Goal: Task Accomplishment & Management: Use online tool/utility

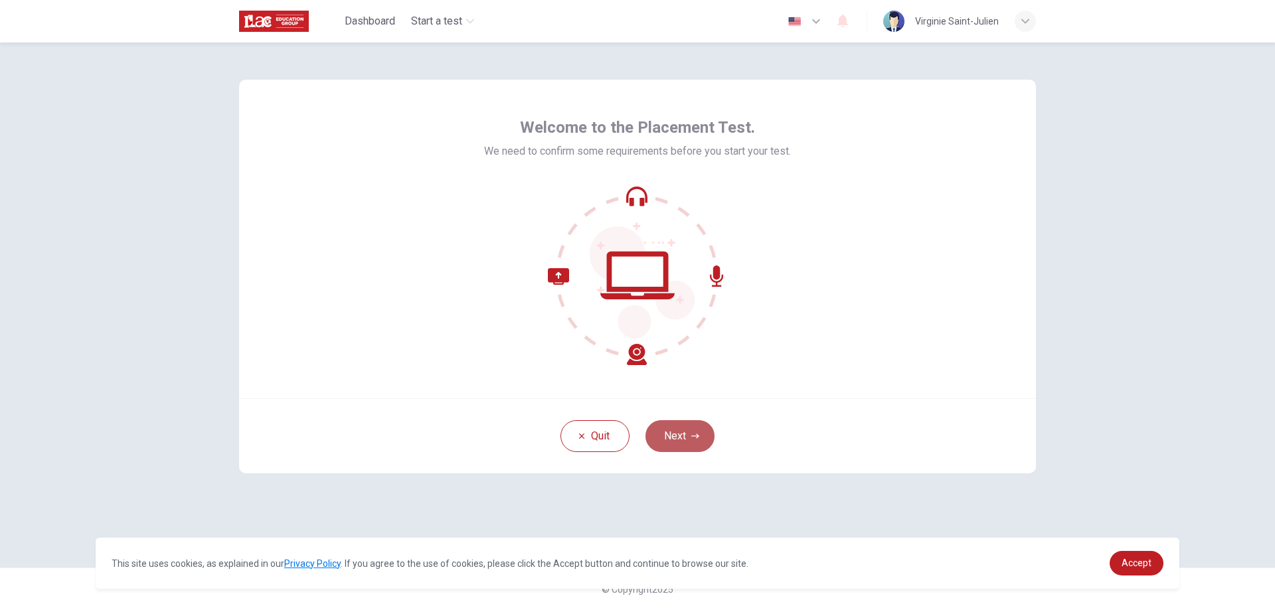
click at [689, 433] on button "Next" at bounding box center [680, 436] width 69 height 32
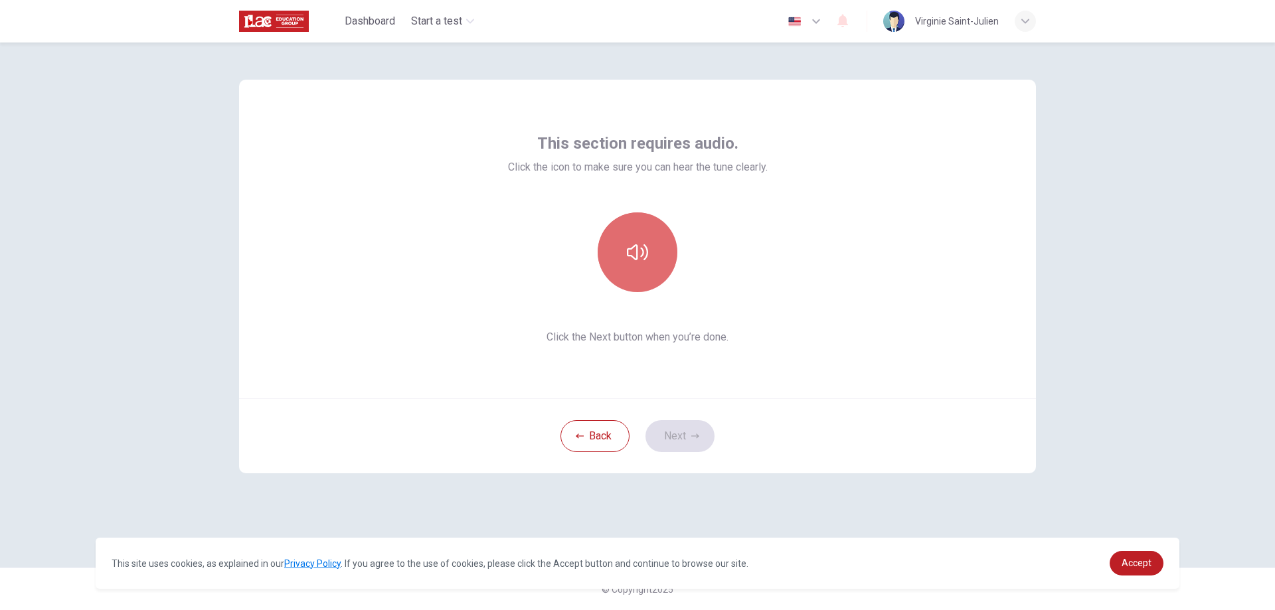
click at [640, 257] on icon "button" at bounding box center [637, 252] width 21 height 21
click at [678, 438] on button "Next" at bounding box center [680, 436] width 69 height 32
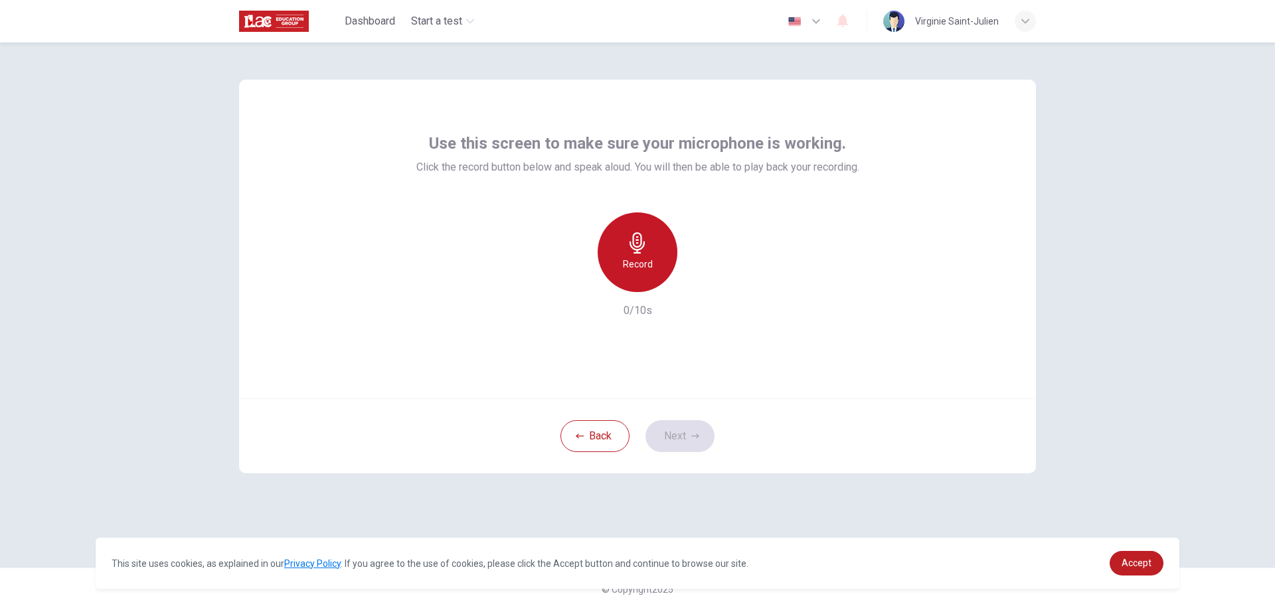
click at [654, 251] on div "Record" at bounding box center [638, 253] width 80 height 80
click at [699, 287] on icon "button" at bounding box center [698, 281] width 13 height 13
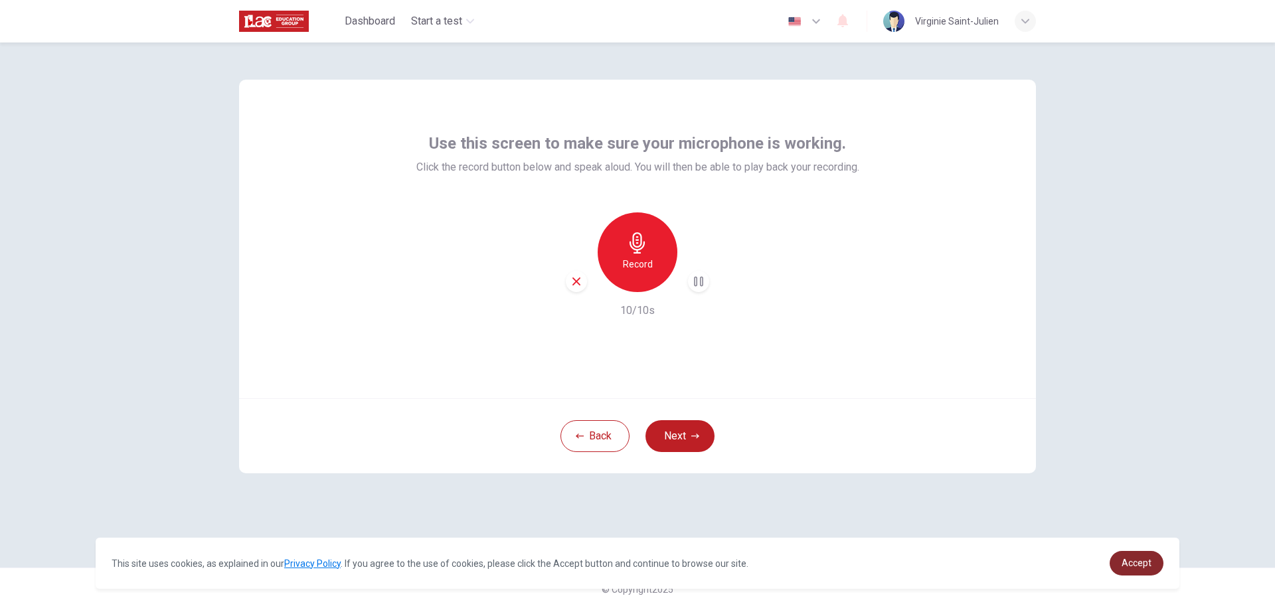
click at [1136, 562] on span "Accept" at bounding box center [1137, 563] width 30 height 11
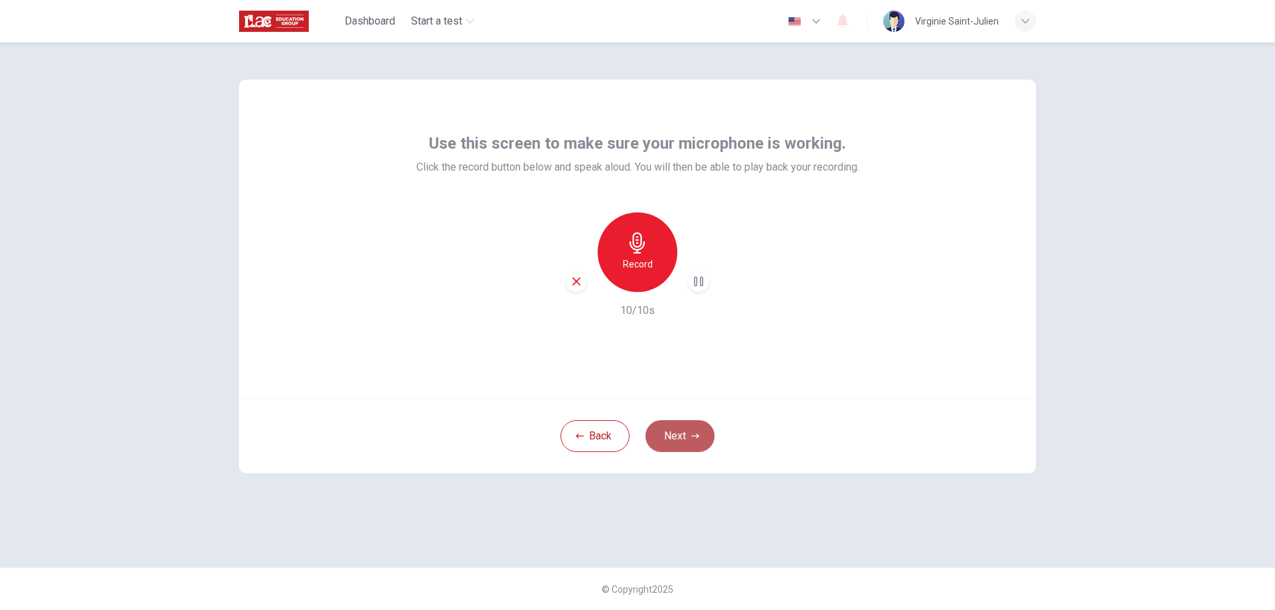
click at [683, 434] on button "Next" at bounding box center [680, 436] width 69 height 32
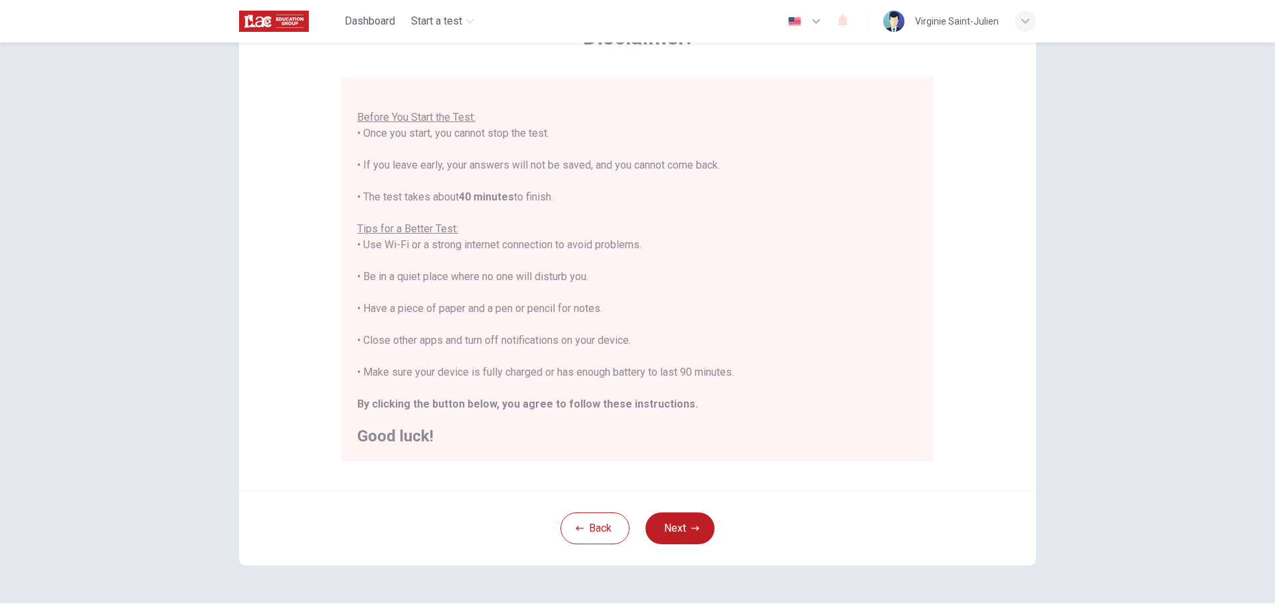
scroll to position [99, 0]
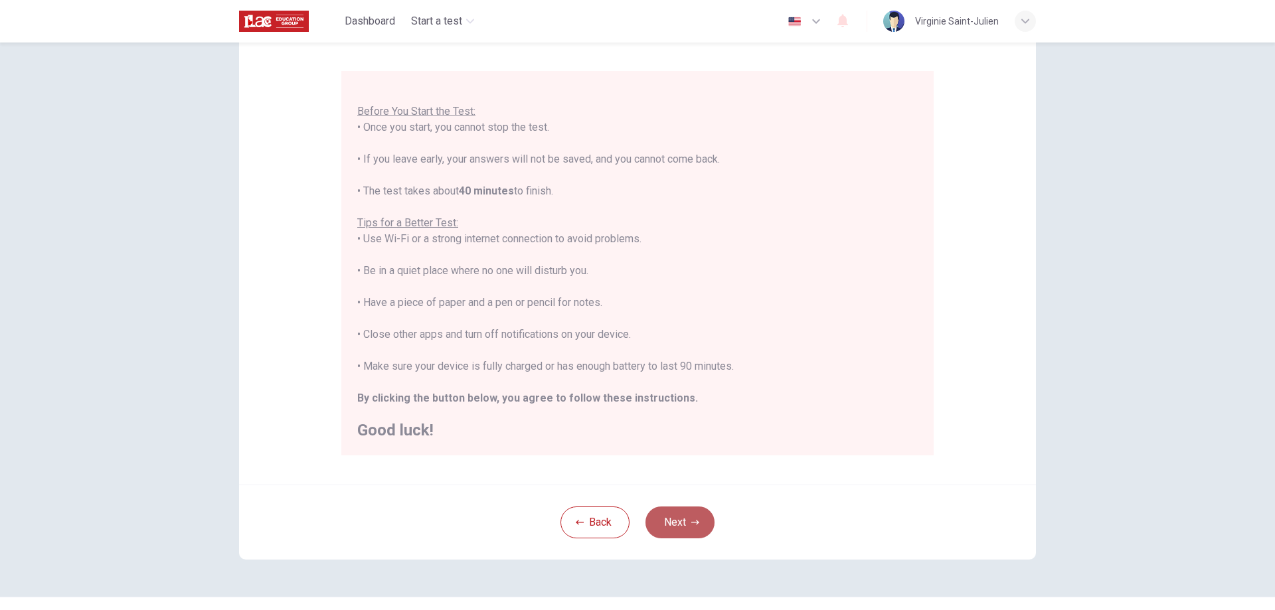
click at [691, 526] on icon "button" at bounding box center [695, 523] width 8 height 8
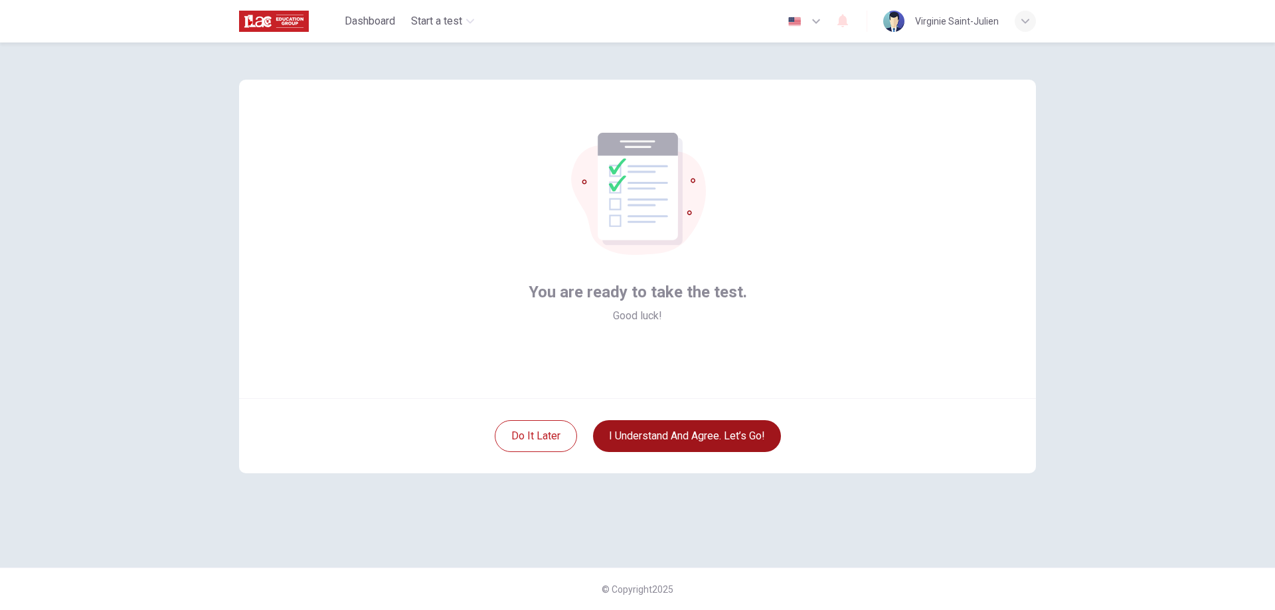
scroll to position [0, 0]
click at [715, 434] on button "I understand and agree. Let’s go!" at bounding box center [687, 436] width 188 height 32
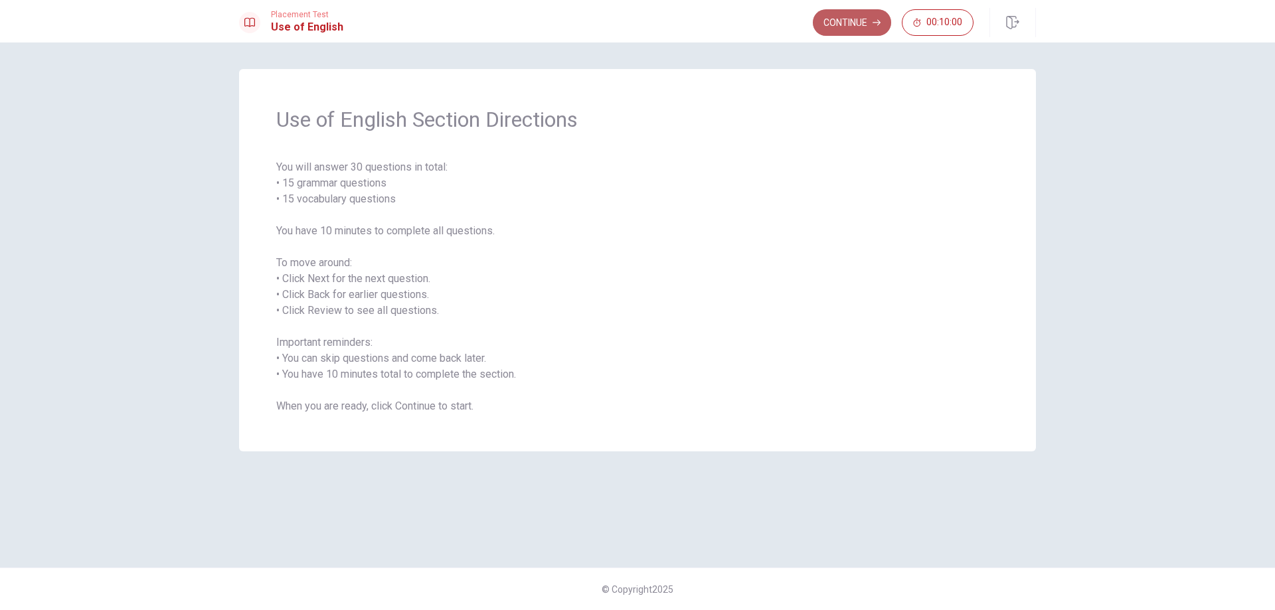
click at [852, 25] on button "Continue" at bounding box center [852, 22] width 78 height 27
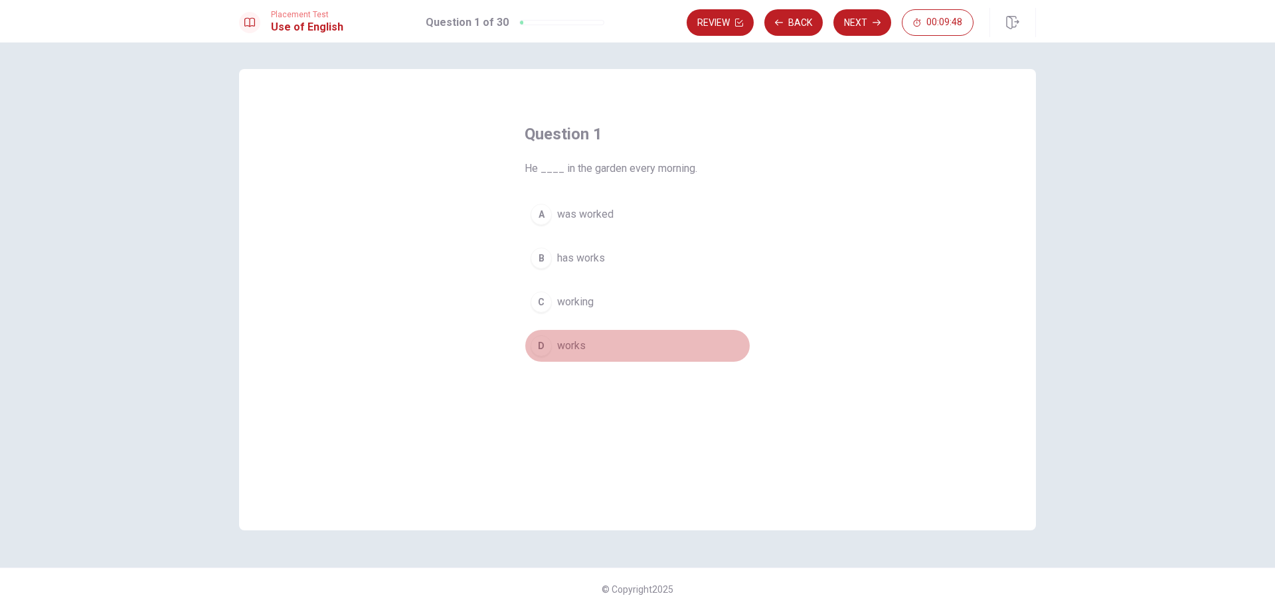
click at [577, 345] on span "works" at bounding box center [571, 346] width 29 height 16
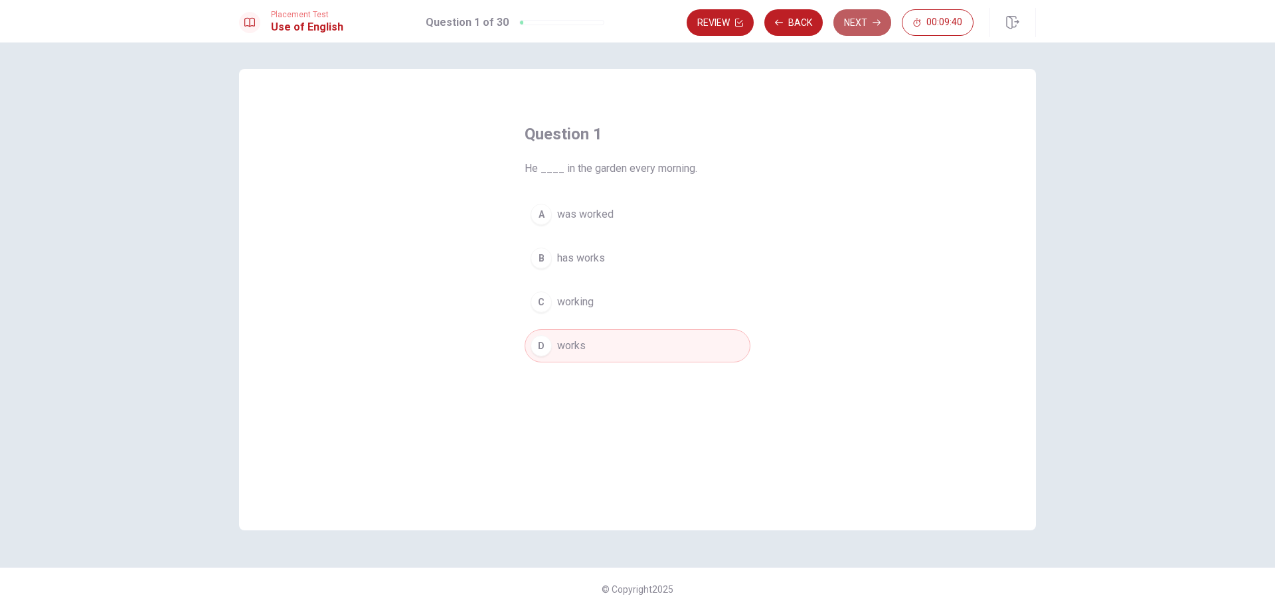
click at [870, 23] on button "Next" at bounding box center [863, 22] width 58 height 27
click at [569, 304] on span "has" at bounding box center [565, 302] width 17 height 16
click at [879, 20] on icon "button" at bounding box center [877, 23] width 8 height 8
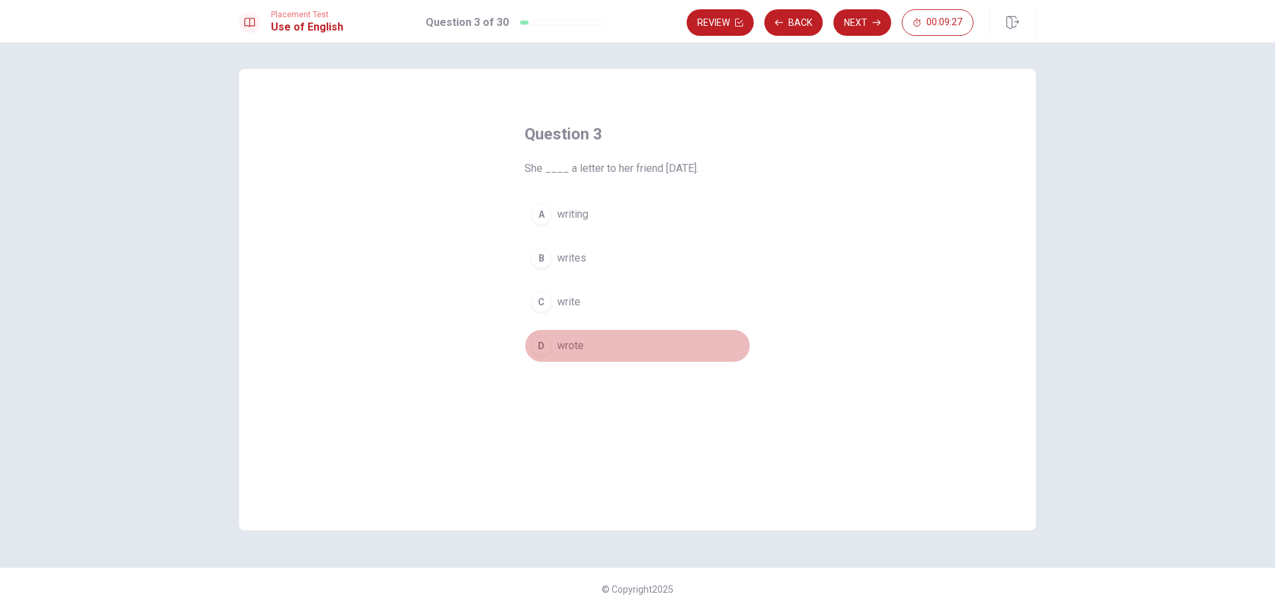
click at [584, 342] on span "wrote" at bounding box center [570, 346] width 27 height 16
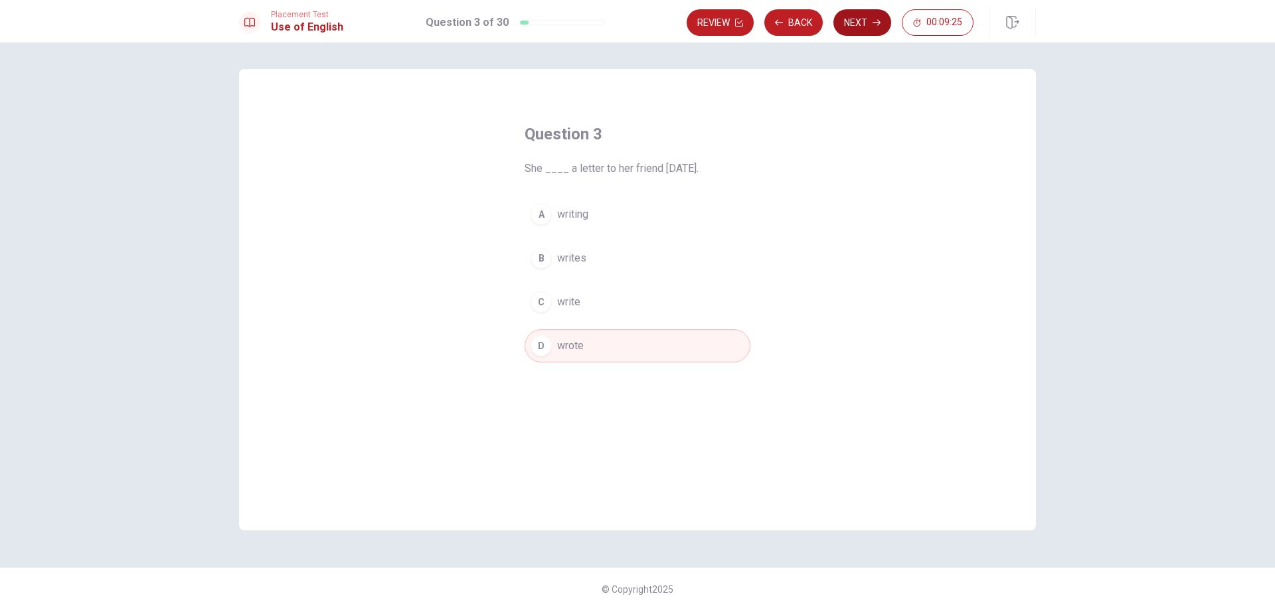
click at [881, 21] on button "Next" at bounding box center [863, 22] width 58 height 27
click at [564, 216] on span "did" at bounding box center [564, 215] width 15 height 16
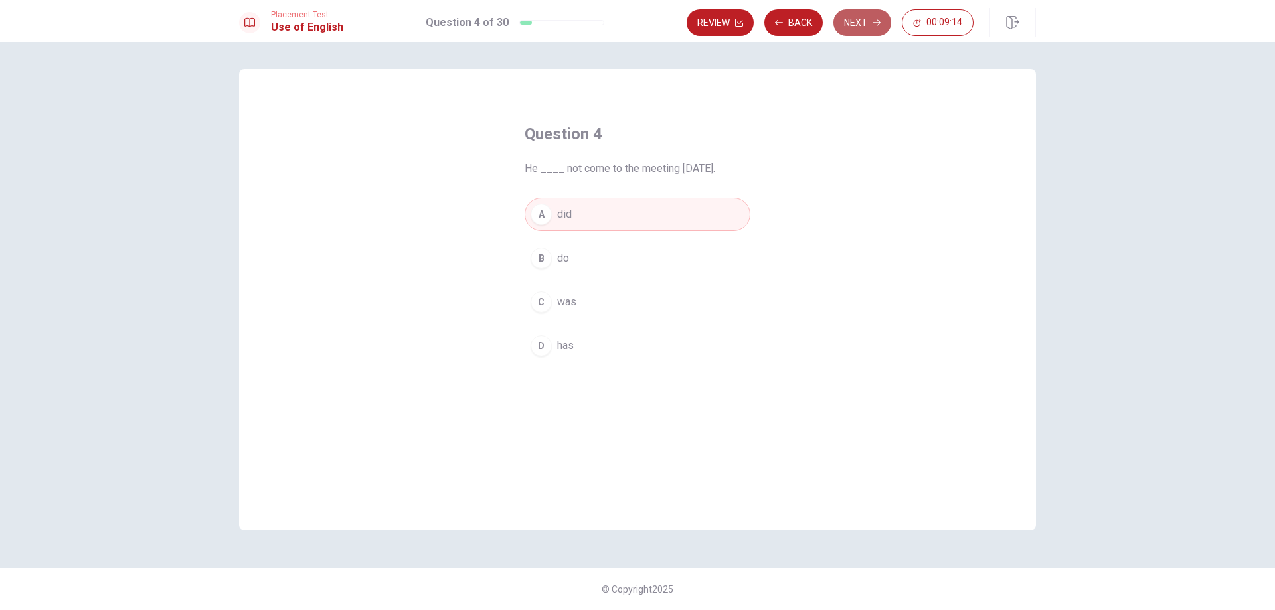
click at [878, 15] on button "Next" at bounding box center [863, 22] width 58 height 27
click at [575, 297] on span "fridge" at bounding box center [571, 302] width 28 height 16
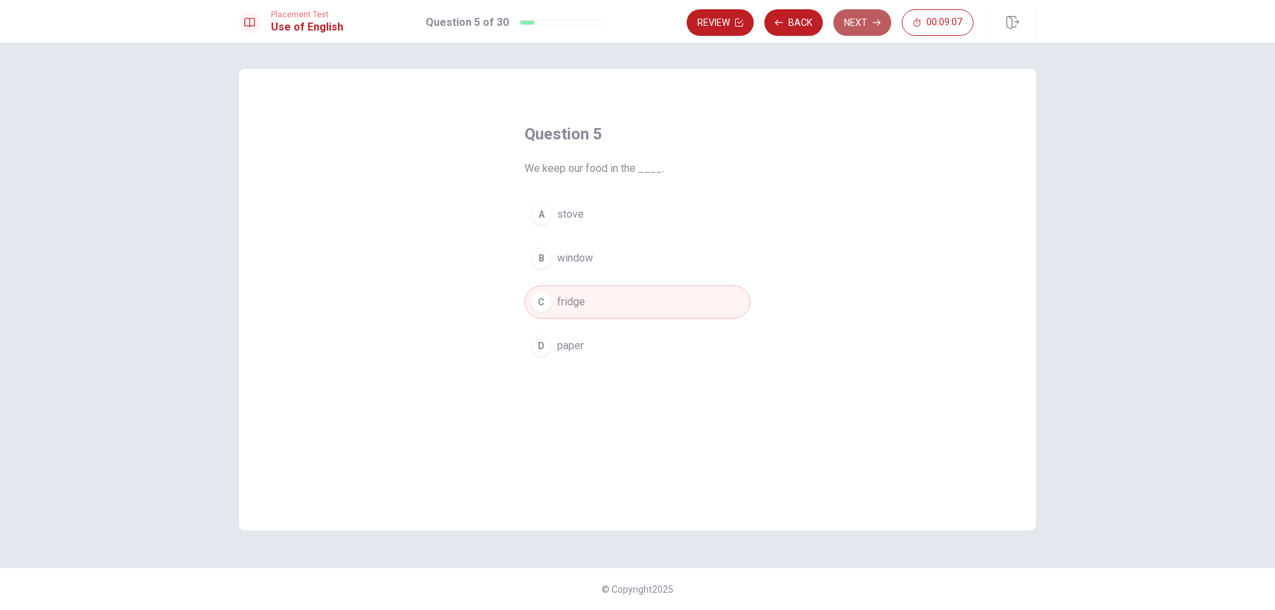
click at [871, 14] on button "Next" at bounding box center [863, 22] width 58 height 27
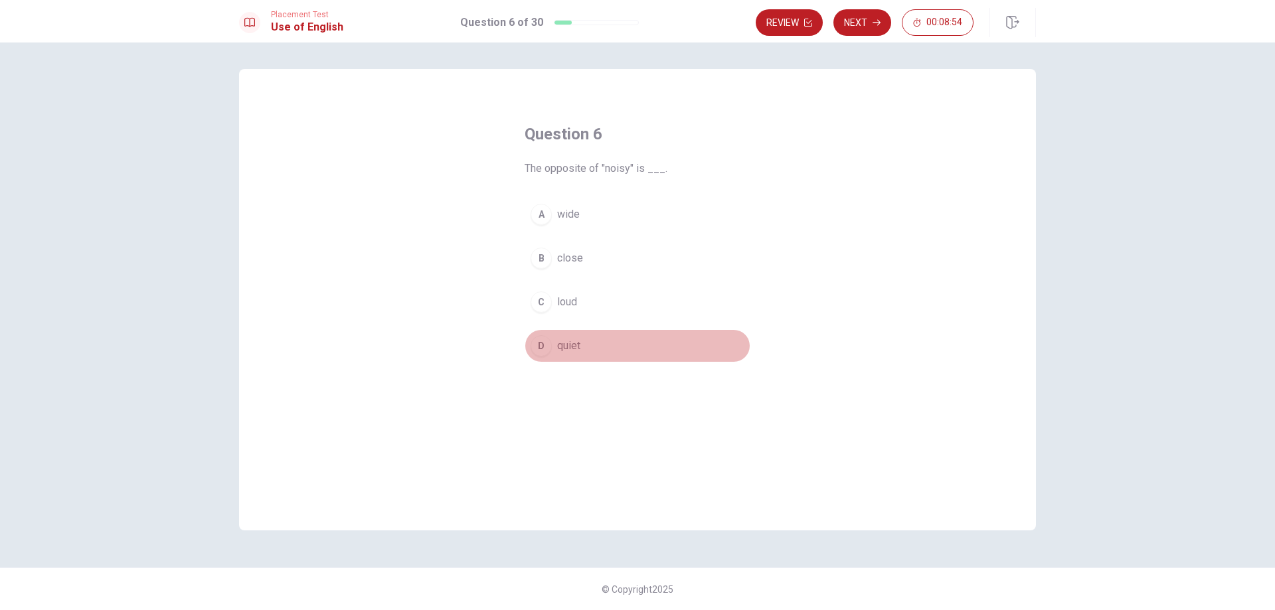
click at [573, 346] on span "quiet" at bounding box center [568, 346] width 23 height 16
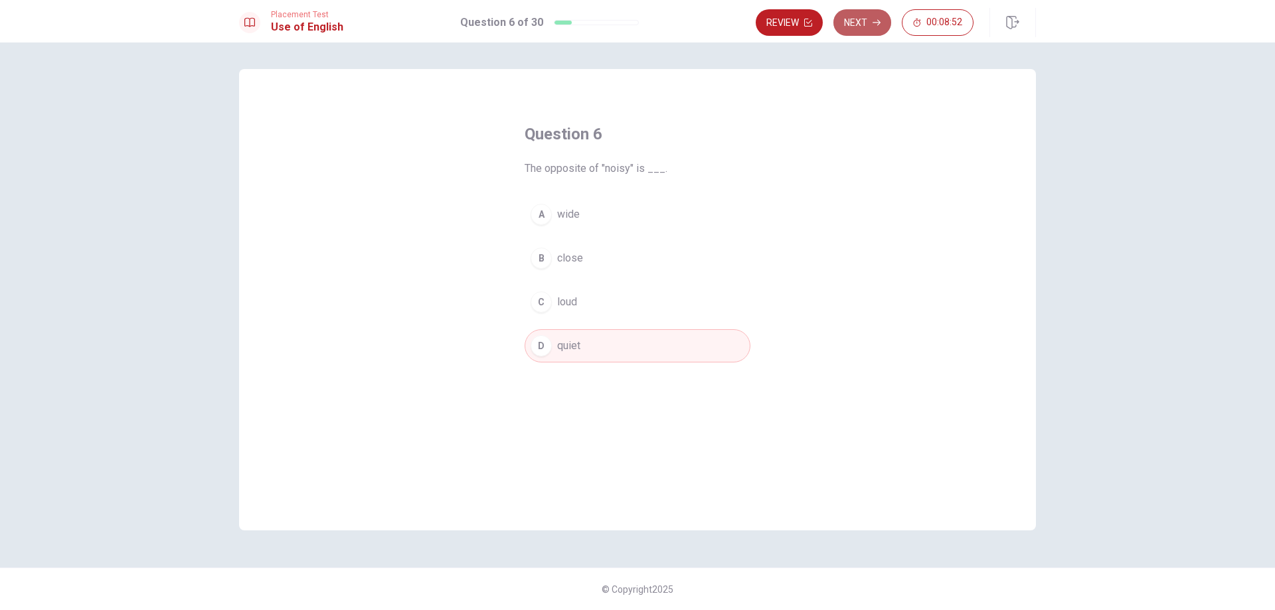
click at [879, 15] on button "Next" at bounding box center [863, 22] width 58 height 27
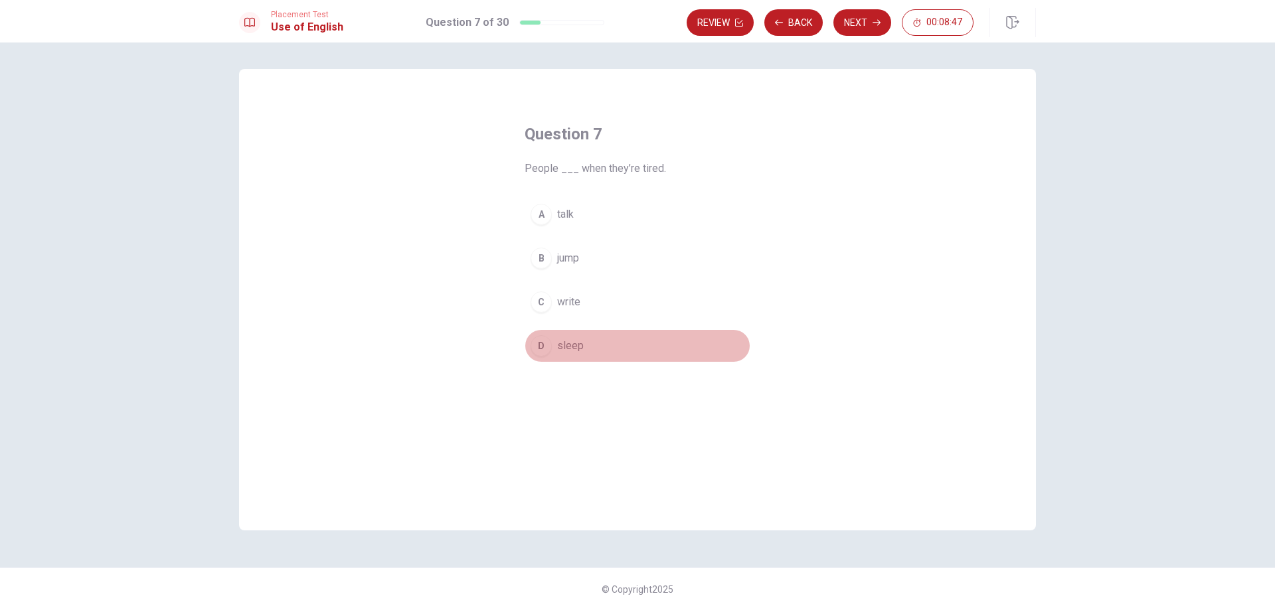
click at [582, 346] on span "sleep" at bounding box center [570, 346] width 27 height 16
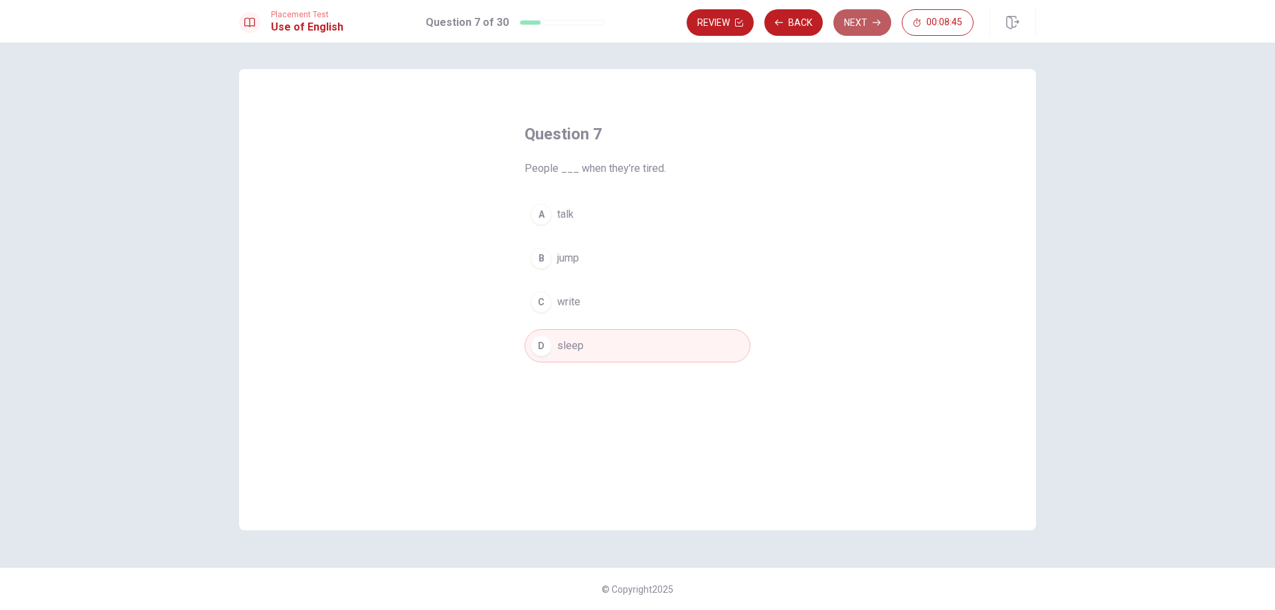
click at [869, 24] on button "Next" at bounding box center [863, 22] width 58 height 27
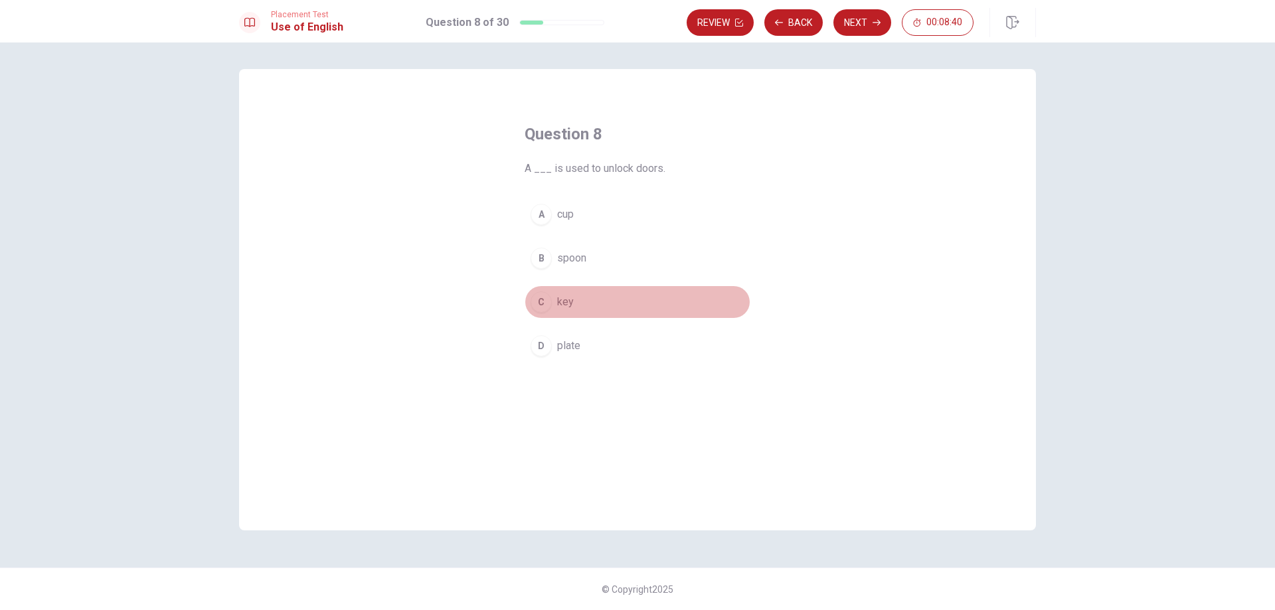
click at [568, 305] on span "key" at bounding box center [565, 302] width 17 height 16
click at [878, 23] on icon "button" at bounding box center [877, 23] width 8 height 8
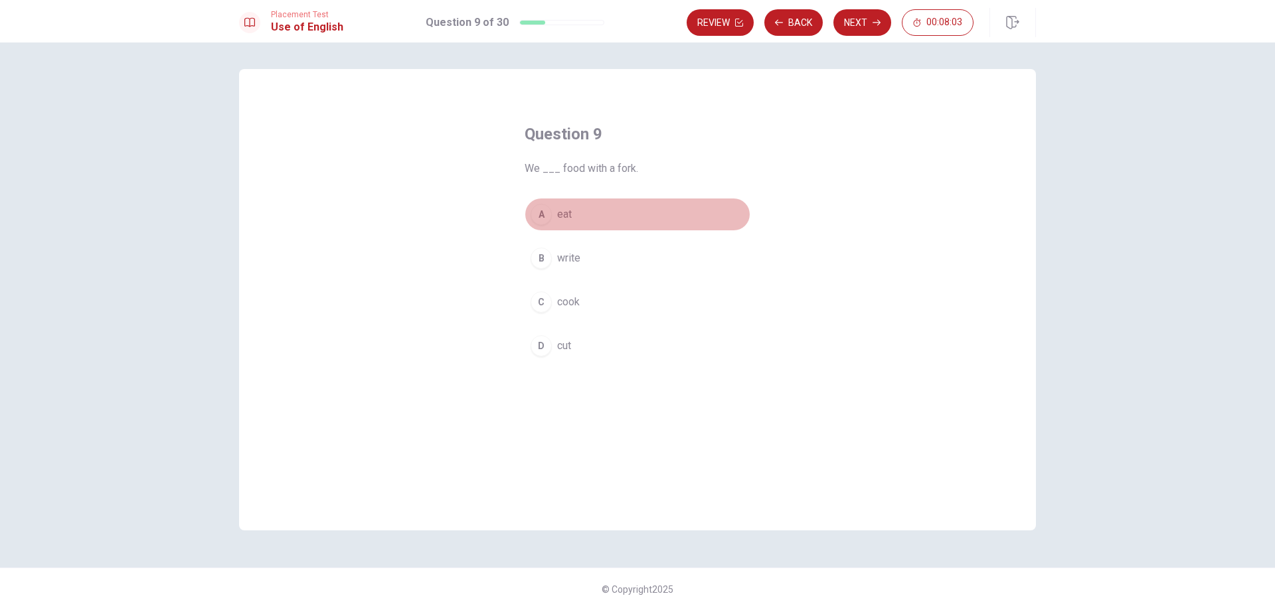
click at [565, 216] on span "eat" at bounding box center [564, 215] width 15 height 16
click at [861, 25] on button "Next" at bounding box center [863, 22] width 58 height 27
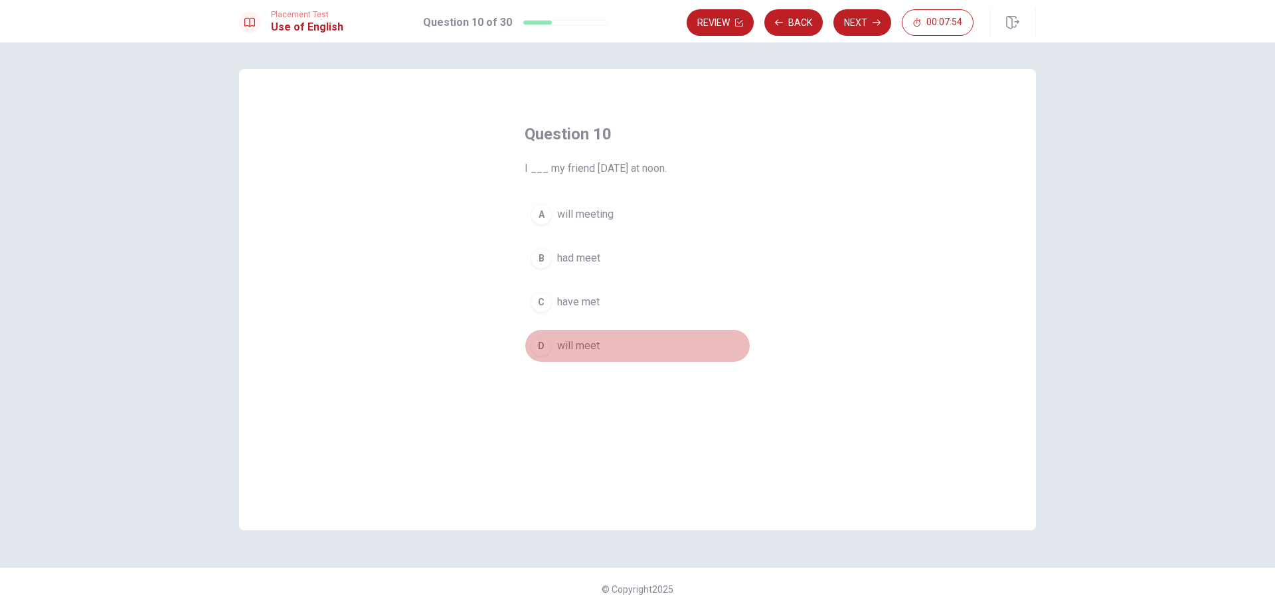
click at [596, 344] on span "will meet" at bounding box center [578, 346] width 43 height 16
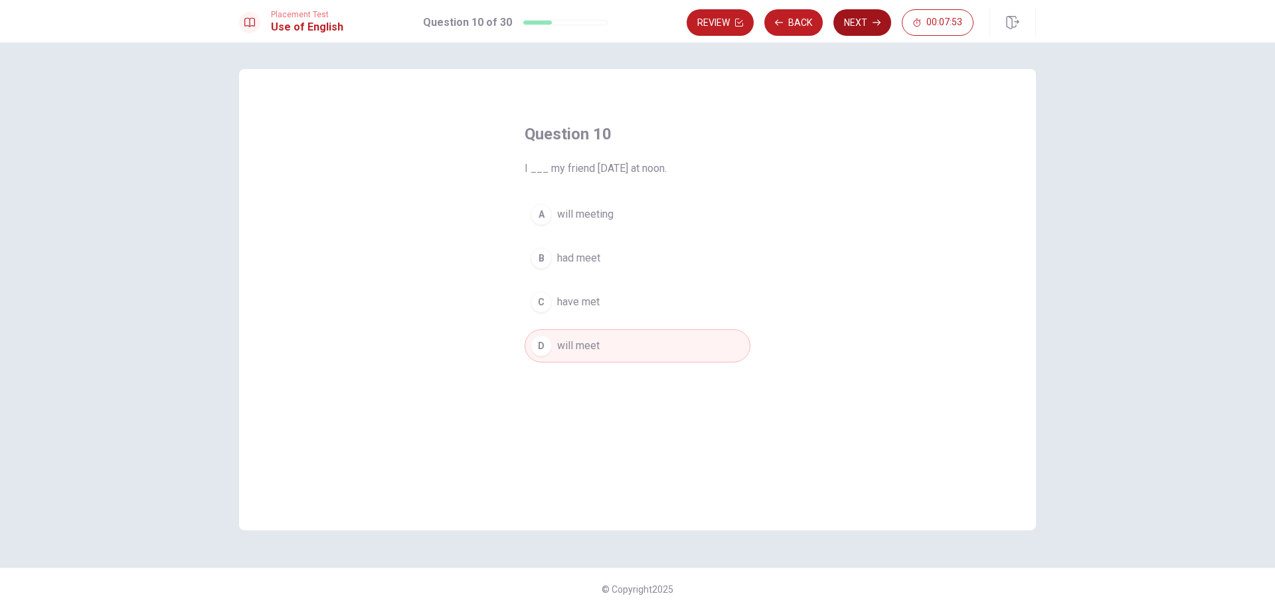
click at [855, 26] on button "Next" at bounding box center [863, 22] width 58 height 27
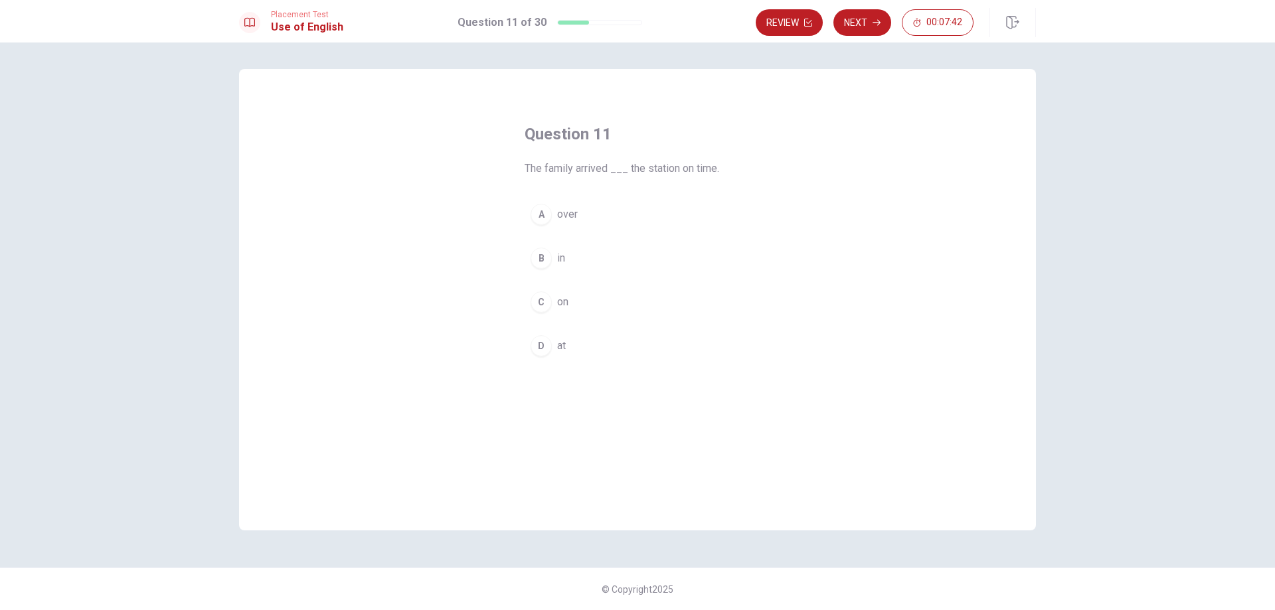
click at [566, 344] on span "at" at bounding box center [561, 346] width 9 height 16
click at [873, 15] on button "Next" at bounding box center [863, 22] width 58 height 27
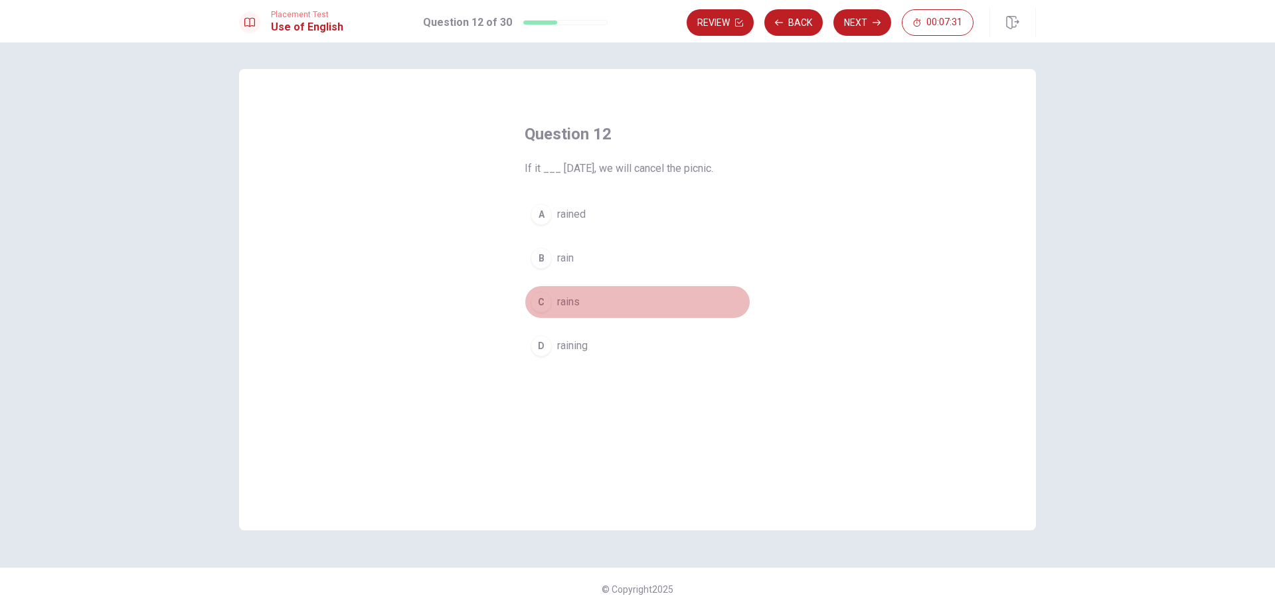
click at [574, 296] on span "rains" at bounding box center [568, 302] width 23 height 16
click at [865, 16] on button "Next" at bounding box center [863, 22] width 58 height 27
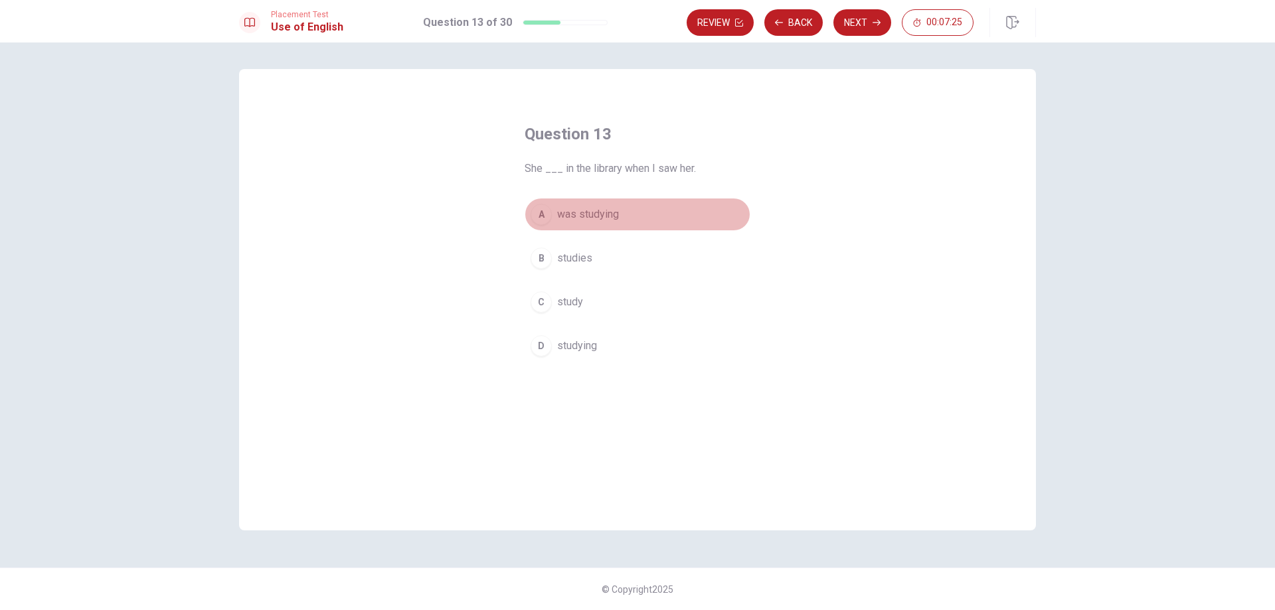
click at [608, 219] on span "was studying" at bounding box center [588, 215] width 62 height 16
click at [879, 13] on button "Next" at bounding box center [863, 22] width 58 height 27
click at [575, 215] on span "were" at bounding box center [568, 215] width 23 height 16
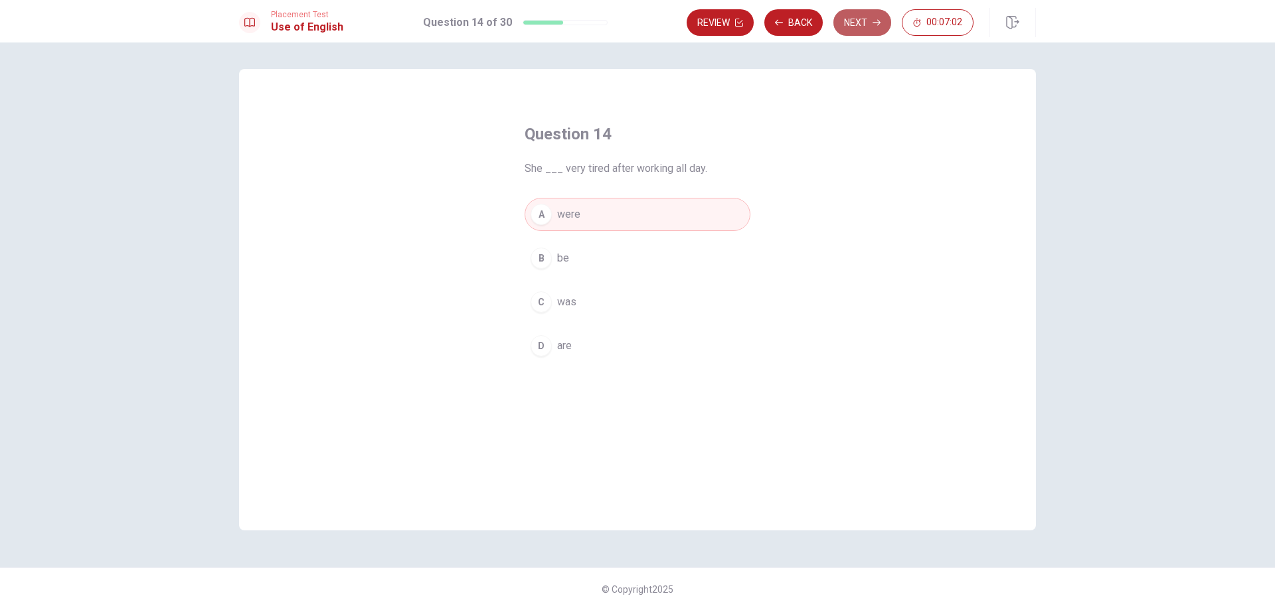
click at [881, 25] on button "Next" at bounding box center [863, 22] width 58 height 27
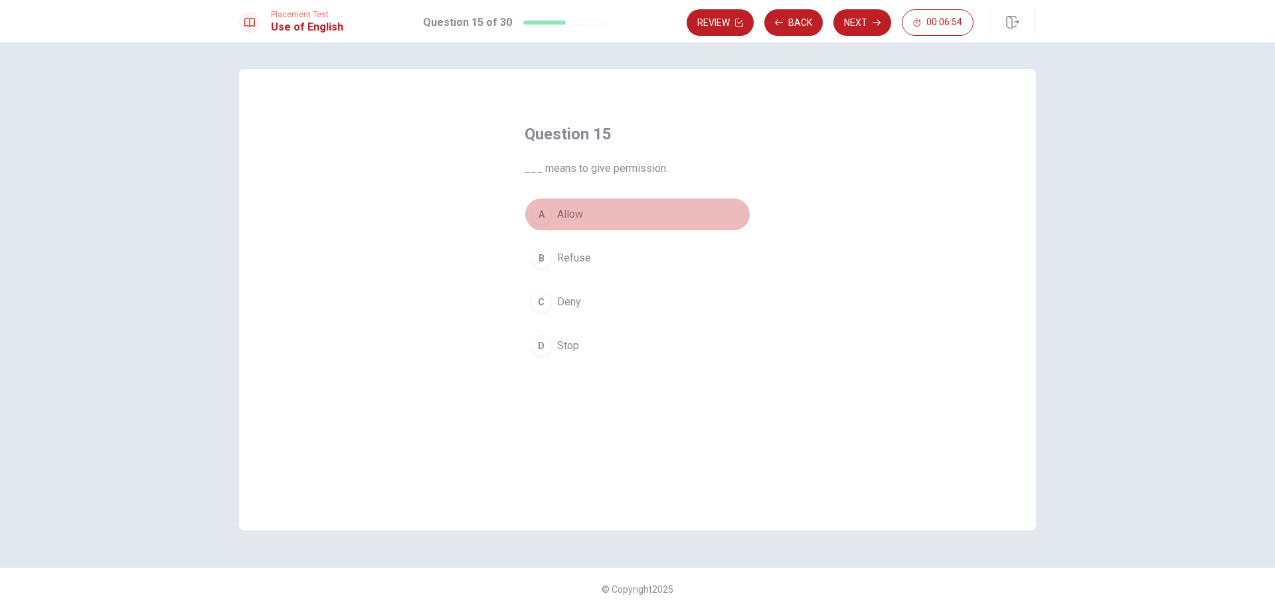
click at [580, 216] on span "Allow" at bounding box center [570, 215] width 26 height 16
click at [869, 11] on button "Next" at bounding box center [863, 22] width 58 height 27
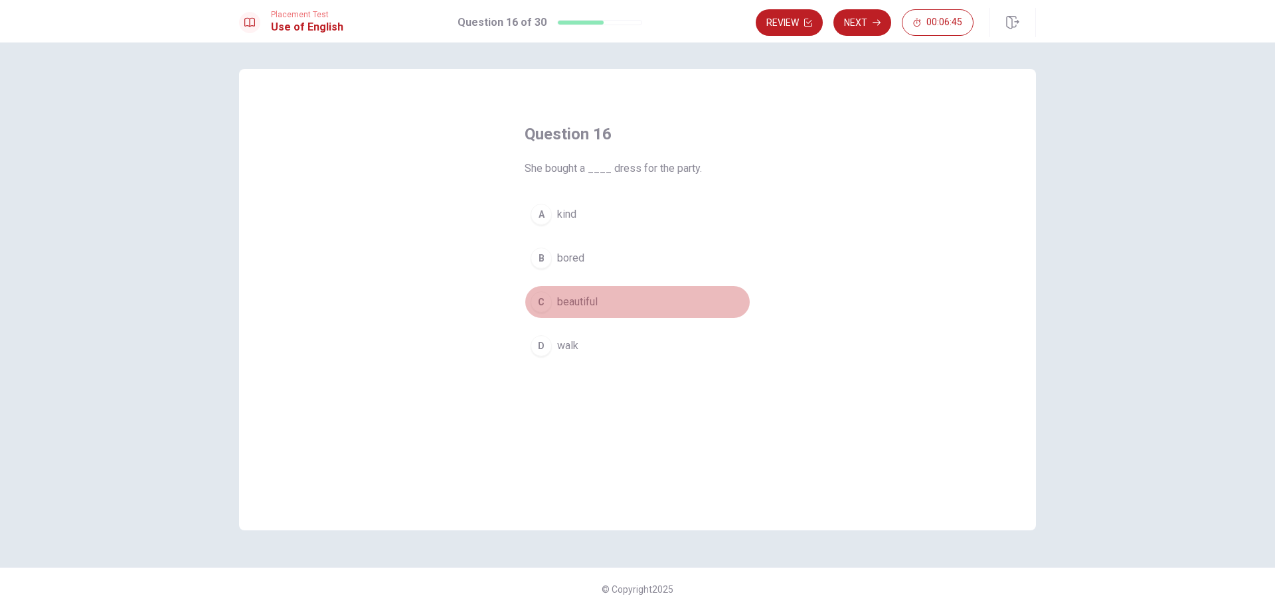
click at [599, 299] on button "C beautiful" at bounding box center [638, 302] width 226 height 33
click at [865, 20] on button "Next" at bounding box center [863, 22] width 58 height 27
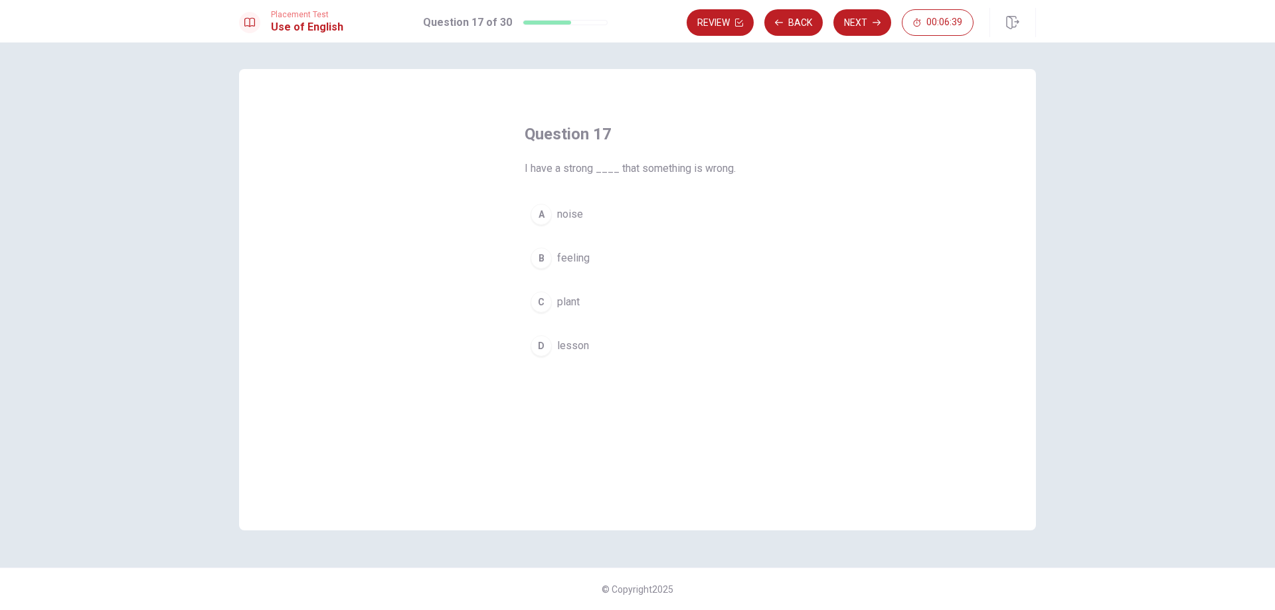
click at [583, 258] on span "feeling" at bounding box center [573, 258] width 33 height 16
click at [863, 18] on button "Next" at bounding box center [863, 22] width 58 height 27
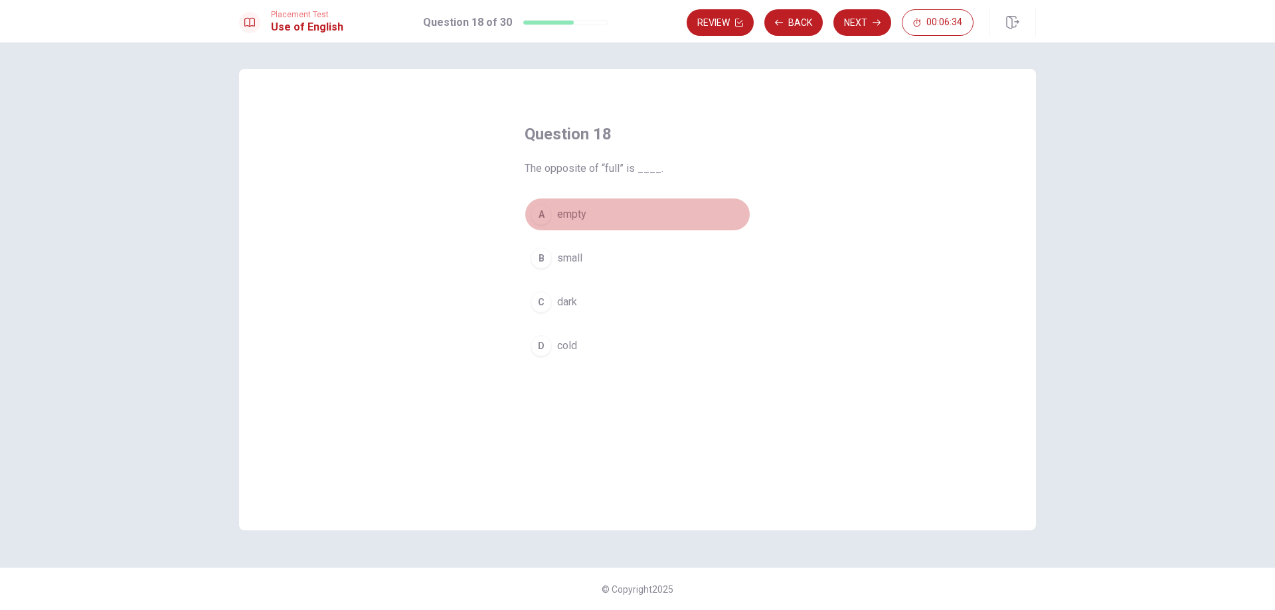
click at [571, 202] on button "A empty" at bounding box center [638, 214] width 226 height 33
click at [854, 30] on button "Next" at bounding box center [863, 22] width 58 height 27
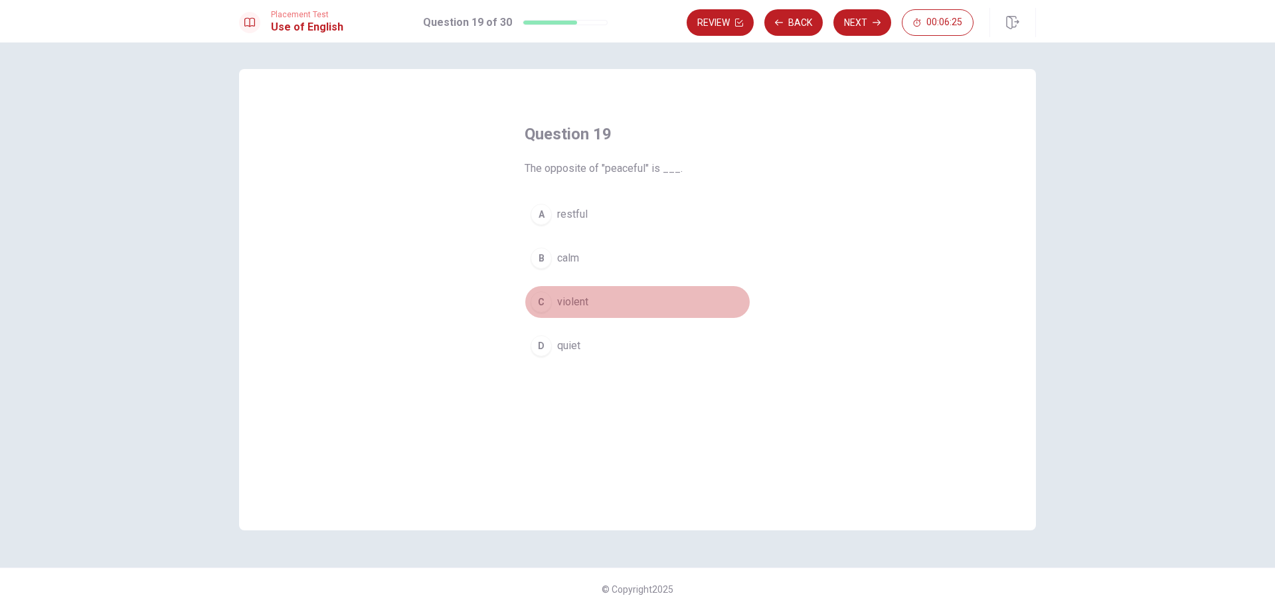
click at [586, 302] on span "violent" at bounding box center [572, 302] width 31 height 16
click at [864, 15] on button "Next" at bounding box center [863, 22] width 58 height 27
click at [610, 305] on button "C visited" at bounding box center [638, 302] width 226 height 33
click at [871, 19] on button "Next" at bounding box center [863, 22] width 58 height 27
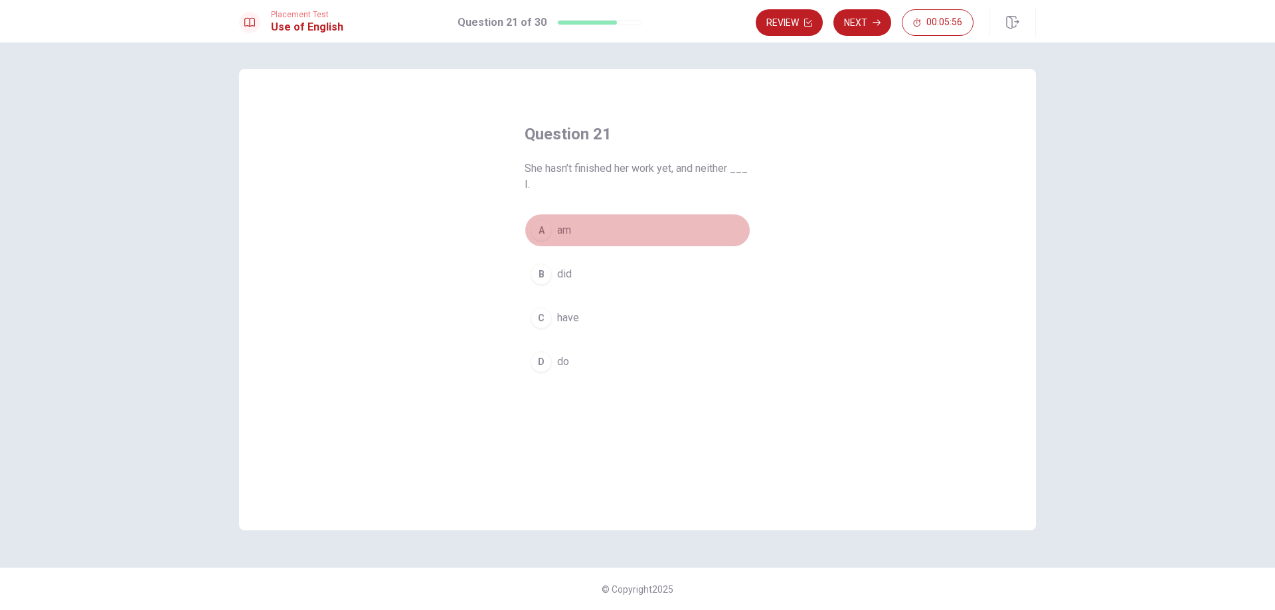
click at [604, 224] on button "A am" at bounding box center [638, 230] width 226 height 33
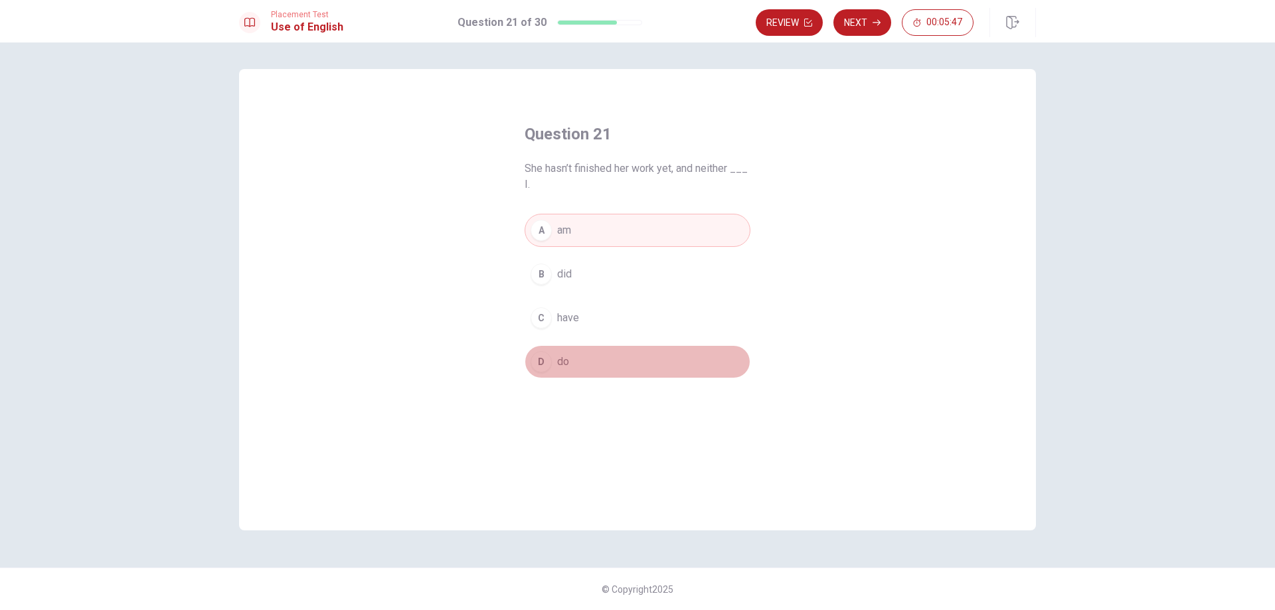
click at [599, 363] on button "D do" at bounding box center [638, 361] width 226 height 33
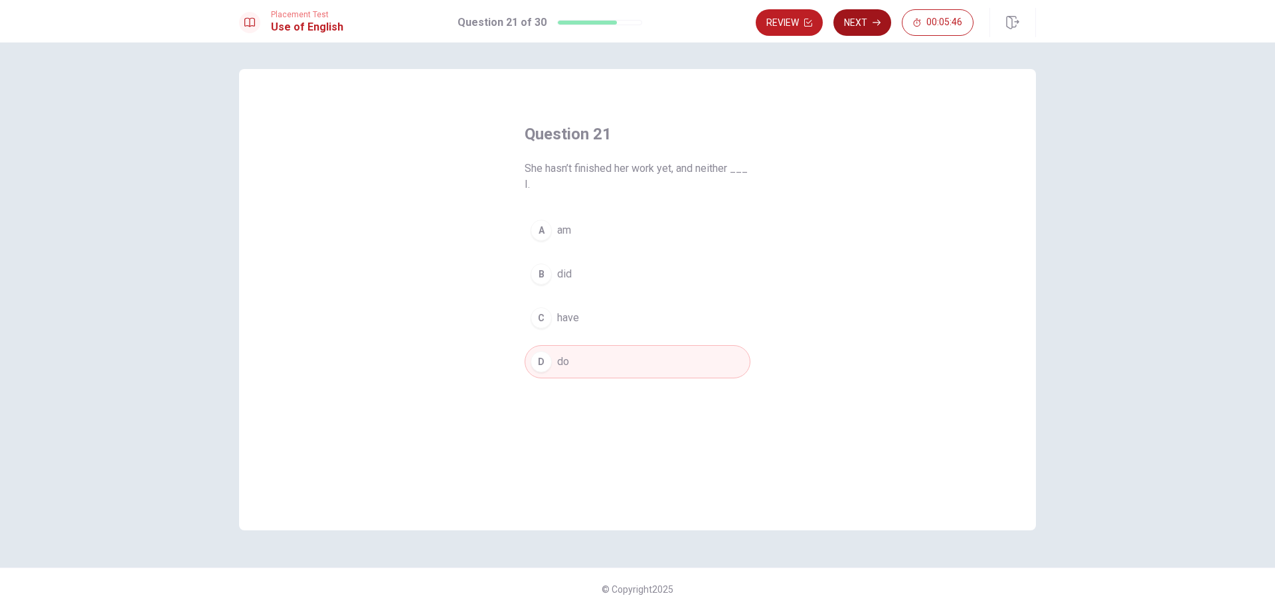
click at [866, 20] on button "Next" at bounding box center [863, 22] width 58 height 27
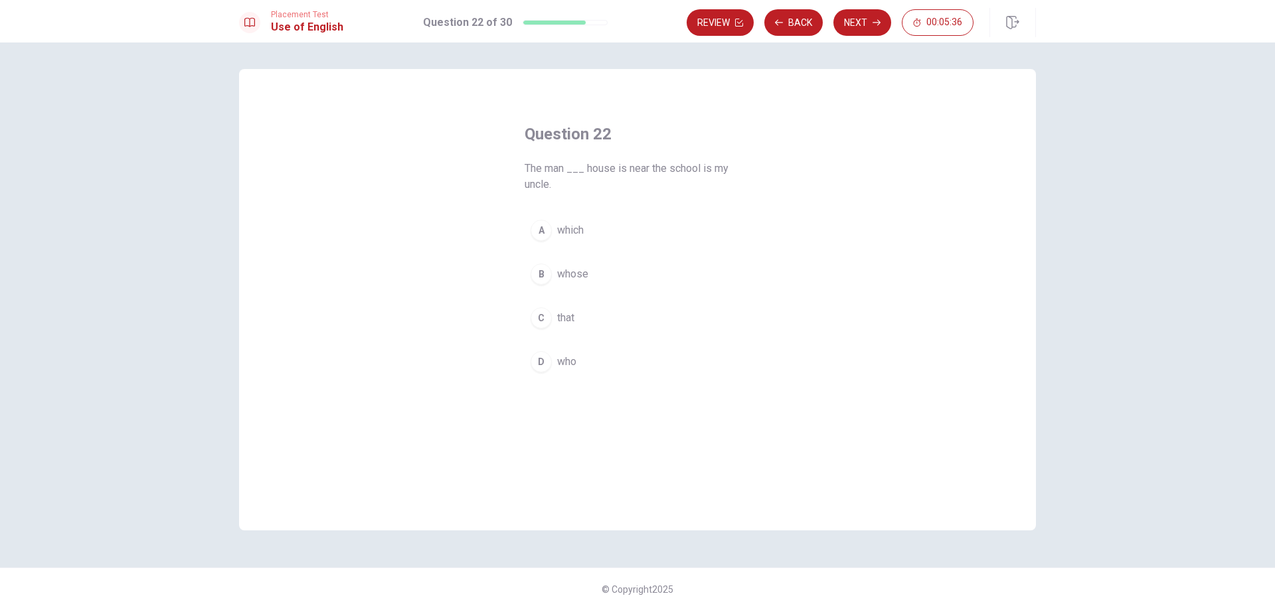
click at [585, 272] on span "whose" at bounding box center [572, 274] width 31 height 16
click at [873, 15] on button "Next" at bounding box center [863, 22] width 58 height 27
click at [594, 300] on button "C walking" at bounding box center [638, 302] width 226 height 33
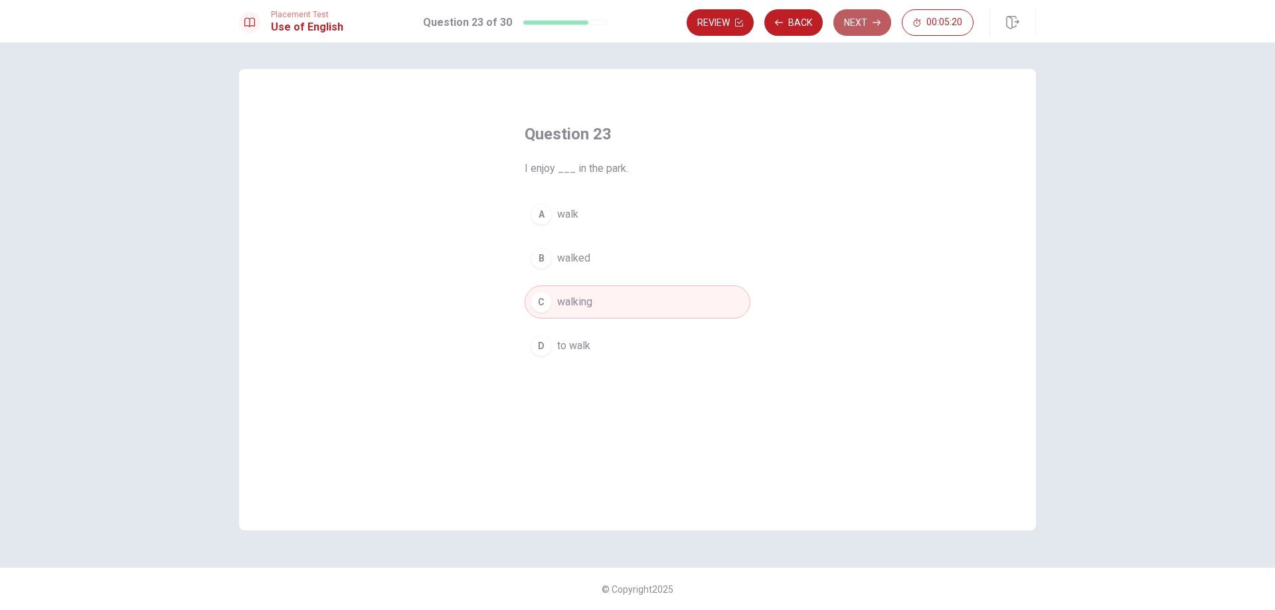
click at [855, 12] on button "Next" at bounding box center [863, 22] width 58 height 27
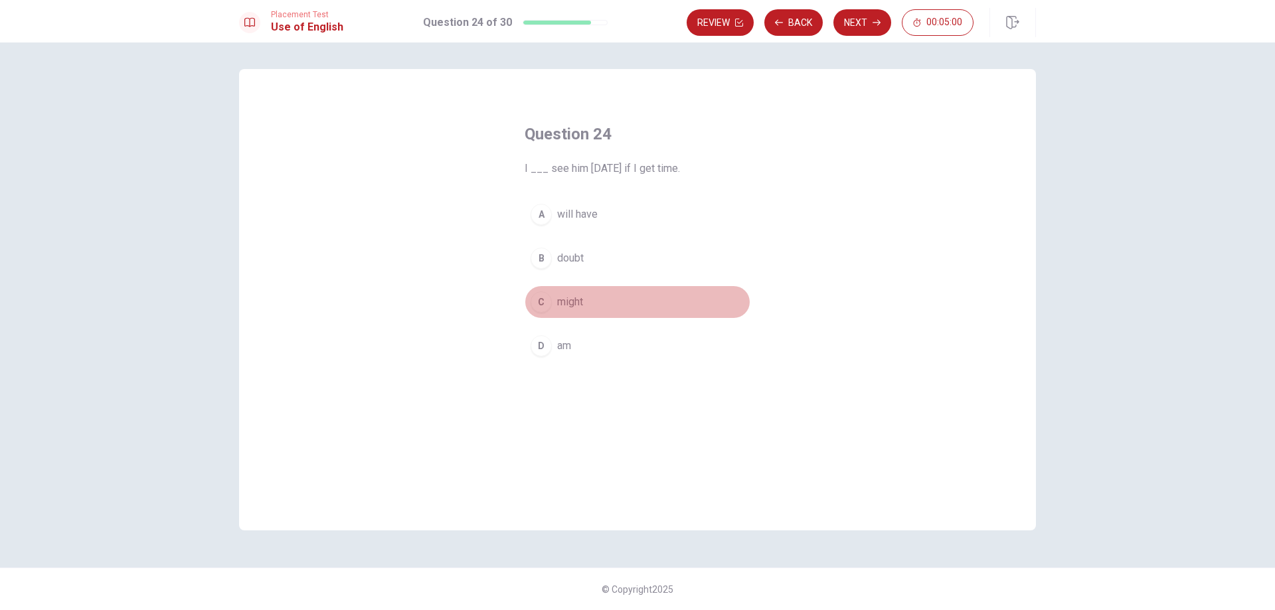
click at [579, 313] on button "C might" at bounding box center [638, 302] width 226 height 33
click at [865, 15] on button "Next" at bounding box center [863, 22] width 58 height 27
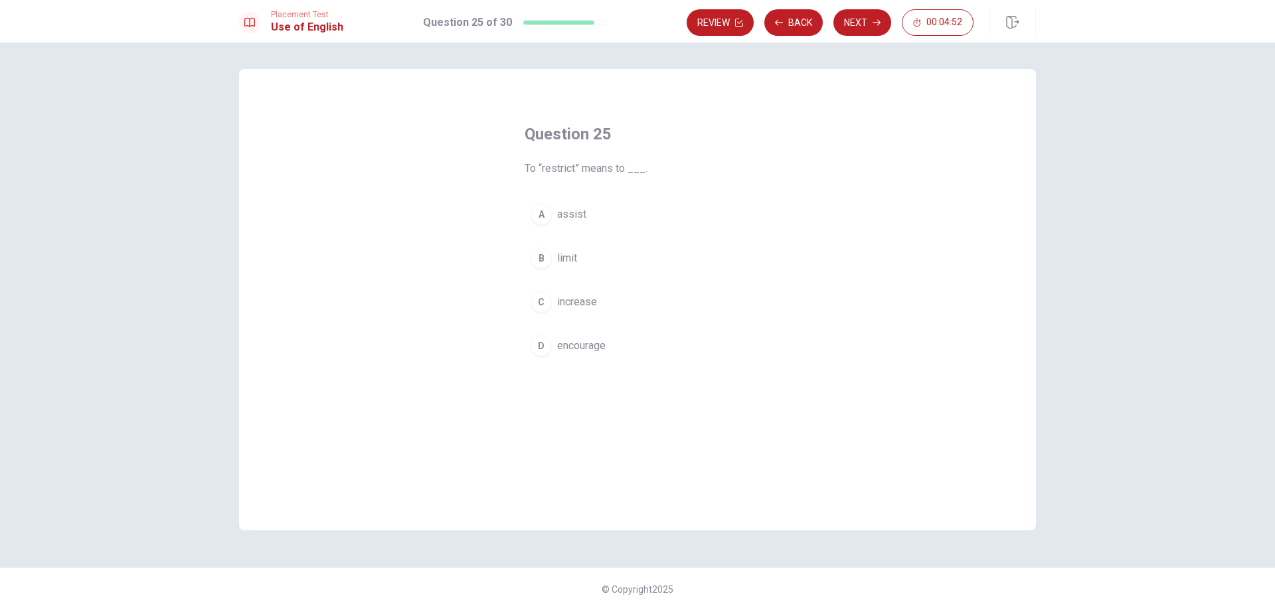
click at [571, 254] on span "limit" at bounding box center [567, 258] width 20 height 16
click at [862, 22] on button "Next" at bounding box center [863, 22] width 58 height 27
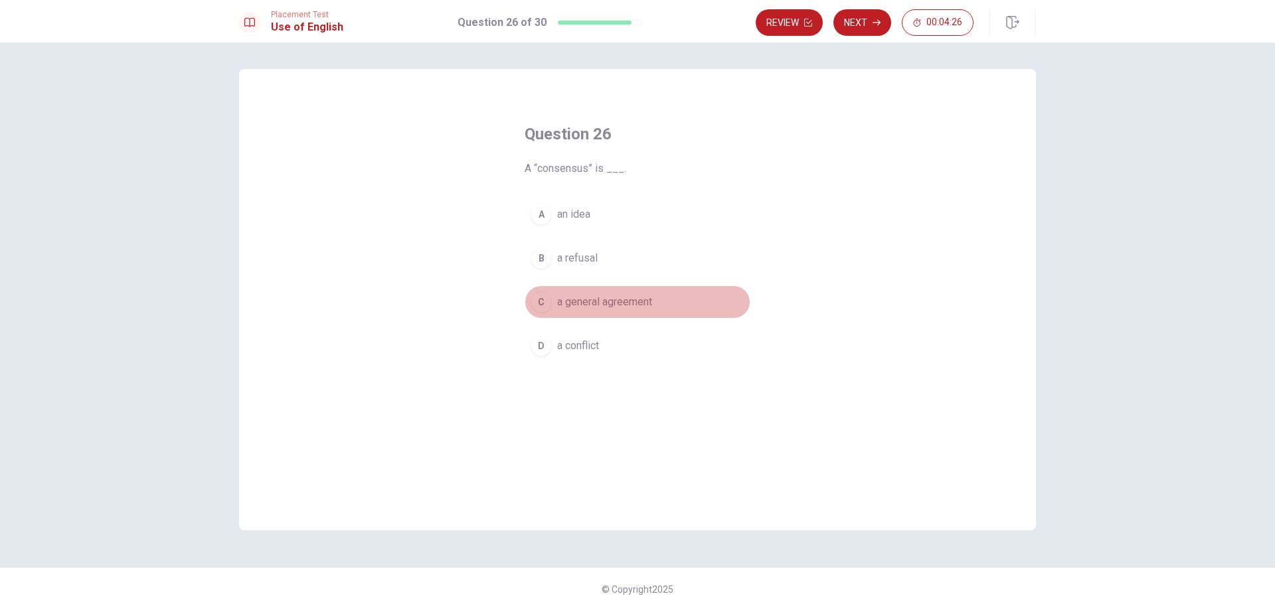
click at [654, 294] on button "C a general agreement" at bounding box center [638, 302] width 226 height 33
click at [859, 21] on button "Next" at bounding box center [863, 22] width 58 height 27
click at [590, 302] on button "C strong" at bounding box center [638, 302] width 226 height 33
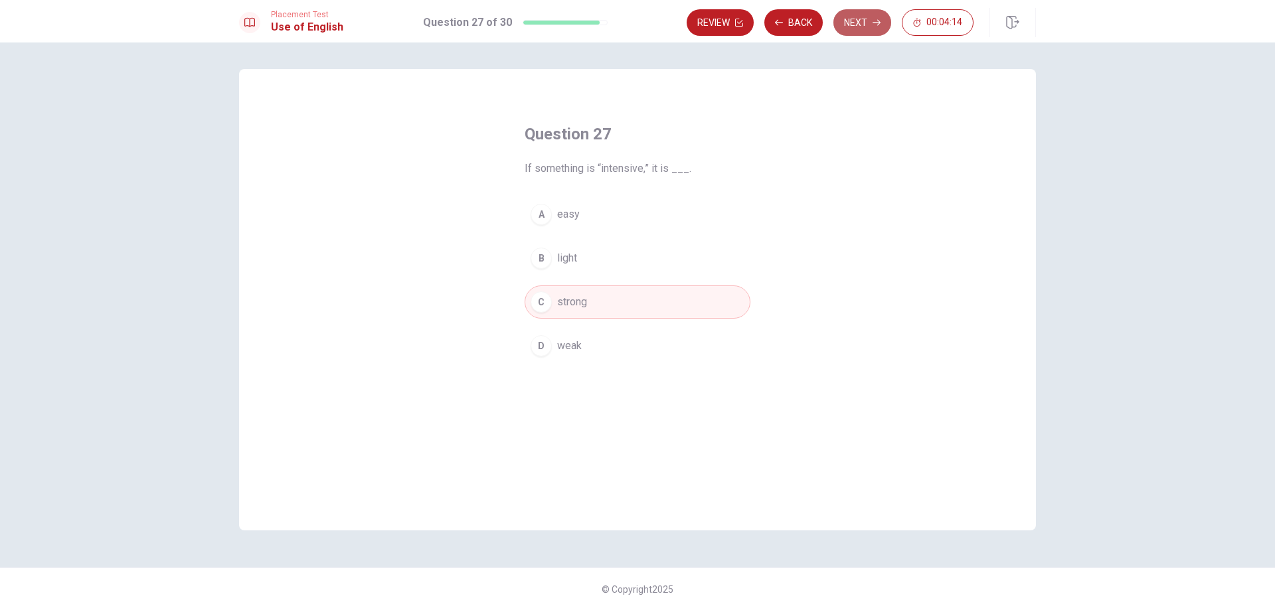
click at [856, 16] on button "Next" at bounding box center [863, 22] width 58 height 27
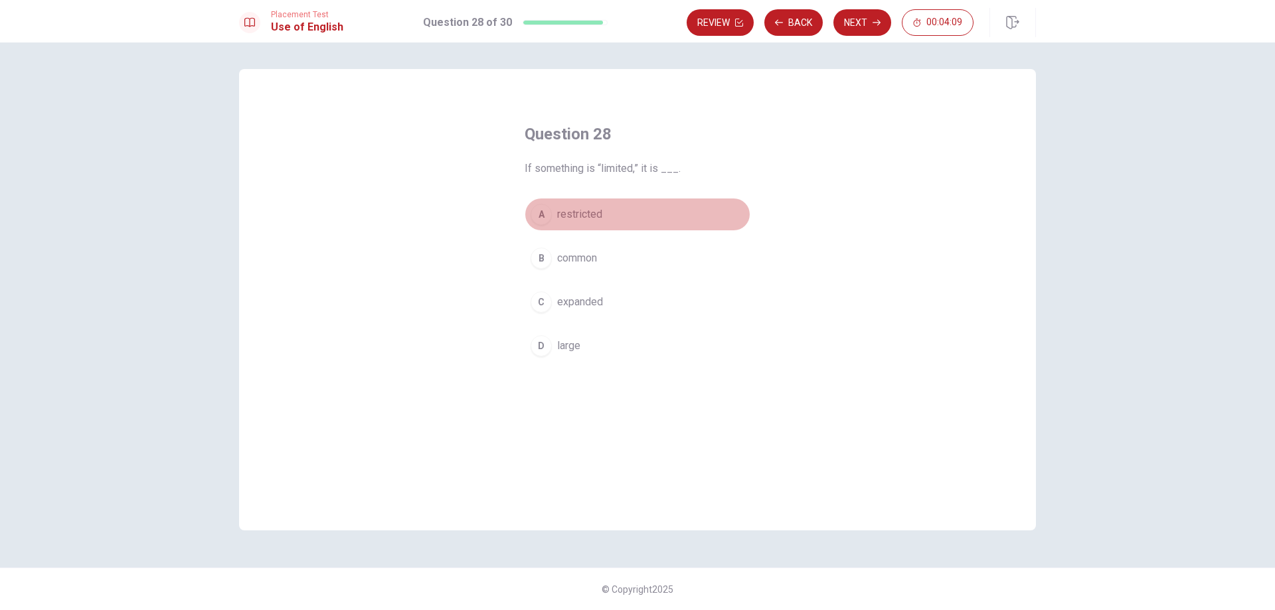
click at [598, 210] on span "restricted" at bounding box center [579, 215] width 45 height 16
click at [857, 17] on button "Next" at bounding box center [863, 22] width 58 height 27
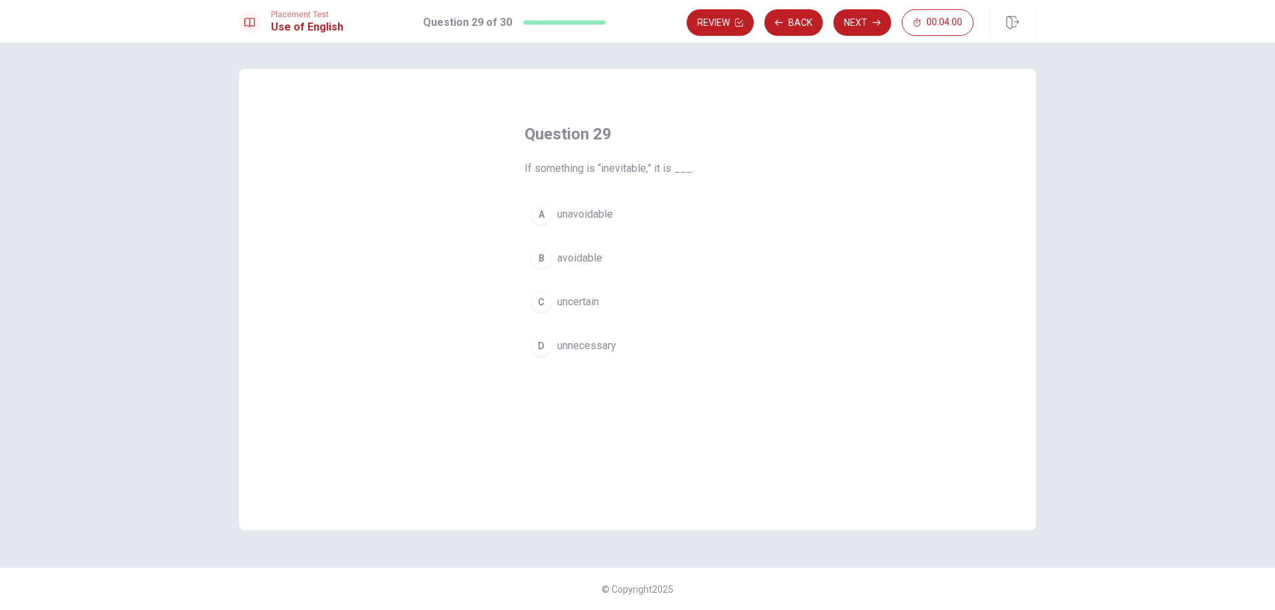
click at [604, 213] on span "unavoidable" at bounding box center [585, 215] width 56 height 16
click at [866, 29] on button "Next" at bounding box center [863, 22] width 58 height 27
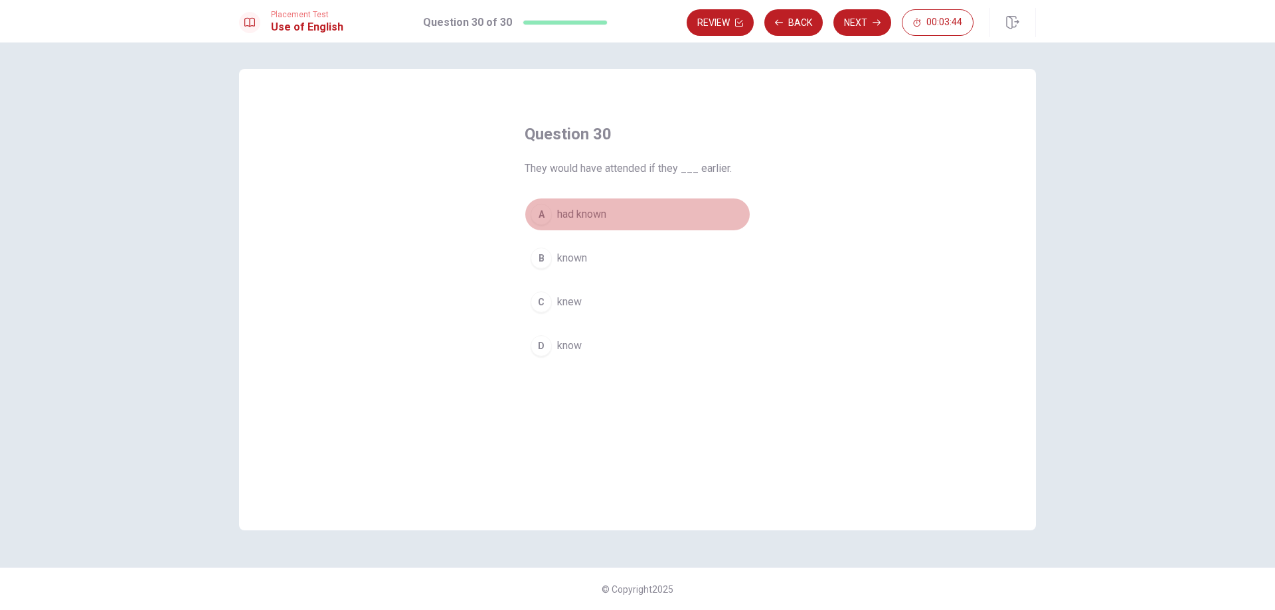
click at [589, 217] on span "had known" at bounding box center [581, 215] width 49 height 16
click at [859, 21] on button "Next" at bounding box center [863, 22] width 58 height 27
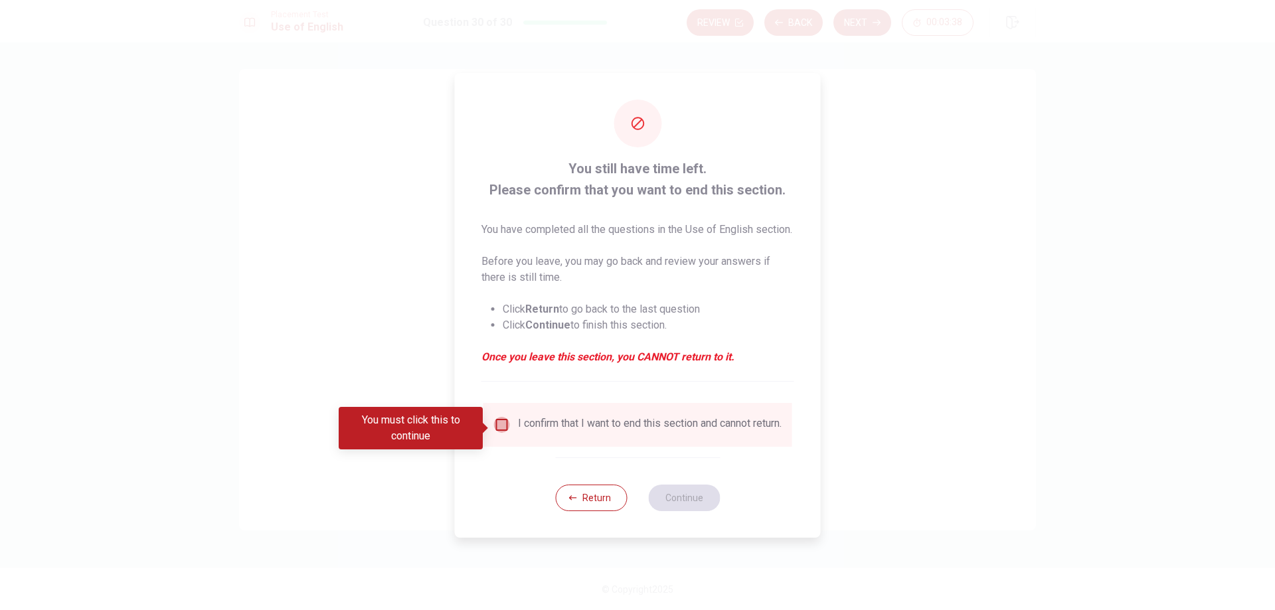
click at [499, 428] on input "You must click this to continue" at bounding box center [502, 425] width 16 height 16
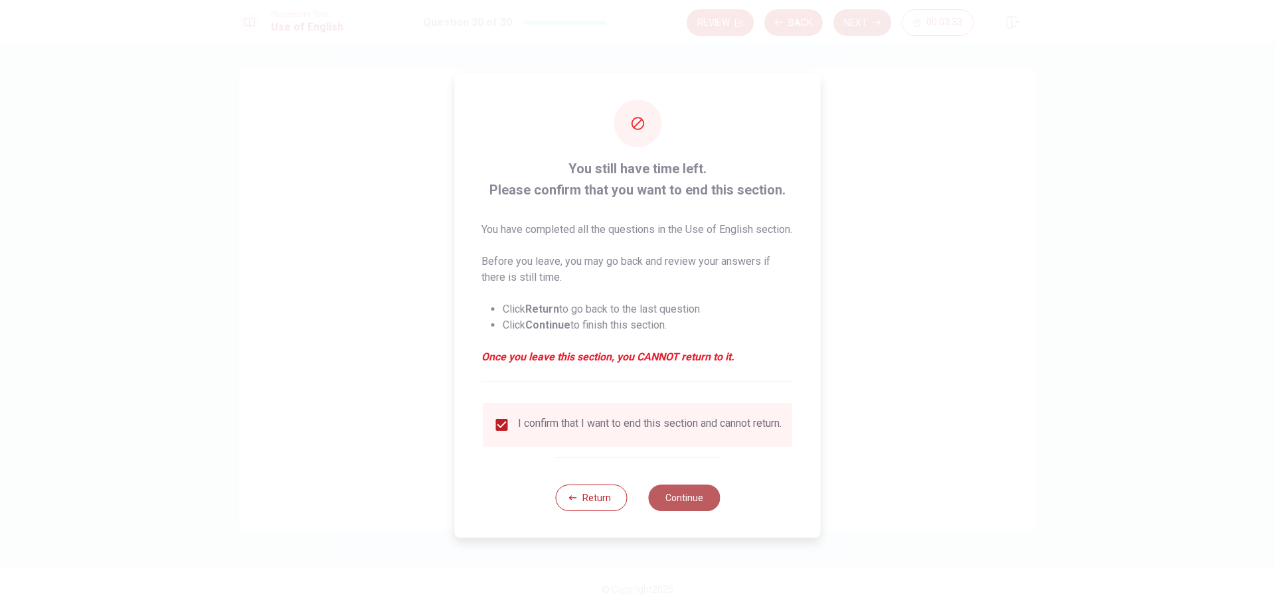
click at [671, 511] on button "Continue" at bounding box center [684, 498] width 72 height 27
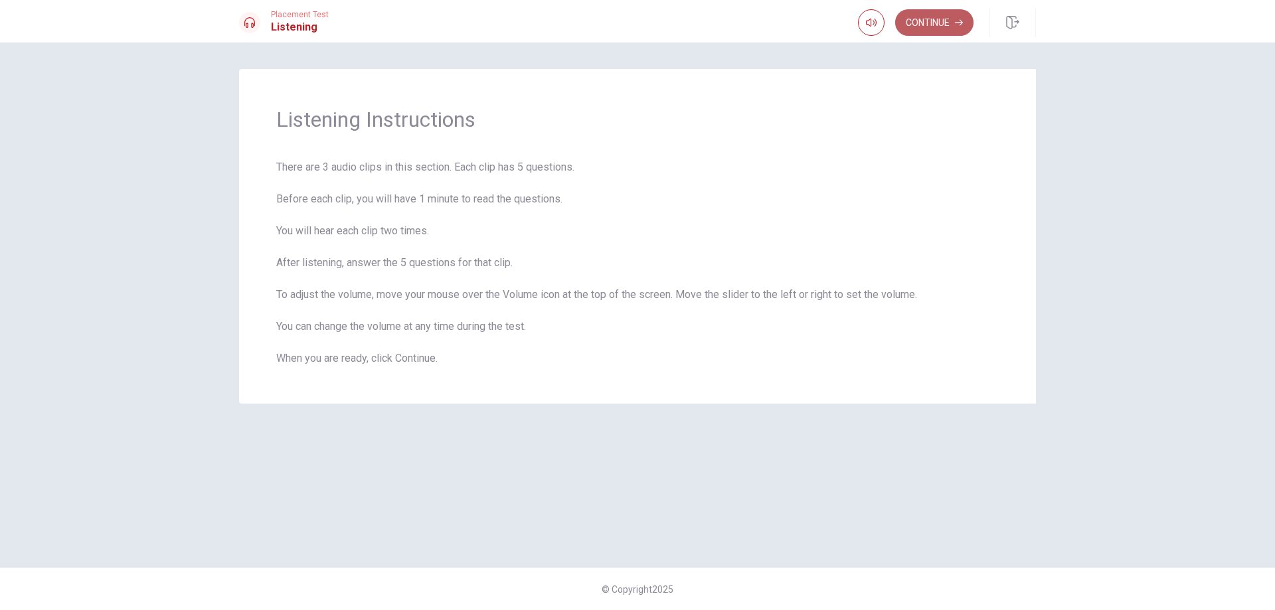
click at [927, 9] on button "Continue" at bounding box center [934, 22] width 78 height 27
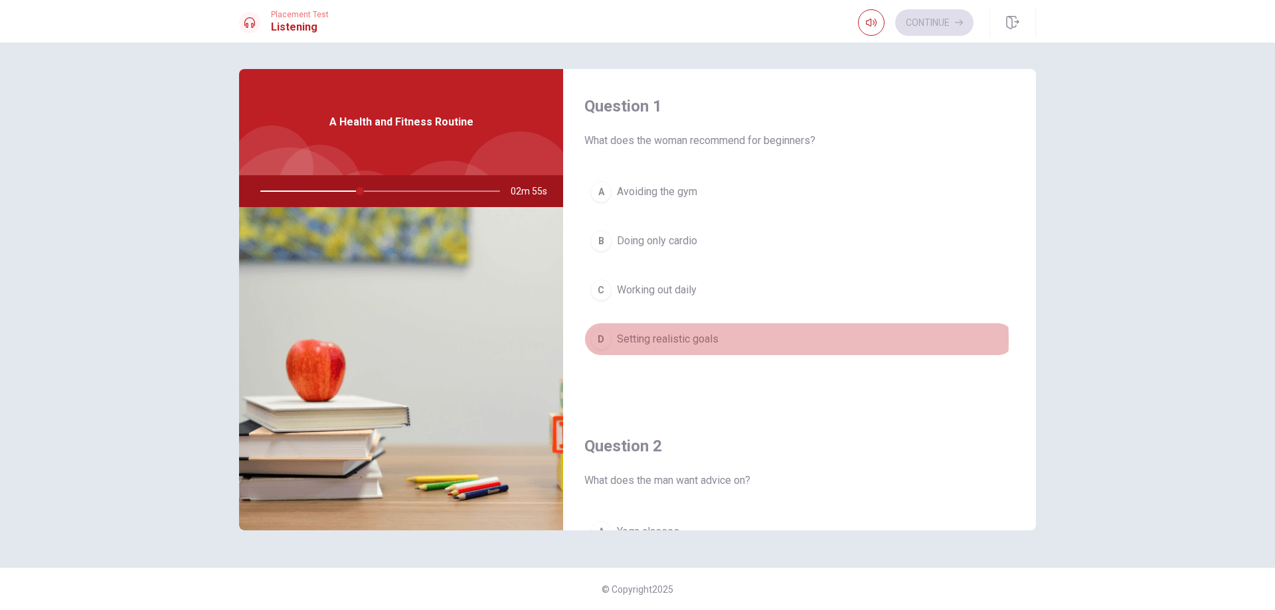
click at [707, 341] on span "Setting realistic goals" at bounding box center [668, 339] width 102 height 16
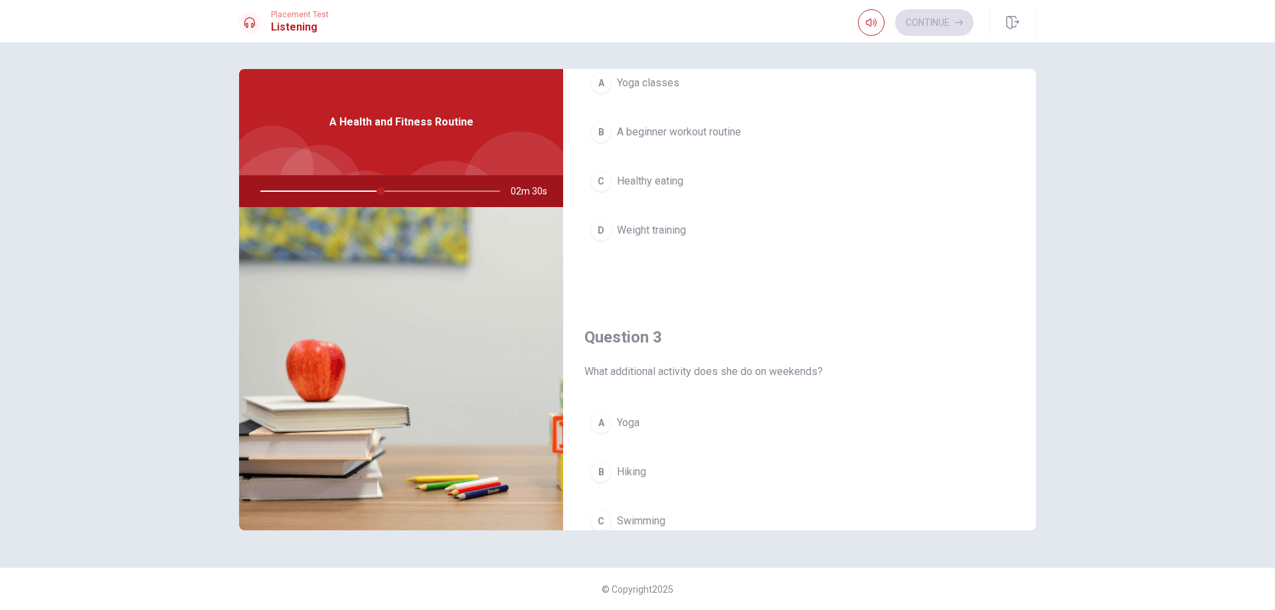
scroll to position [470, 0]
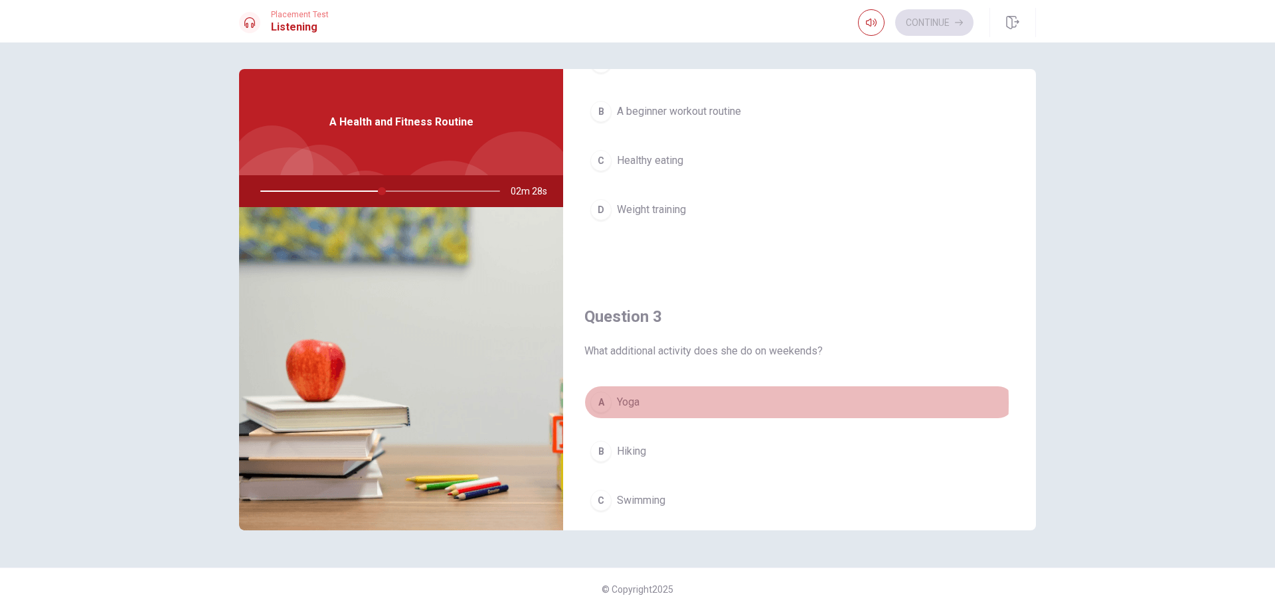
click at [697, 403] on button "A Yoga" at bounding box center [799, 402] width 430 height 33
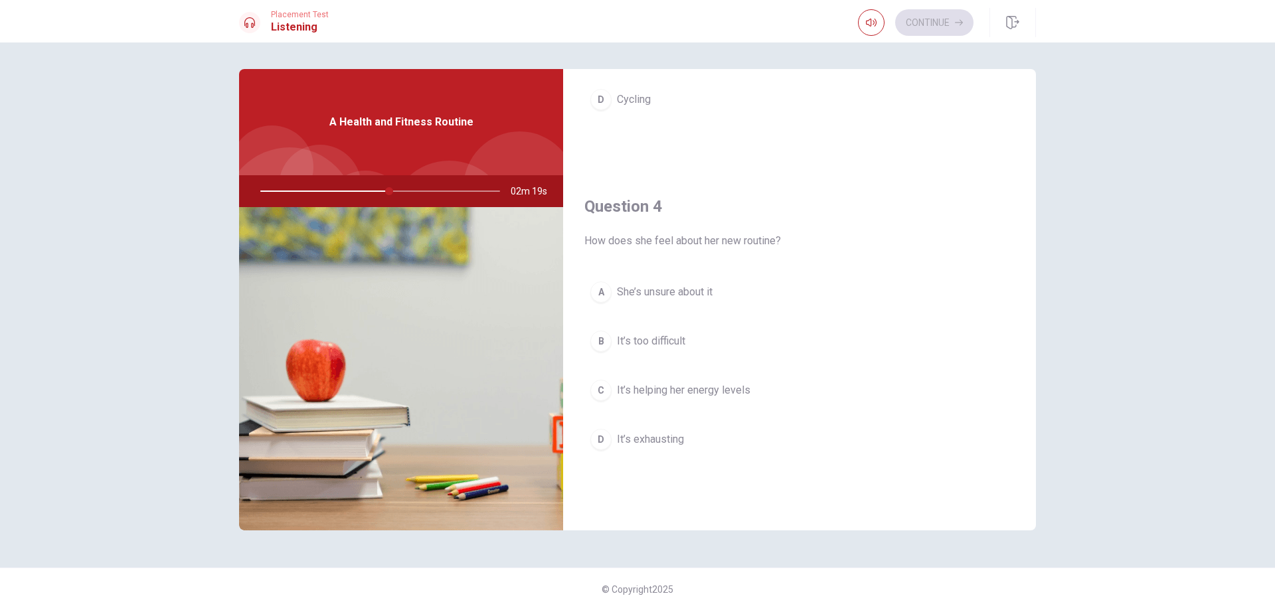
scroll to position [921, 0]
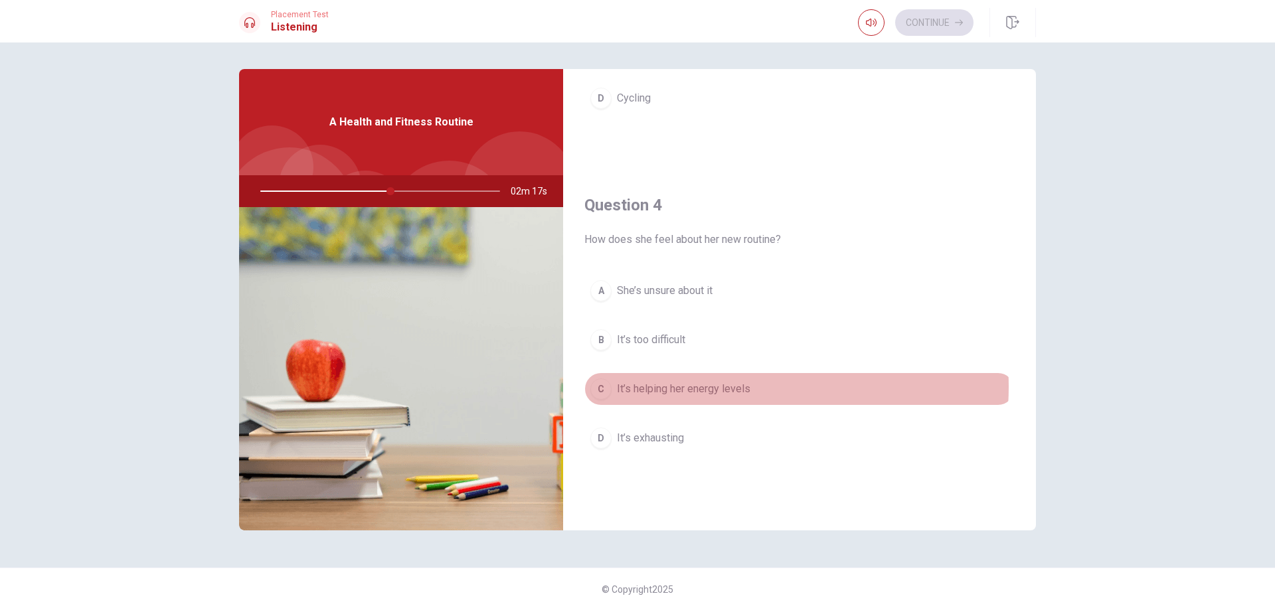
click at [727, 387] on span "It’s helping her energy levels" at bounding box center [684, 389] width 134 height 16
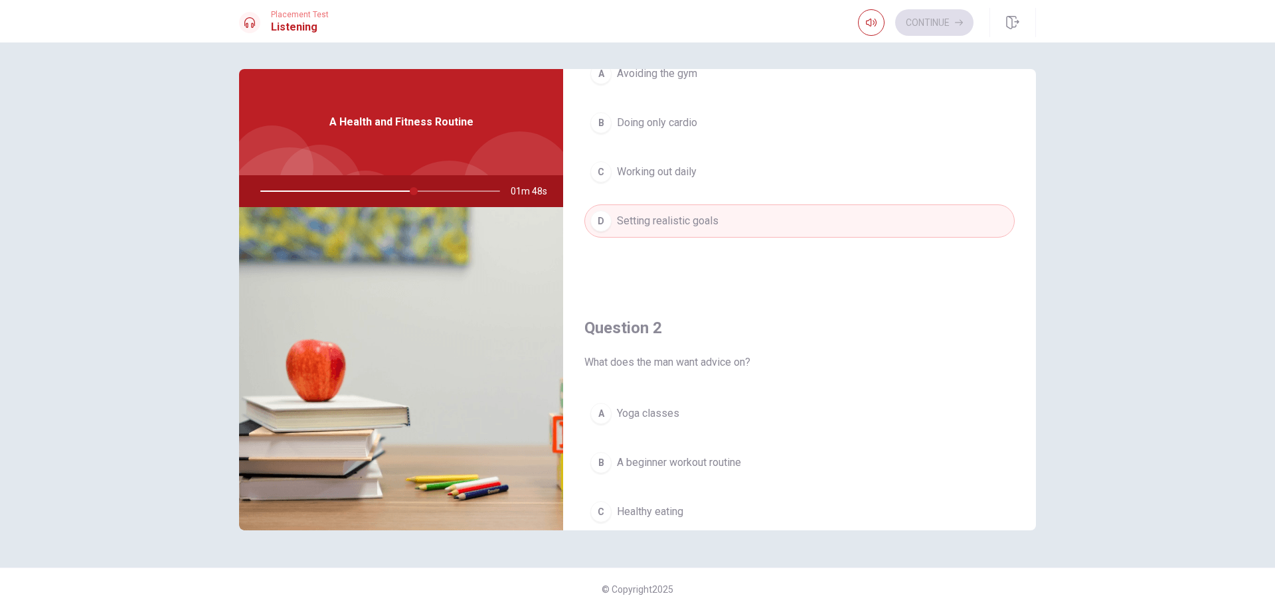
scroll to position [160, 0]
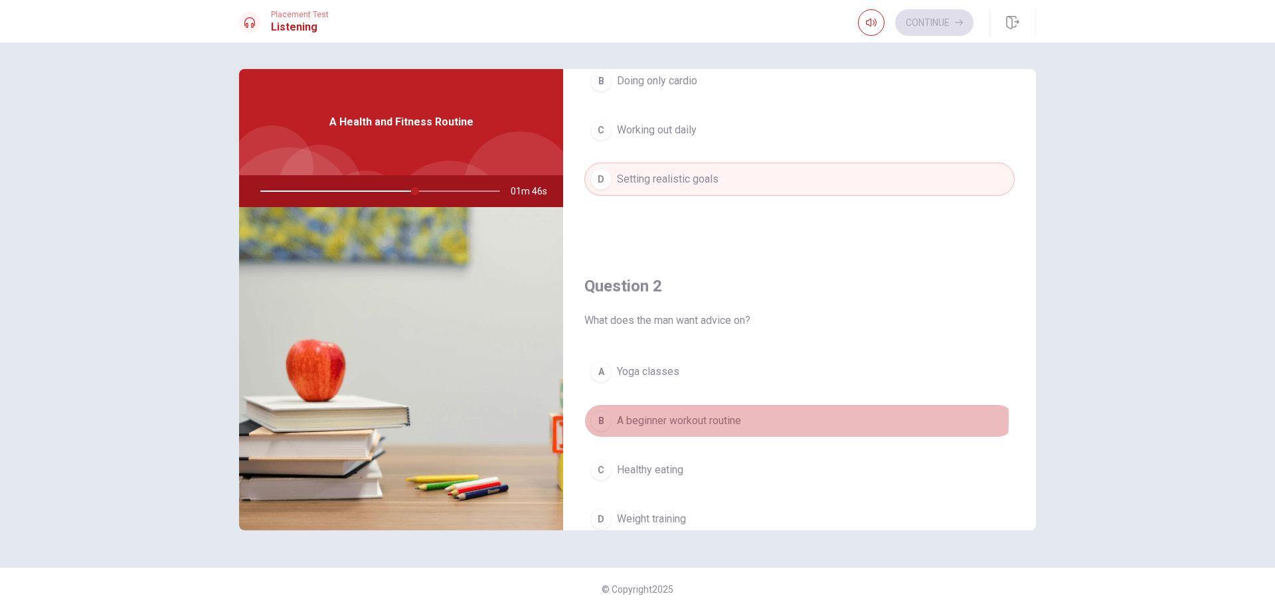
click at [731, 418] on span "A beginner workout routine" at bounding box center [679, 421] width 124 height 16
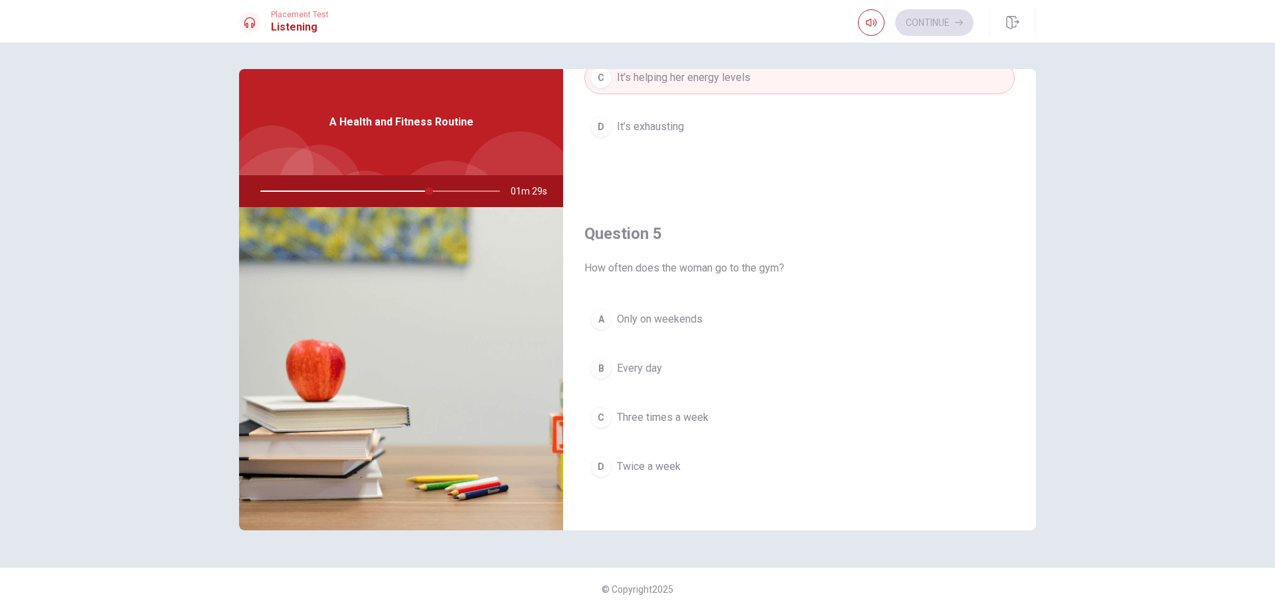
scroll to position [1239, 0]
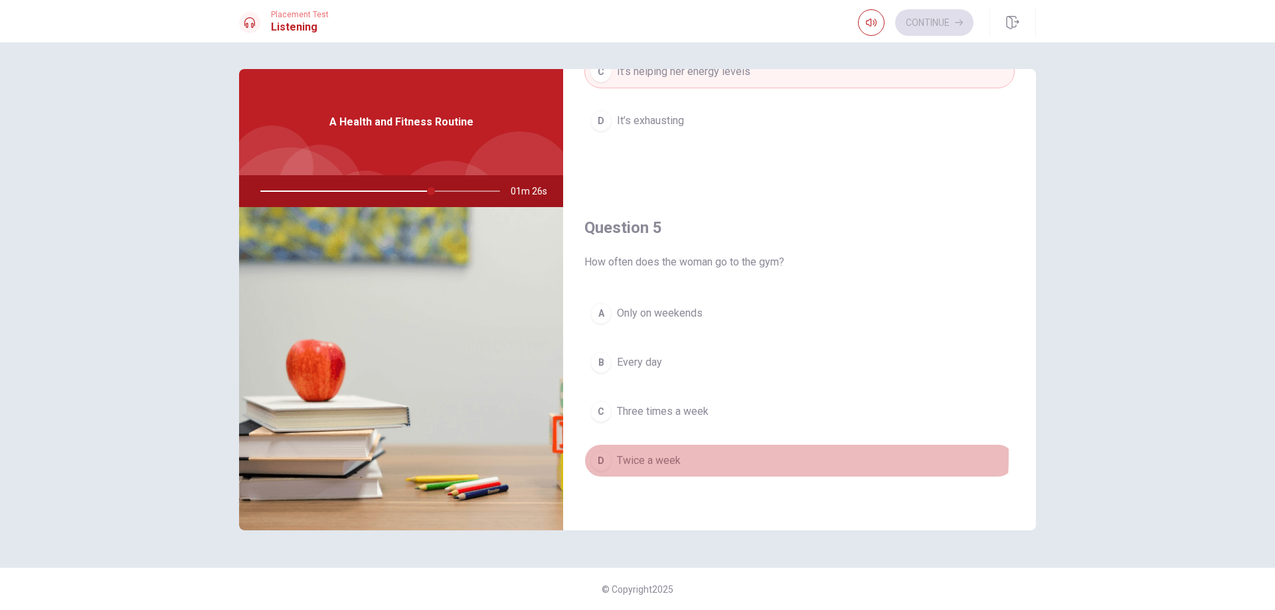
click at [655, 456] on span "Twice a week" at bounding box center [649, 461] width 64 height 16
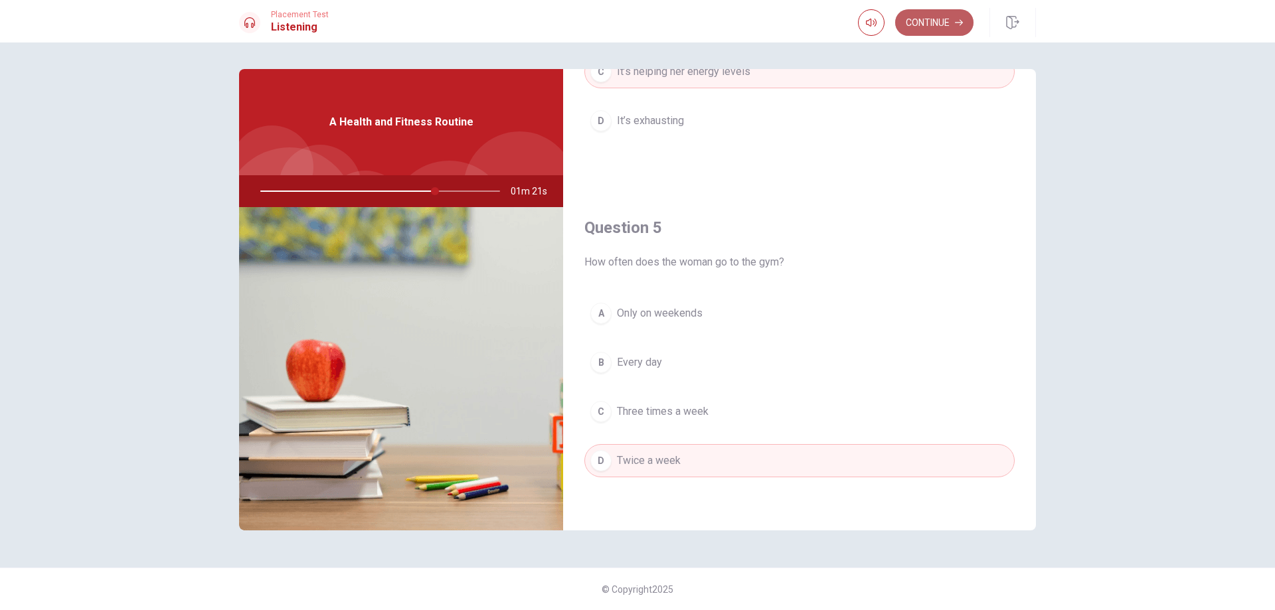
click at [930, 13] on button "Continue" at bounding box center [934, 22] width 78 height 27
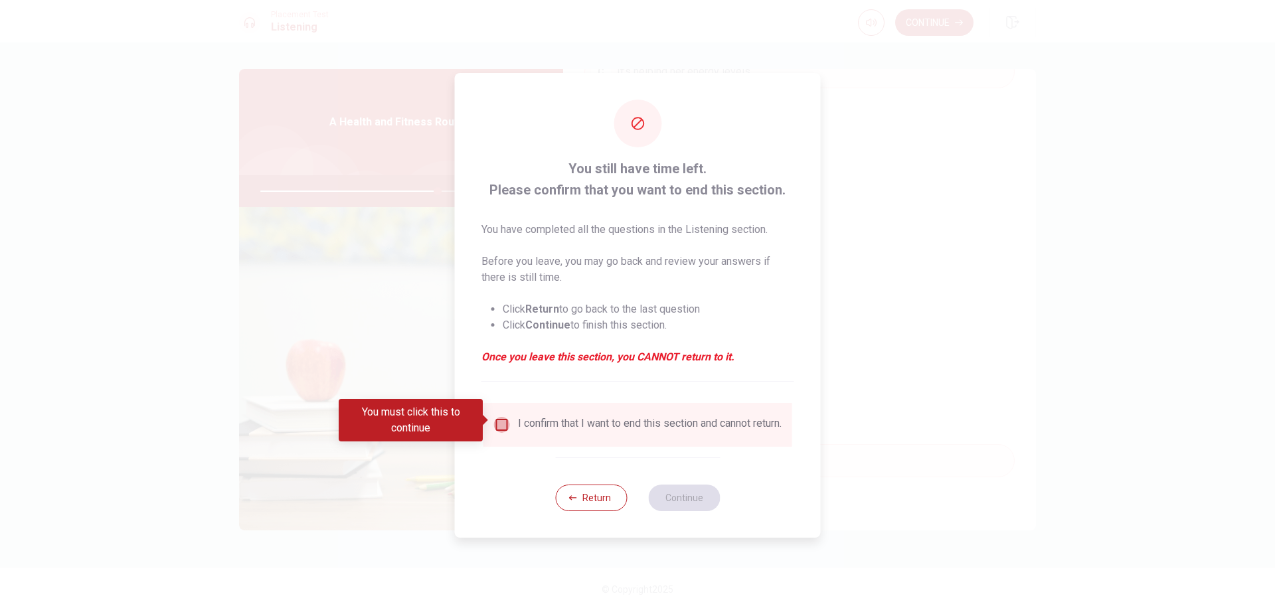
click at [497, 418] on input "You must click this to continue" at bounding box center [502, 425] width 16 height 16
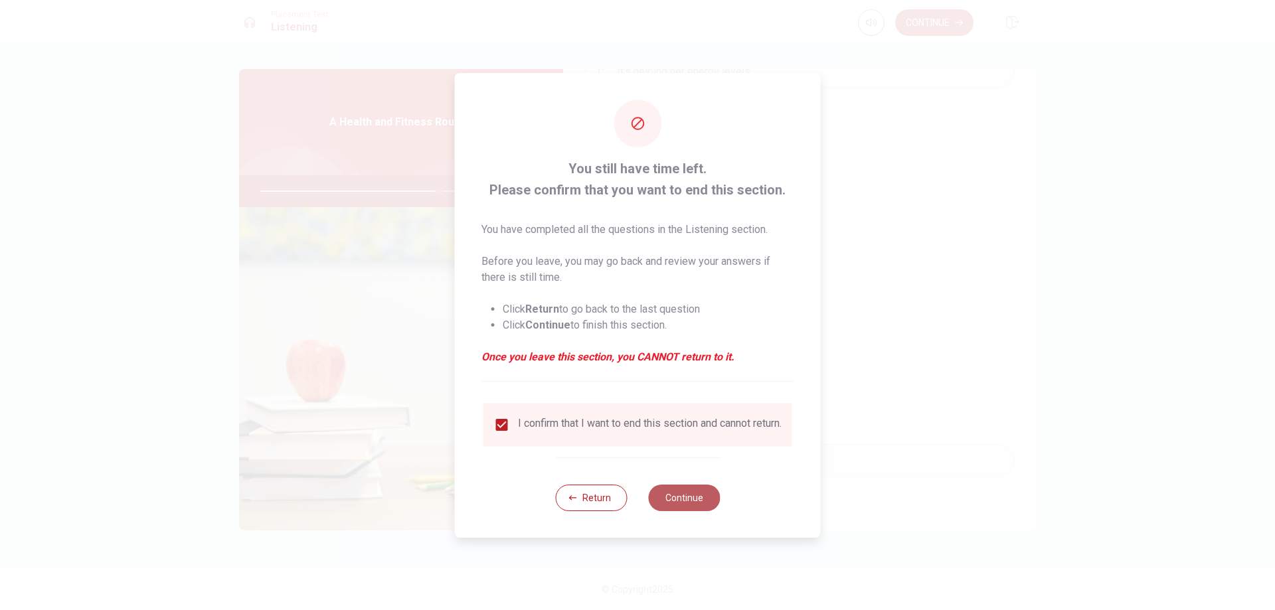
click at [682, 501] on button "Continue" at bounding box center [684, 498] width 72 height 27
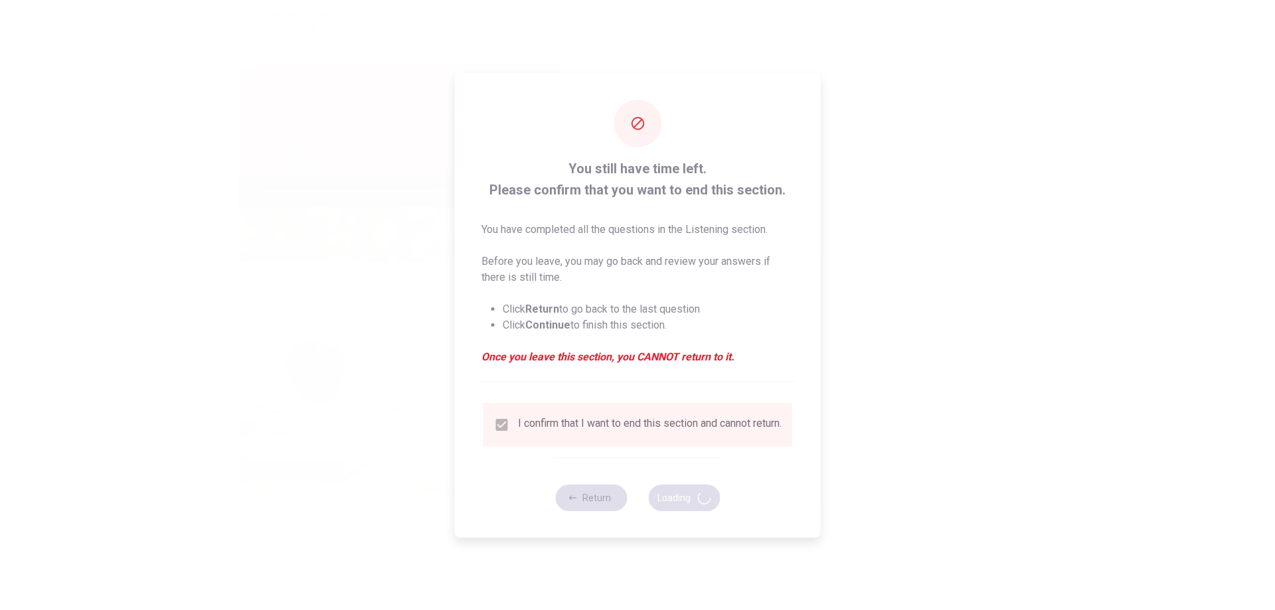
type input "75"
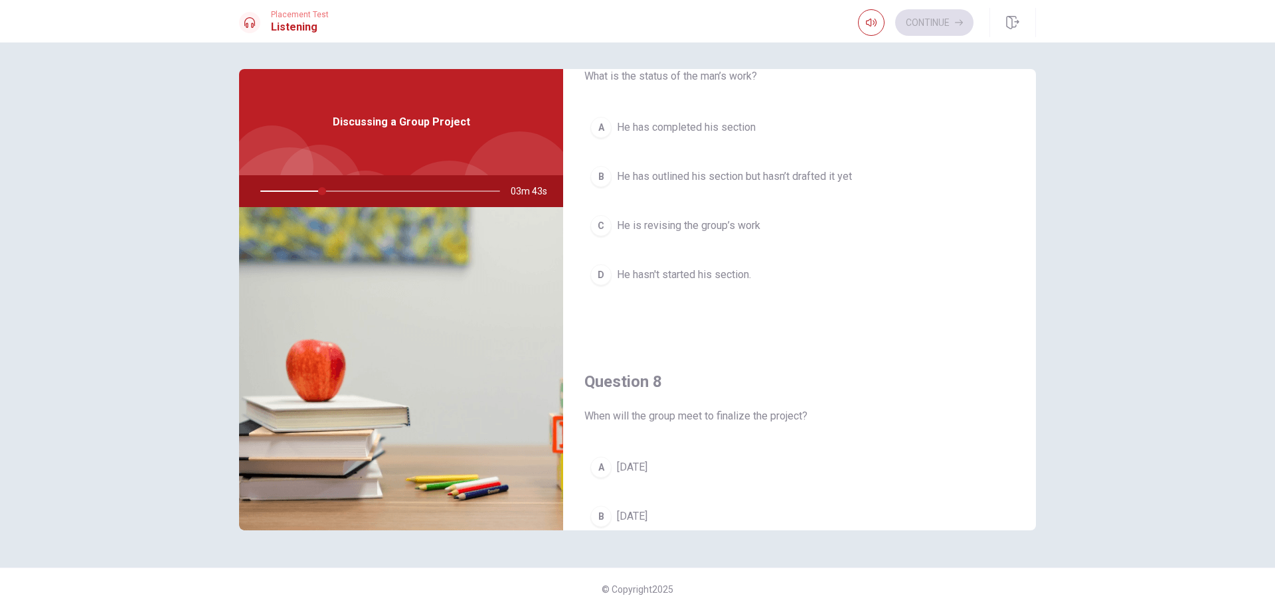
scroll to position [1, 0]
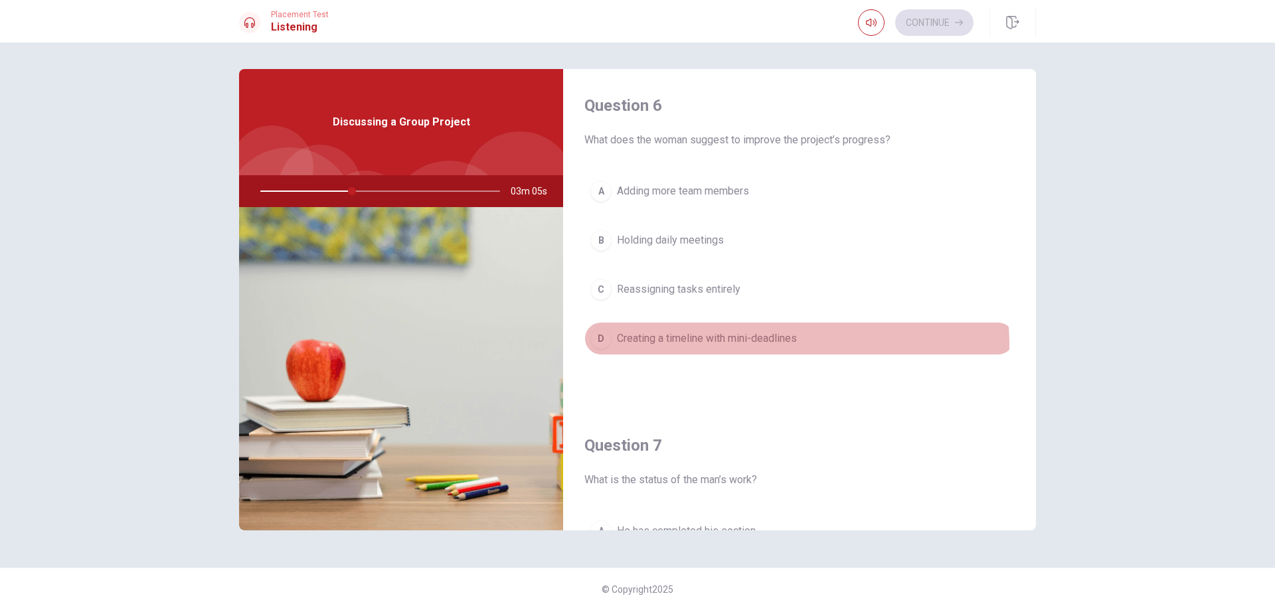
click at [785, 345] on span "Creating a timeline with mini-deadlines" at bounding box center [707, 339] width 180 height 16
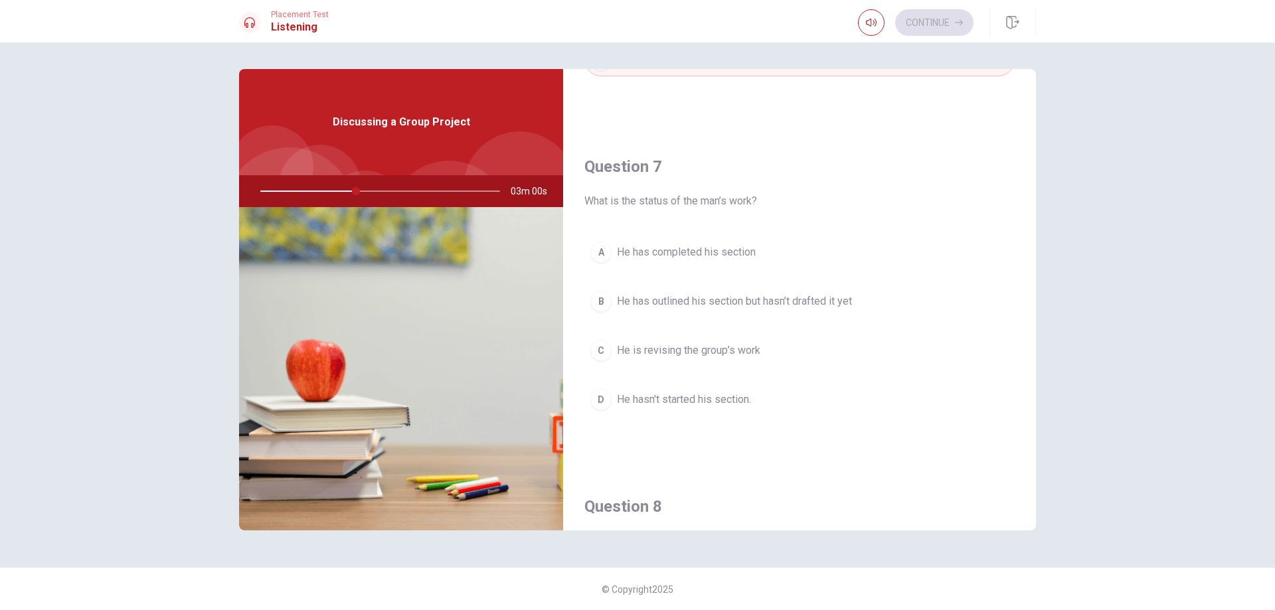
scroll to position [293, 0]
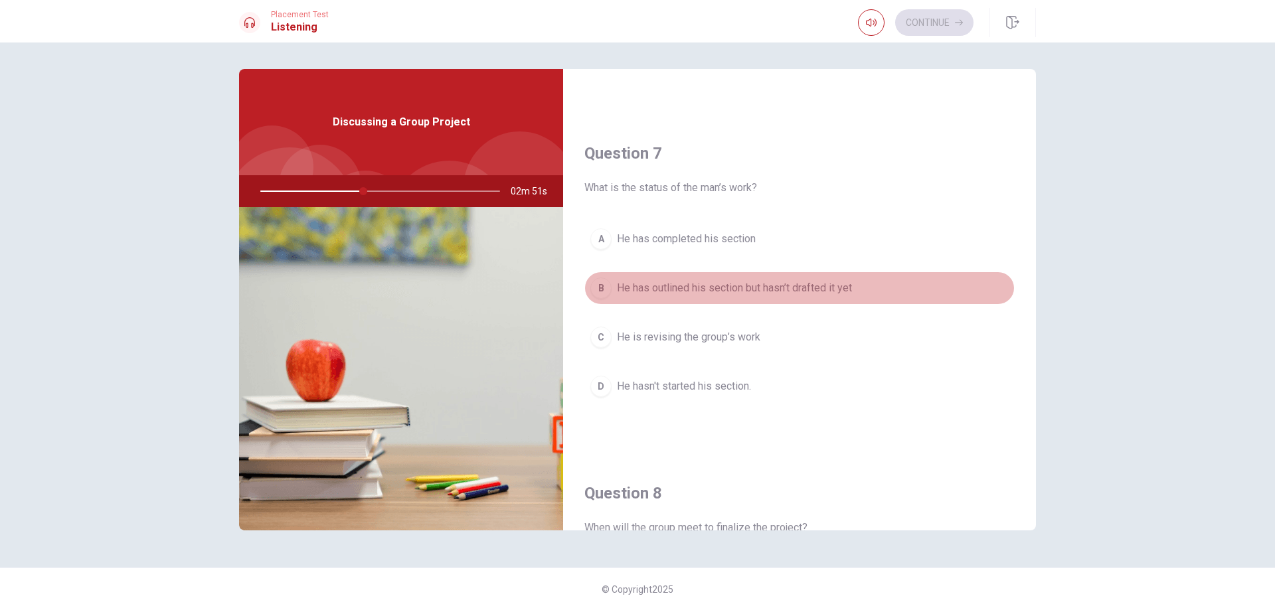
click at [843, 284] on span "He has outlined his section but hasn’t drafted it yet" at bounding box center [734, 288] width 235 height 16
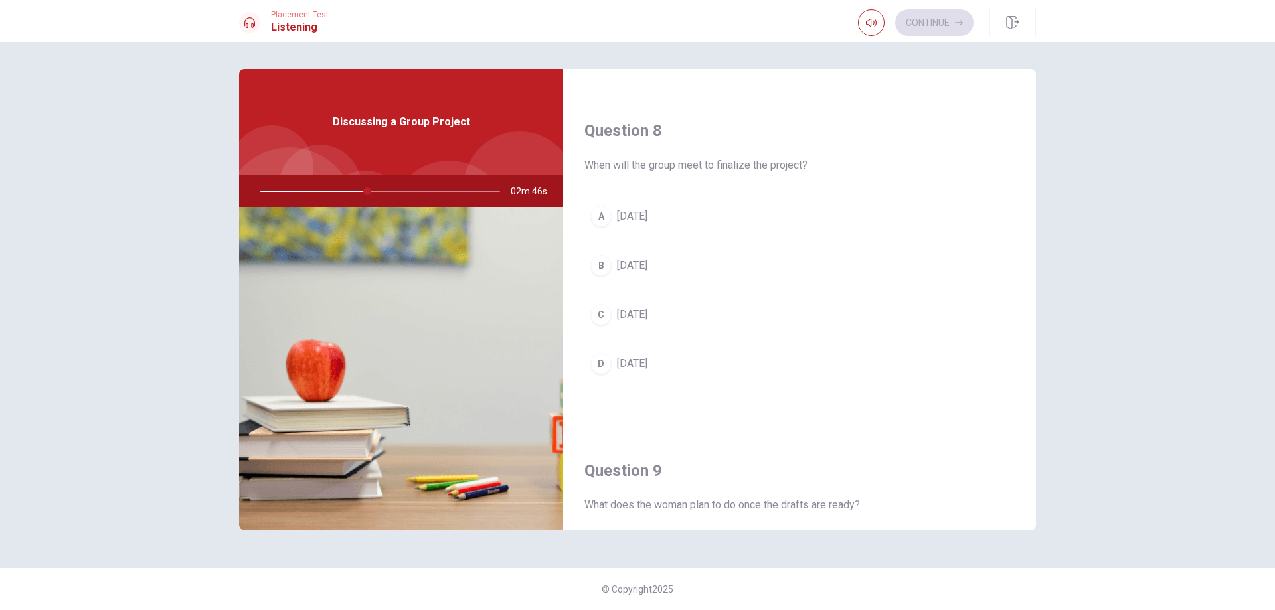
scroll to position [665, 0]
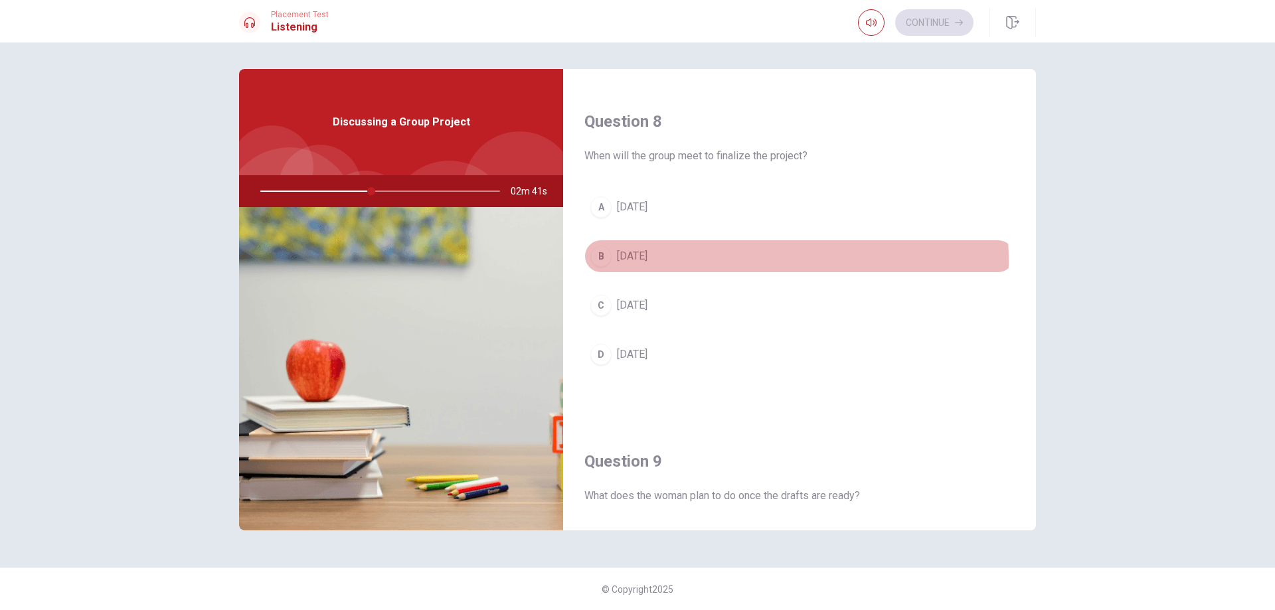
click at [715, 260] on button "B [DATE]" at bounding box center [799, 256] width 430 height 33
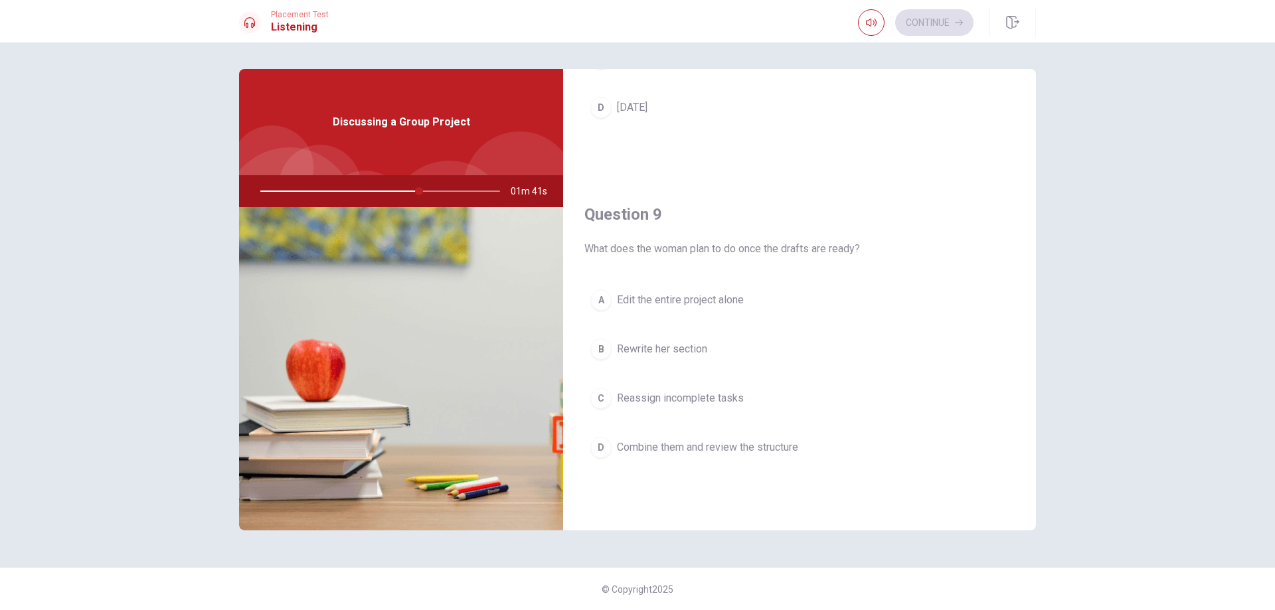
scroll to position [913, 0]
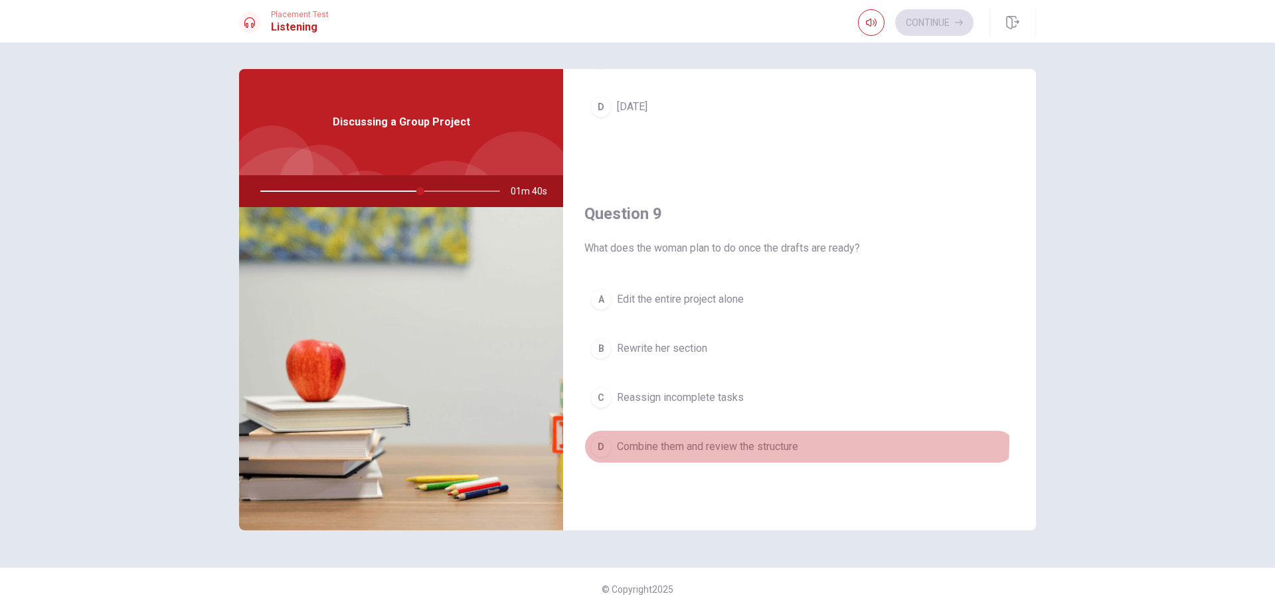
click at [791, 442] on span "Combine them and review the structure" at bounding box center [707, 447] width 181 height 16
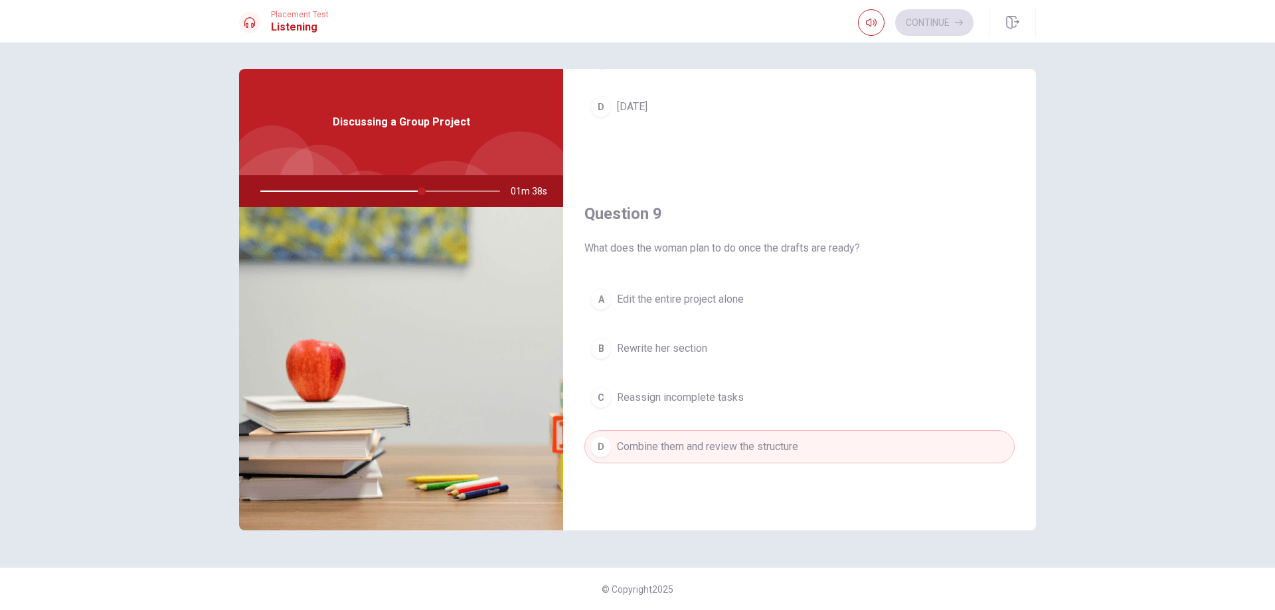
scroll to position [1239, 0]
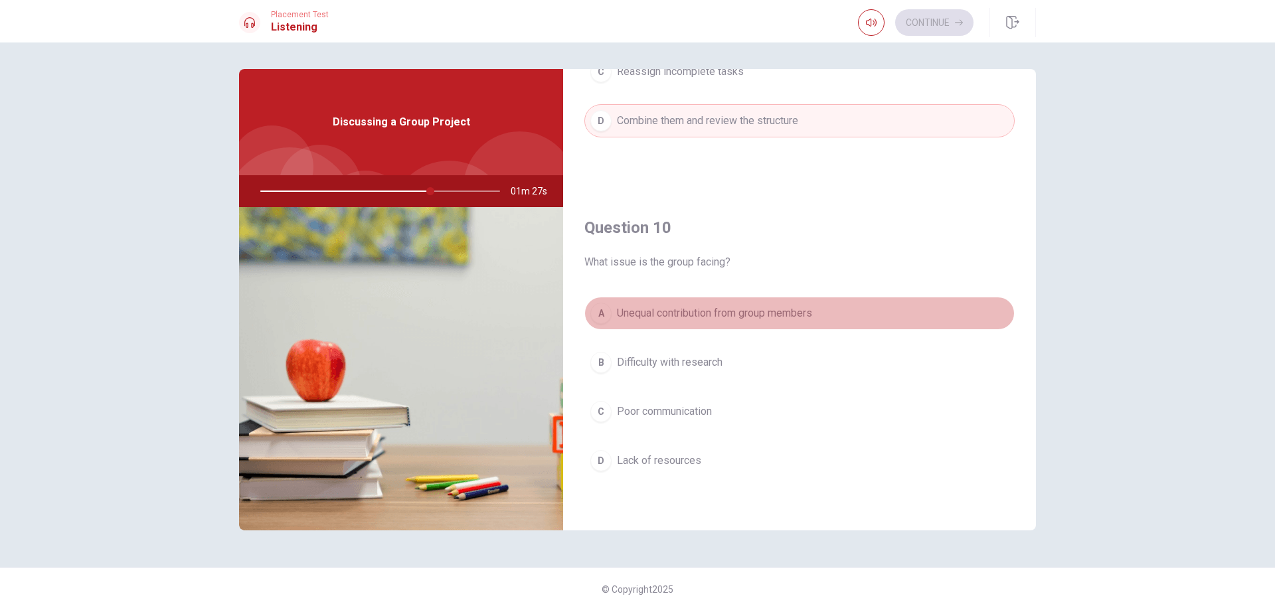
click at [804, 313] on span "Unequal contribution from group members" at bounding box center [714, 314] width 195 height 16
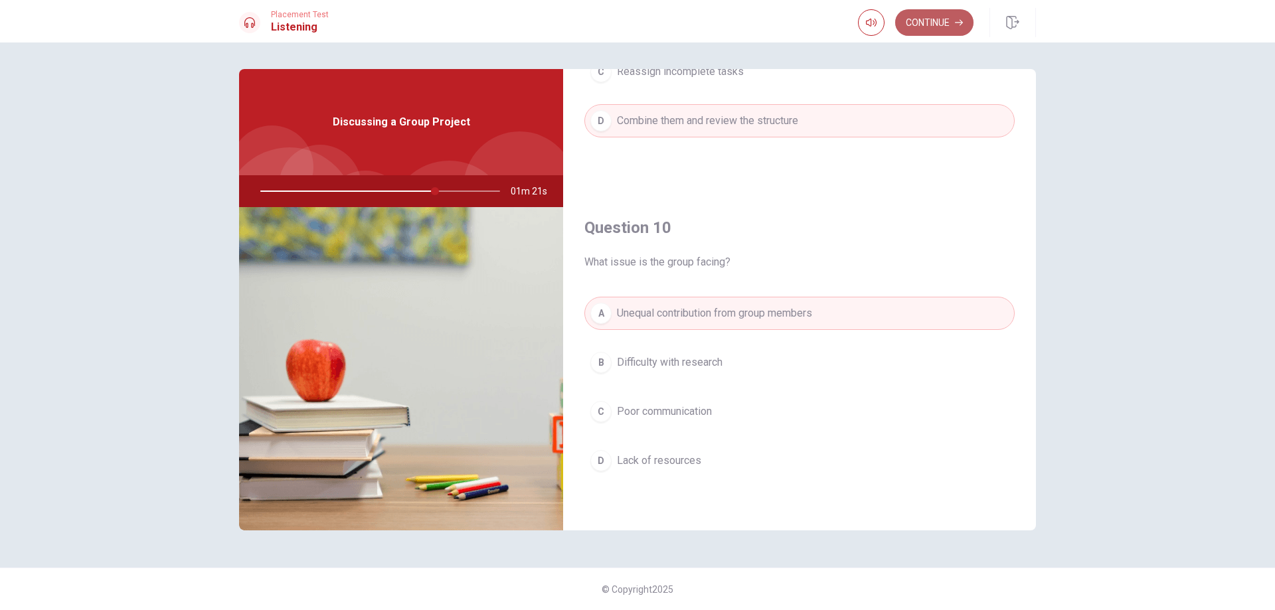
click at [940, 16] on button "Continue" at bounding box center [934, 22] width 78 height 27
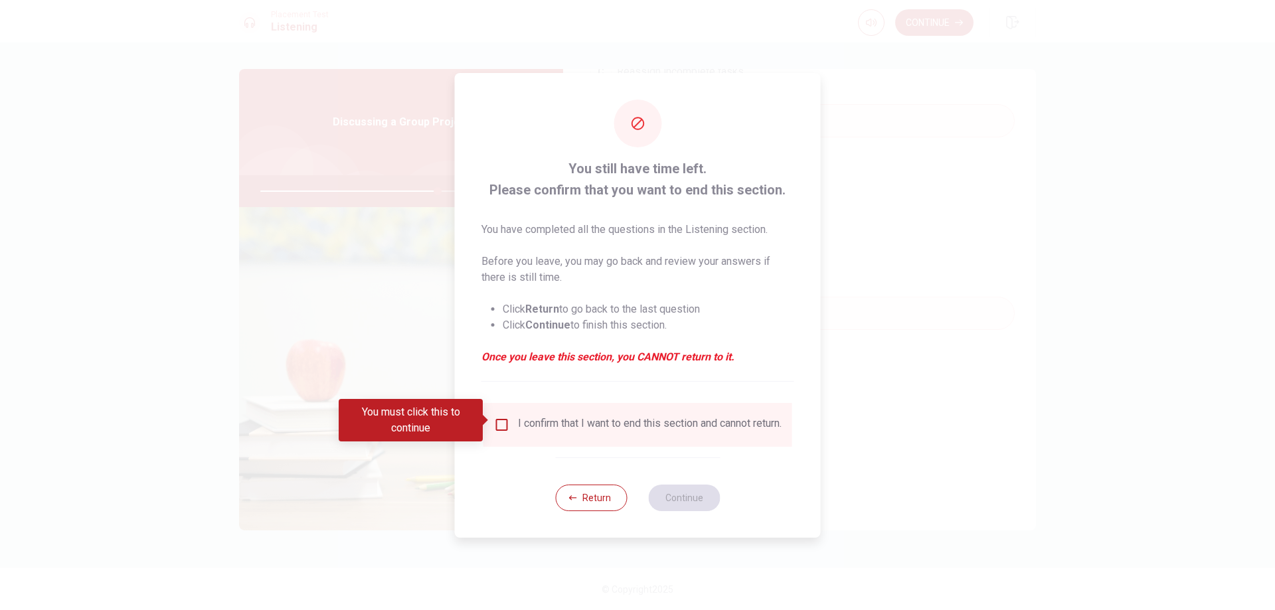
click at [497, 422] on input "You must click this to continue" at bounding box center [502, 425] width 16 height 16
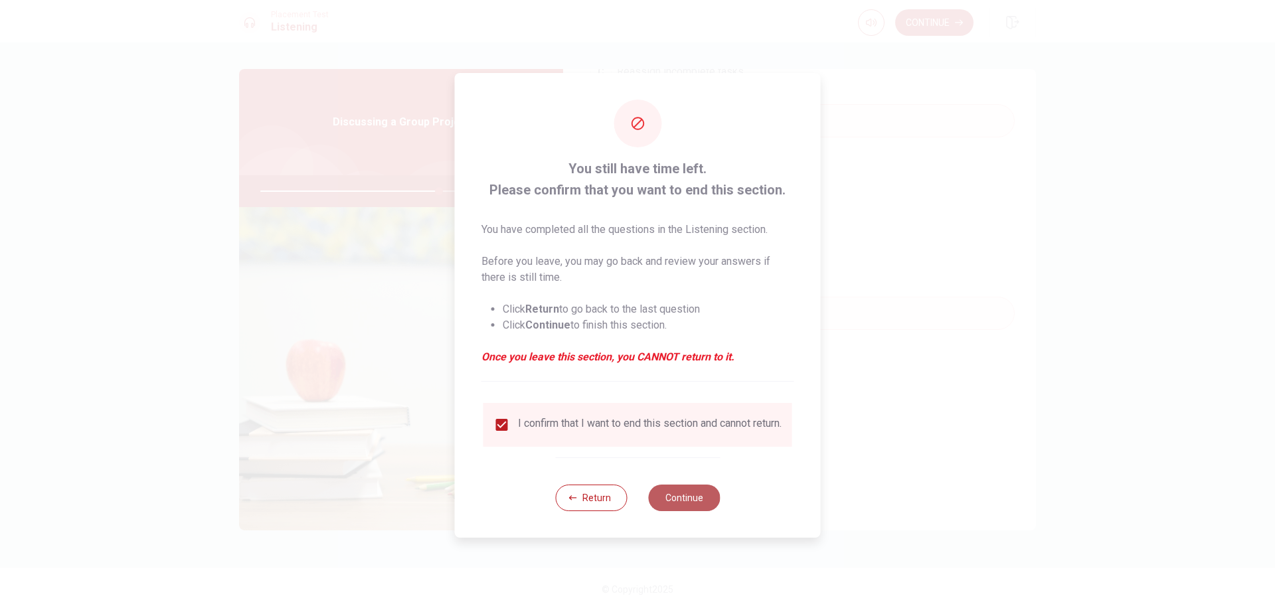
click at [670, 507] on button "Continue" at bounding box center [684, 498] width 72 height 27
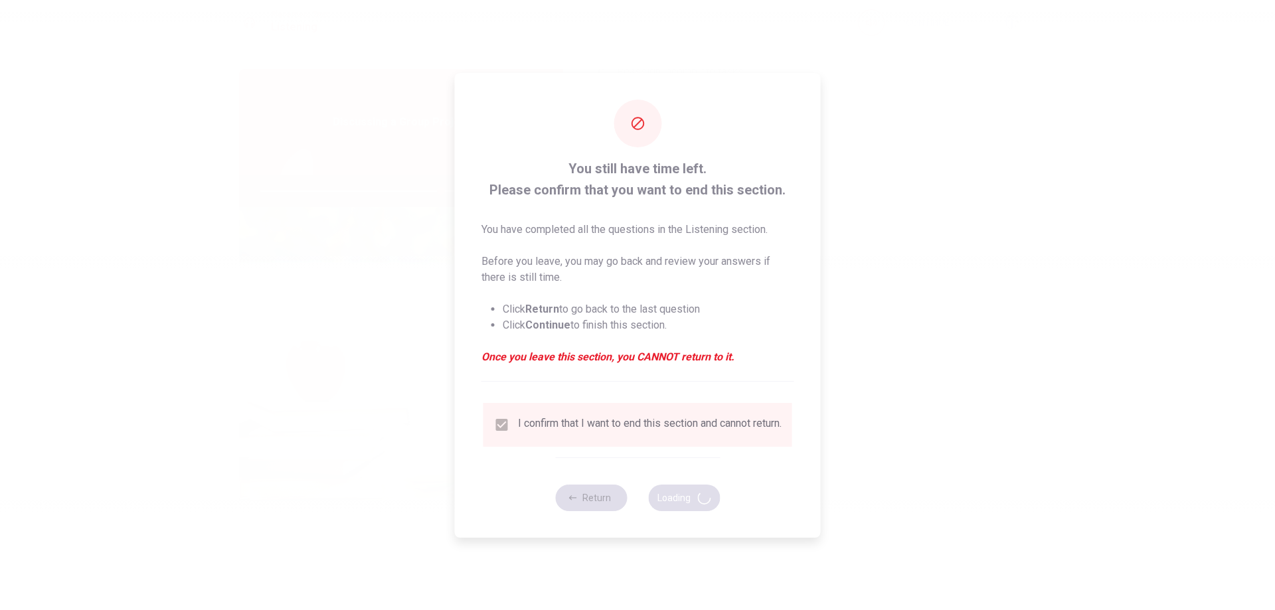
type input "76"
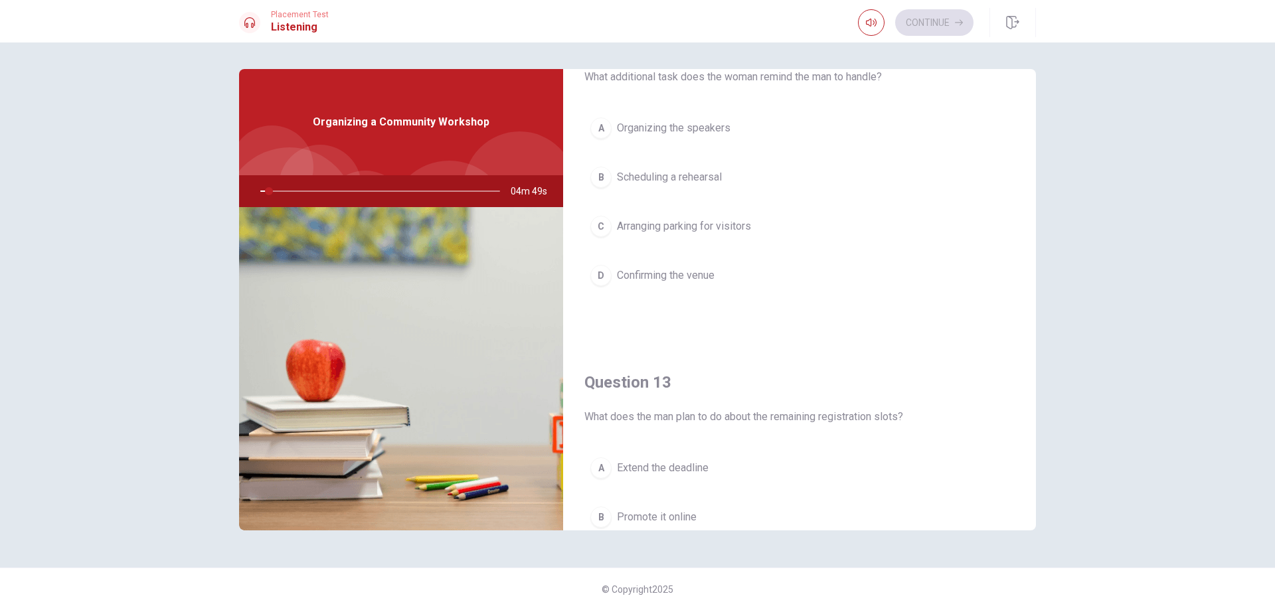
scroll to position [808, 0]
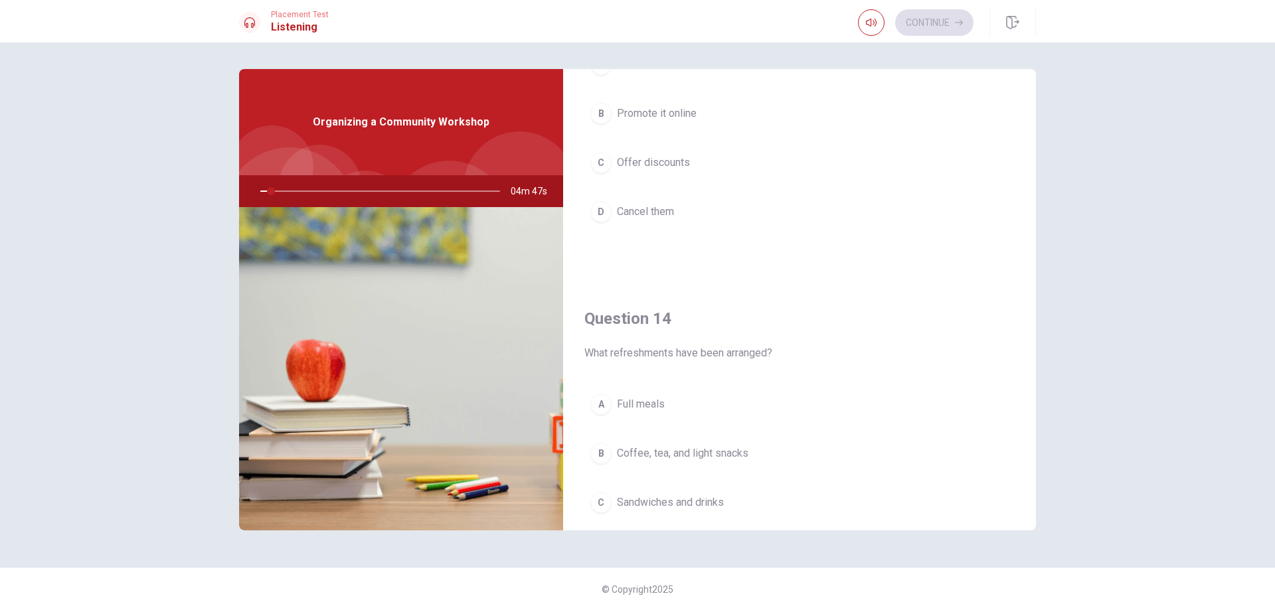
click at [1029, 92] on div "Question 13 What does the man plan to do about the remaining registration slots…" at bounding box center [799, 112] width 473 height 340
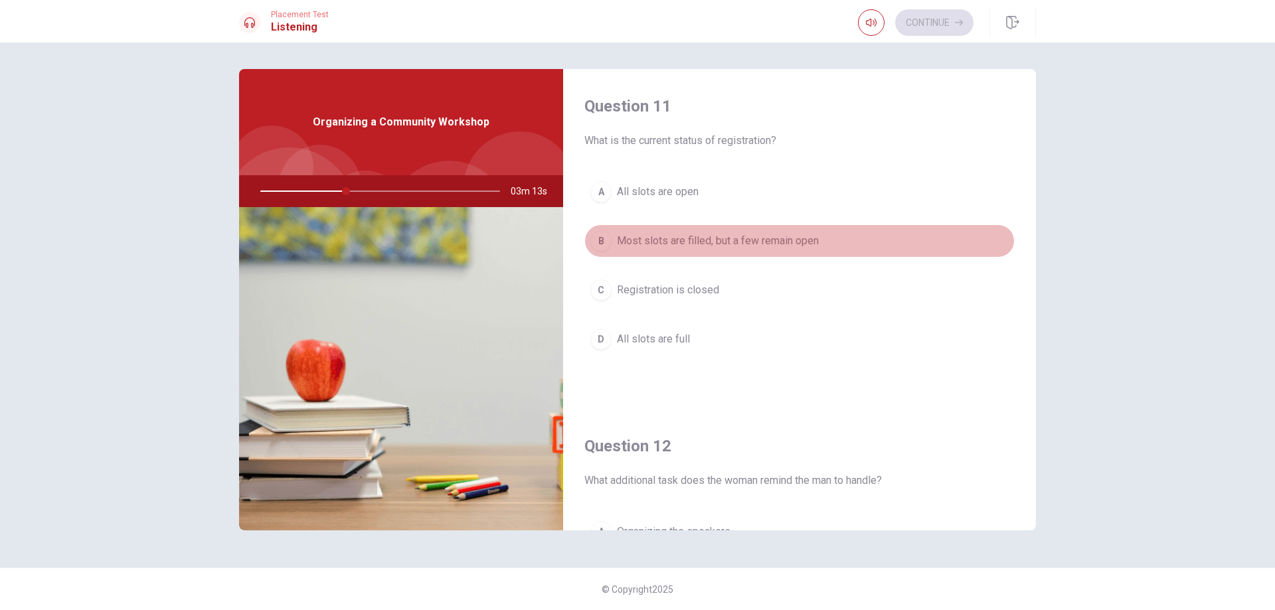
click at [802, 238] on span "Most slots are filled, but a few remain open" at bounding box center [718, 241] width 202 height 16
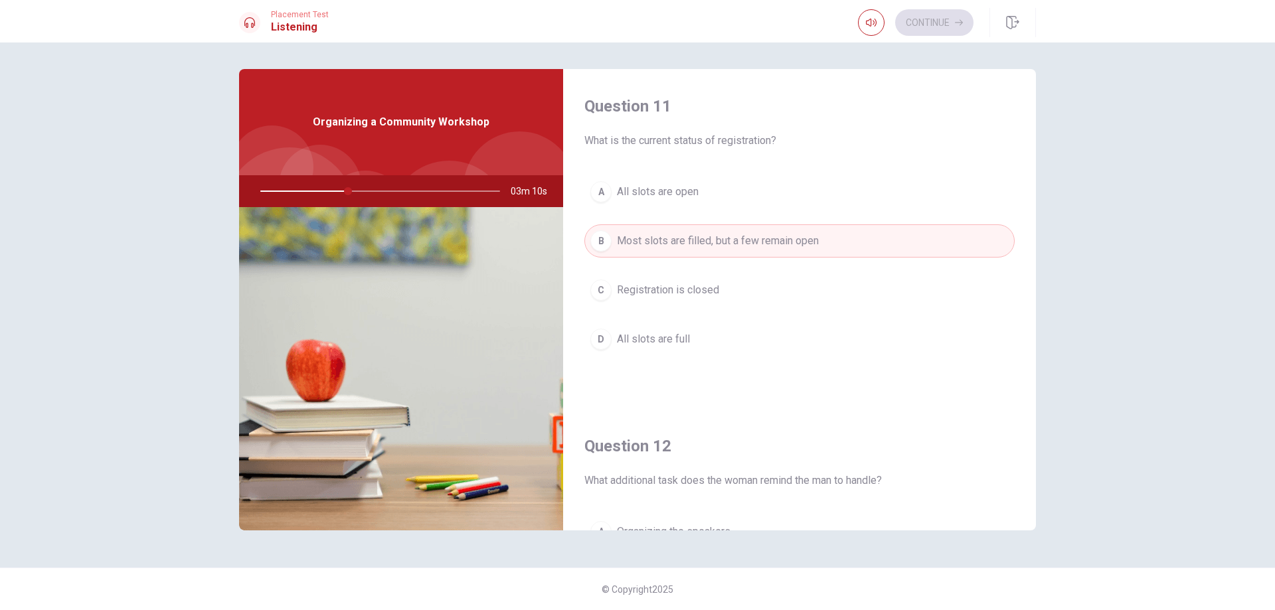
drag, startPoint x: 1036, startPoint y: 173, endPoint x: 1035, endPoint y: 213, distance: 39.2
click at [1035, 213] on div "Question 11 What is the current status of registration? A All slots are open B …" at bounding box center [638, 305] width 840 height 472
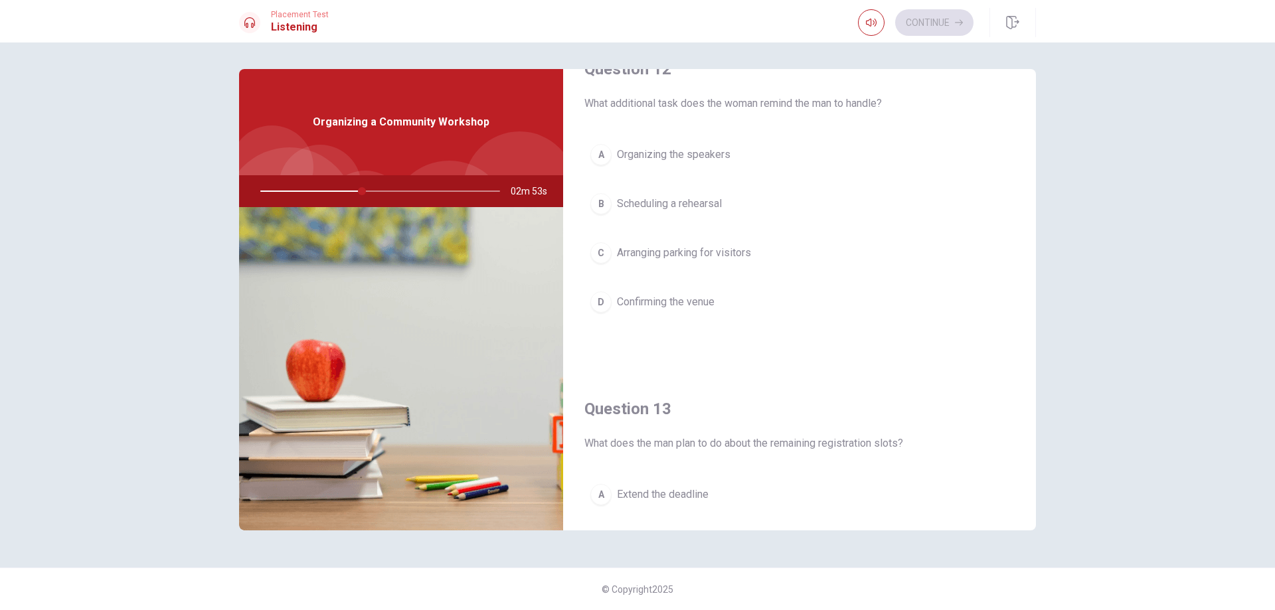
scroll to position [362, 0]
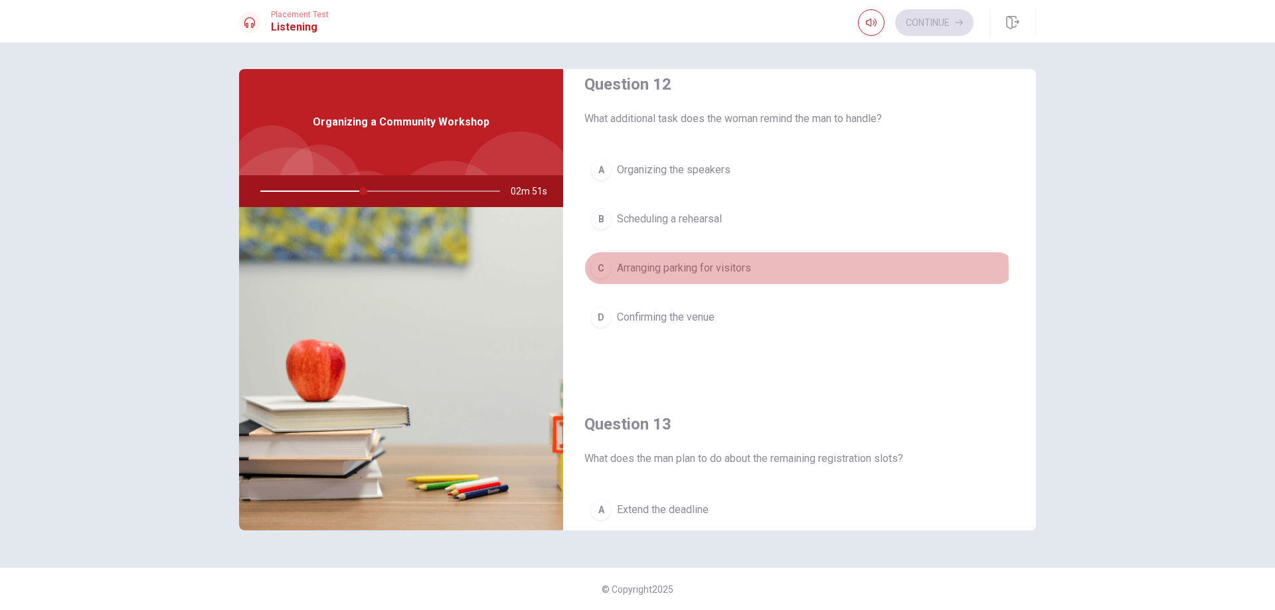
click at [751, 271] on span "Arranging parking for visitors" at bounding box center [684, 268] width 134 height 16
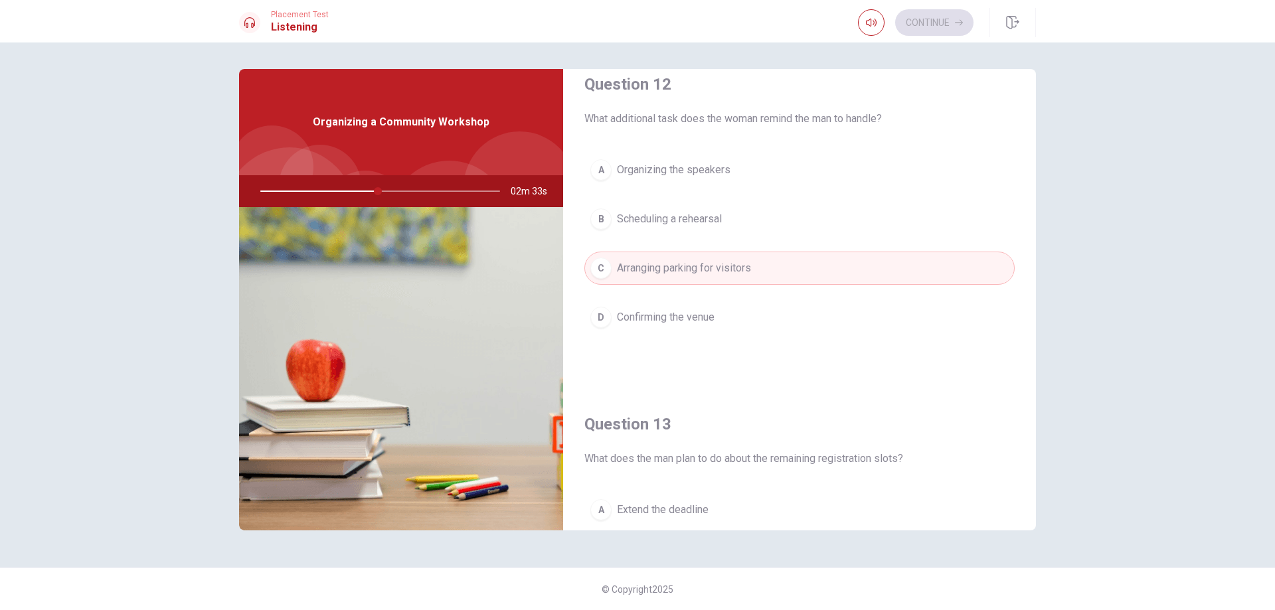
scroll to position [1239, 0]
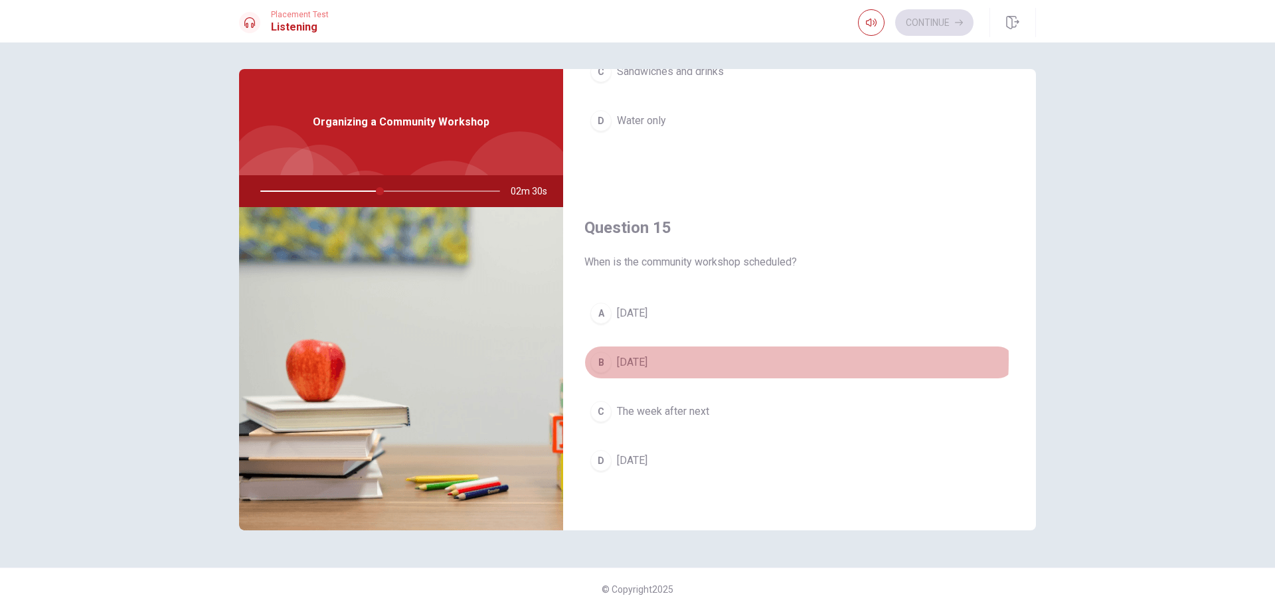
click at [648, 359] on span "[DATE]" at bounding box center [632, 363] width 31 height 16
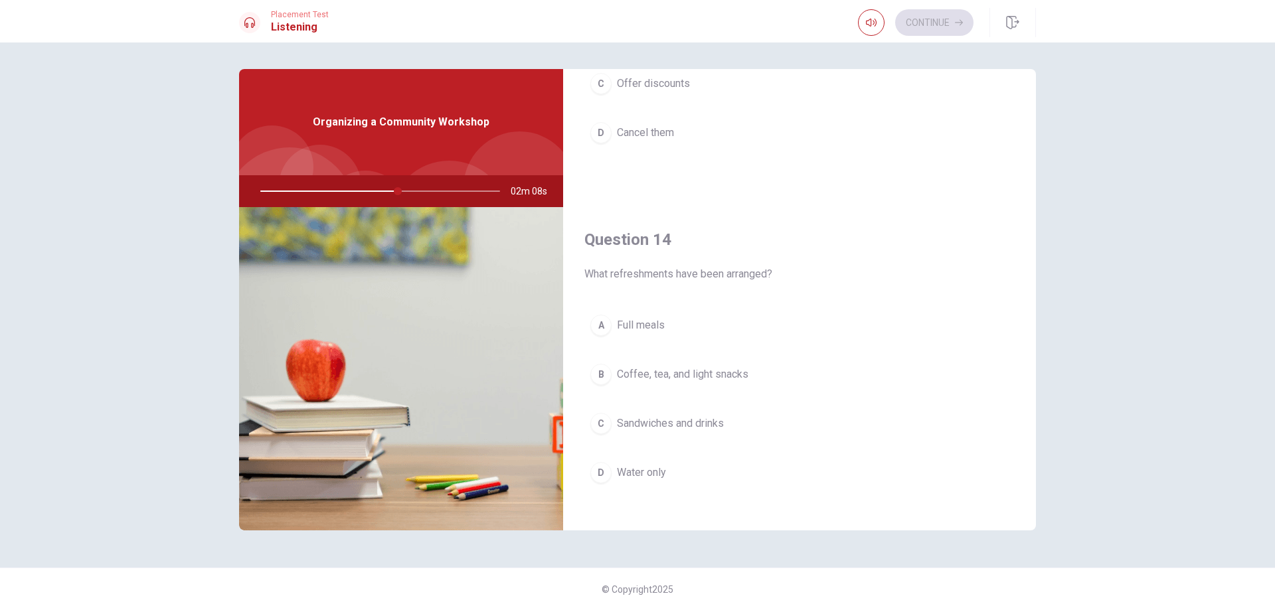
scroll to position [891, 0]
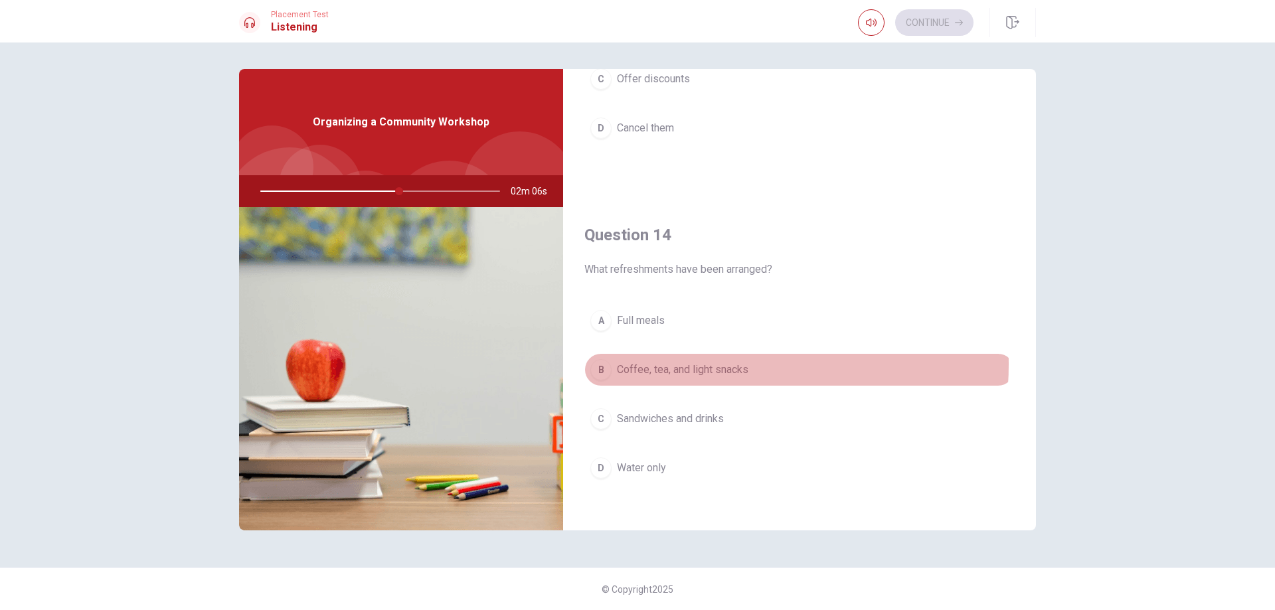
click at [699, 365] on span "Coffee, tea, and light snacks" at bounding box center [683, 370] width 132 height 16
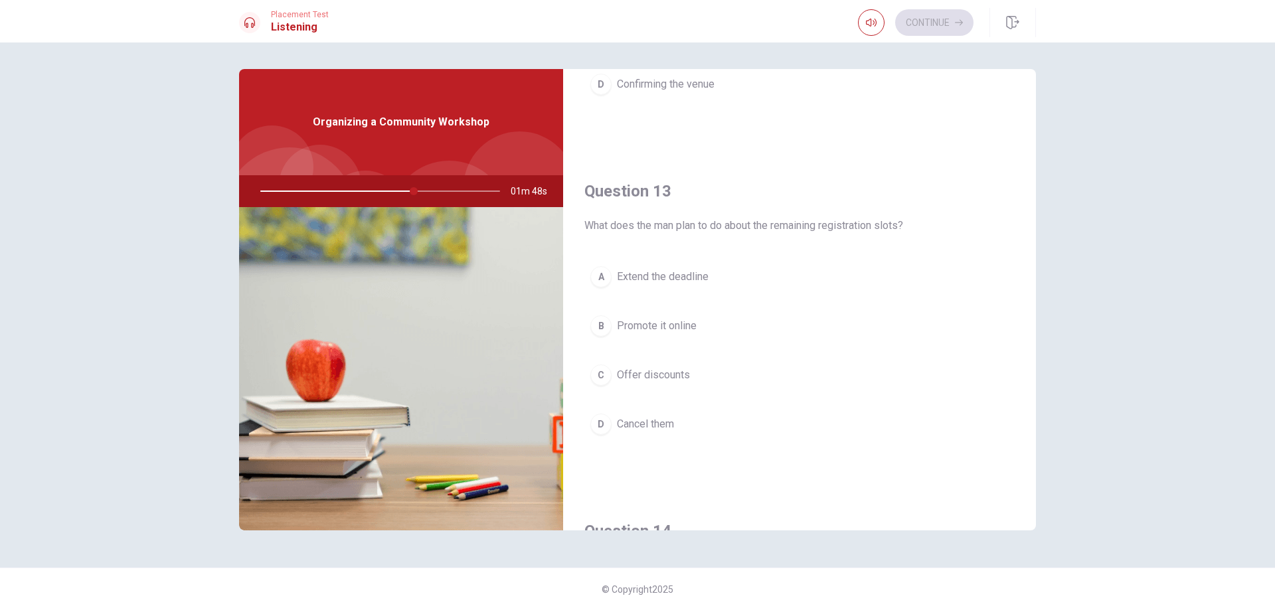
scroll to position [600, 0]
click at [693, 317] on span "Promote it online" at bounding box center [657, 321] width 80 height 16
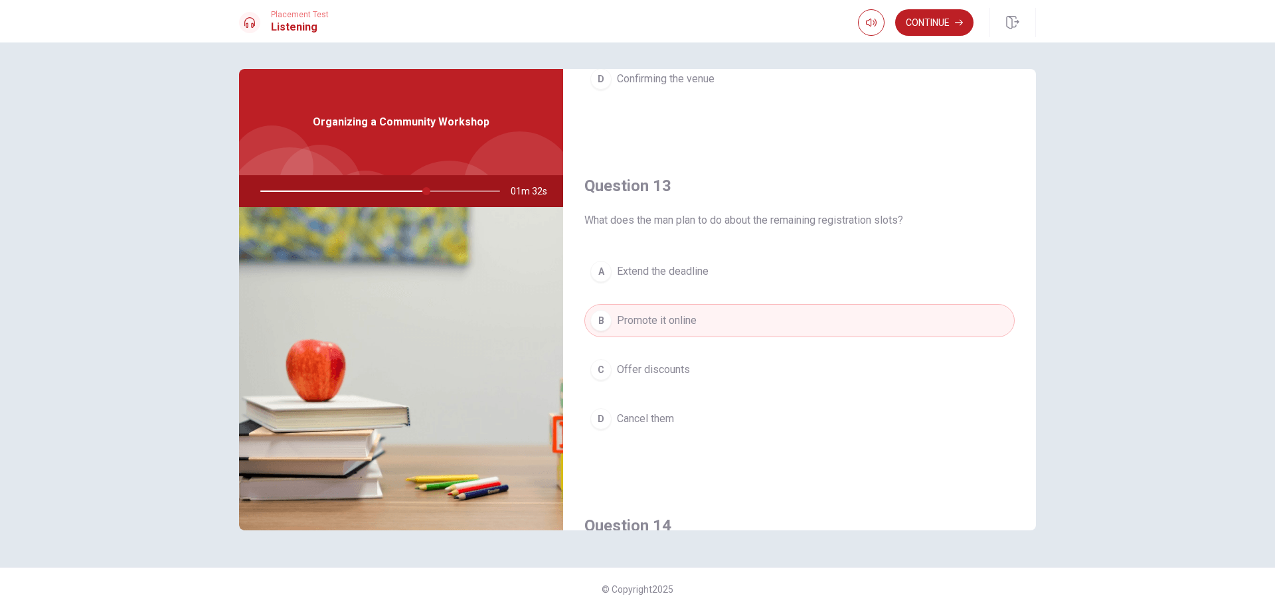
scroll to position [0, 0]
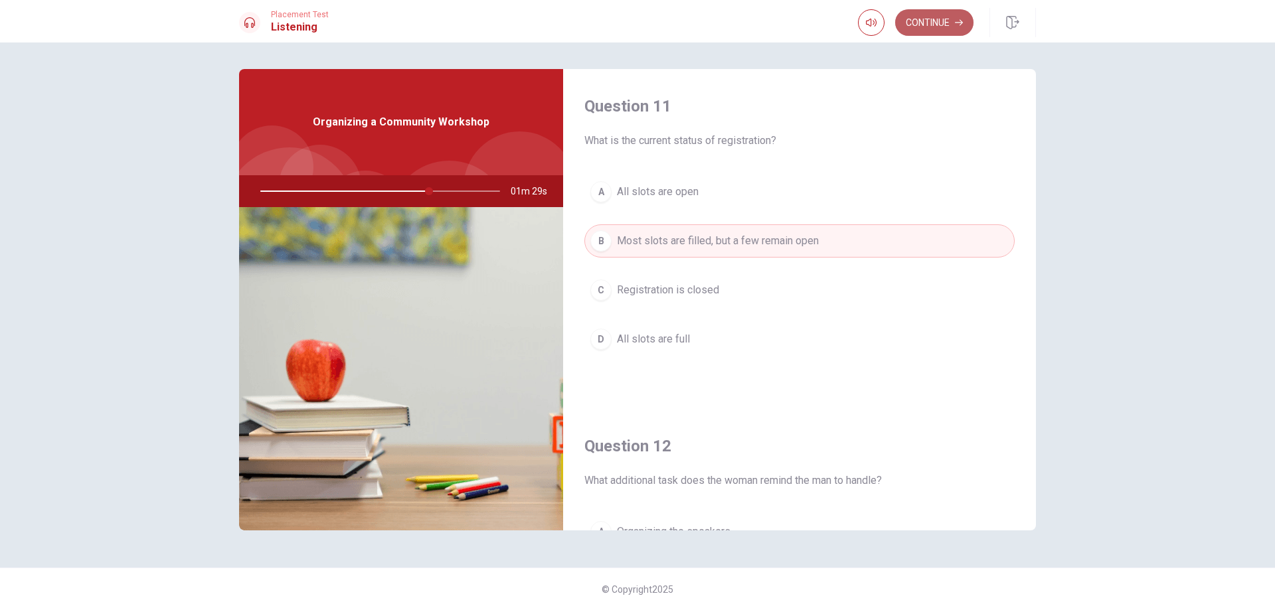
click at [940, 25] on button "Continue" at bounding box center [934, 22] width 78 height 27
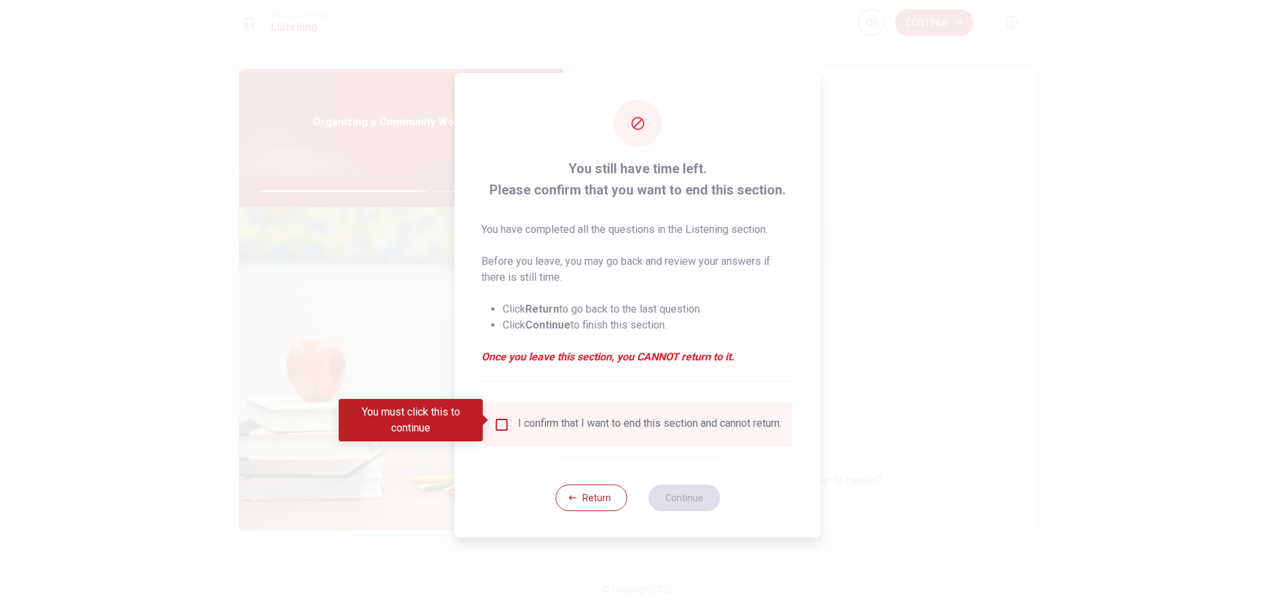
click at [604, 318] on li "Click Continue to finish this section." at bounding box center [649, 325] width 292 height 16
click at [499, 421] on input "You must click this to continue" at bounding box center [502, 425] width 16 height 16
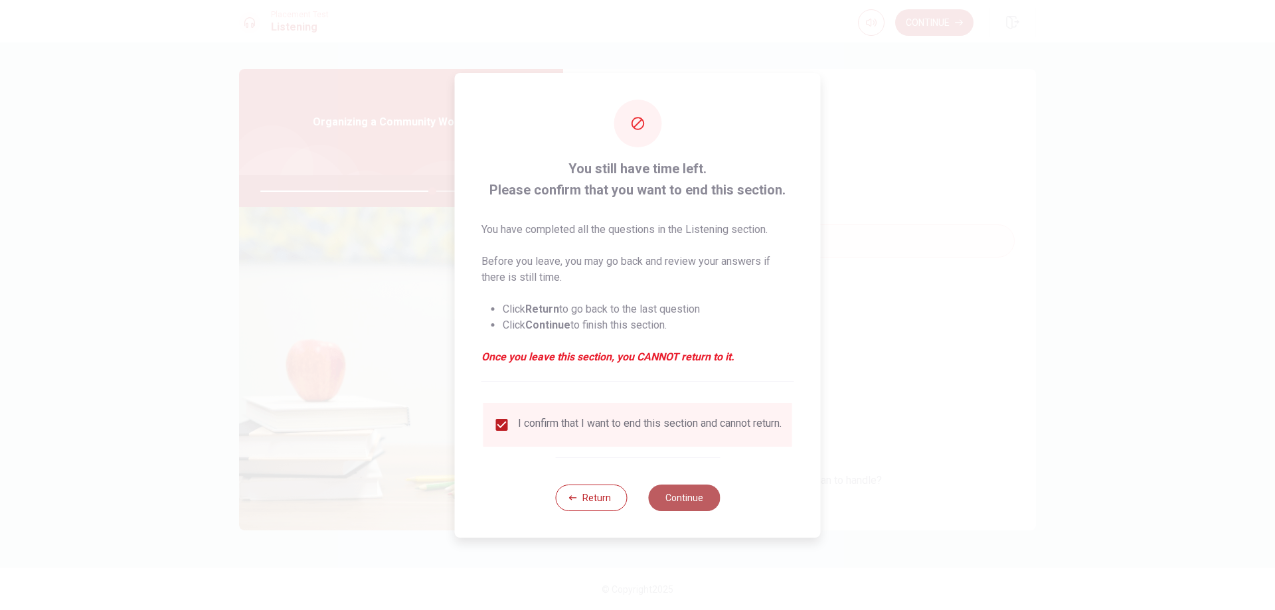
click at [671, 499] on button "Continue" at bounding box center [684, 498] width 72 height 27
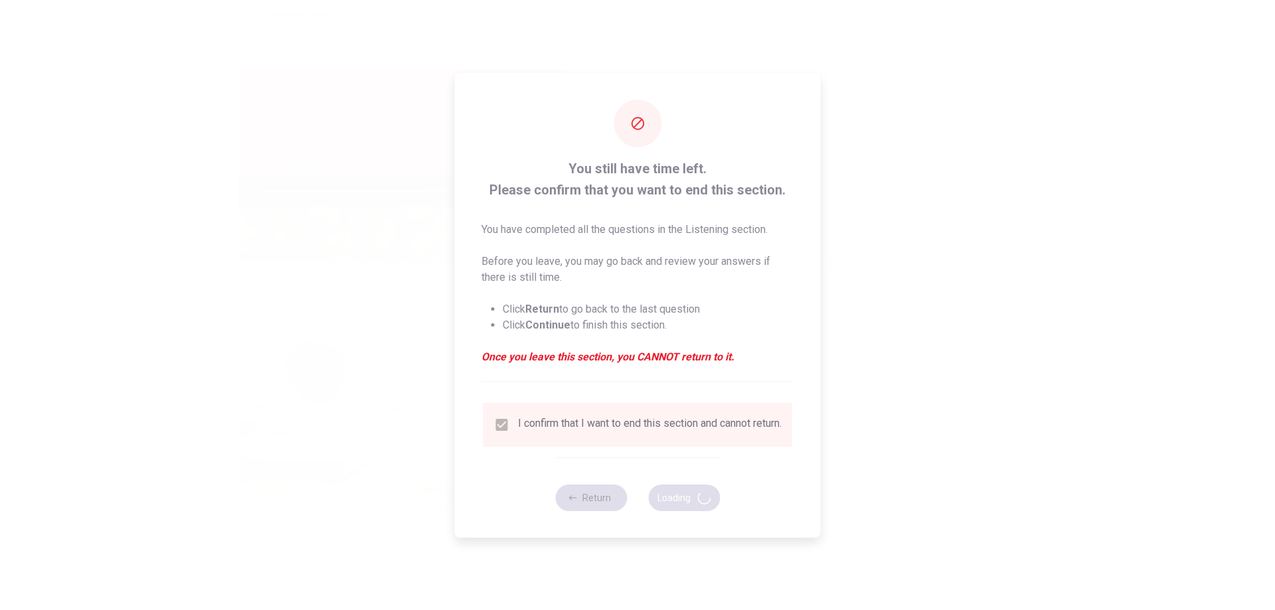
type input "72"
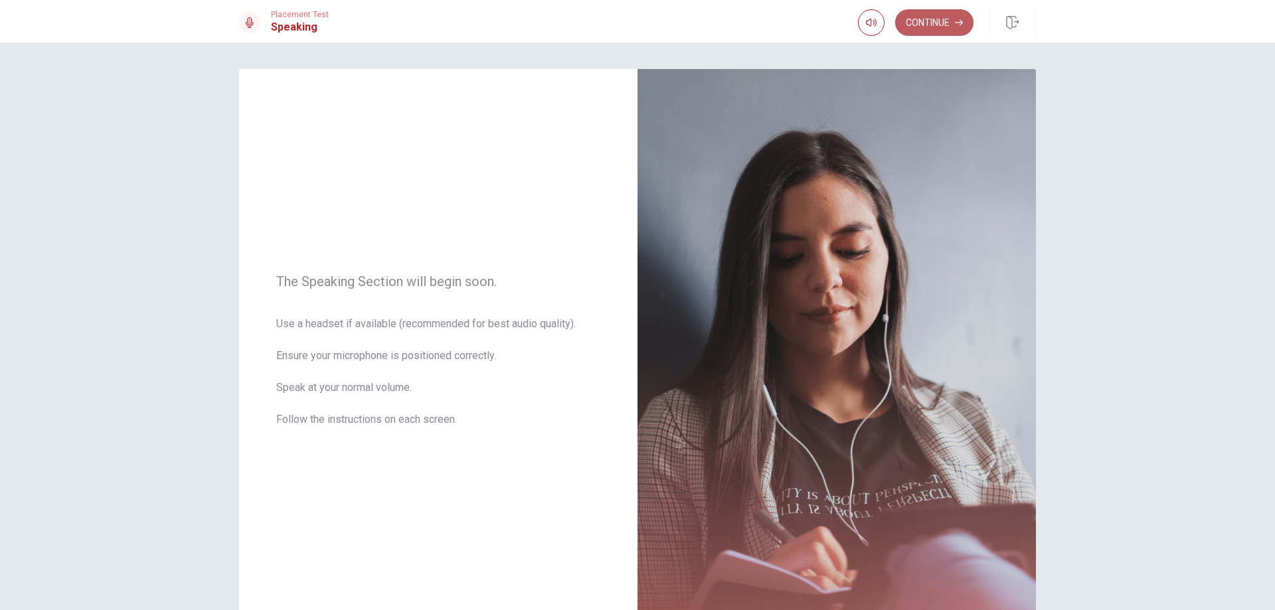
click at [929, 20] on button "Continue" at bounding box center [934, 22] width 78 height 27
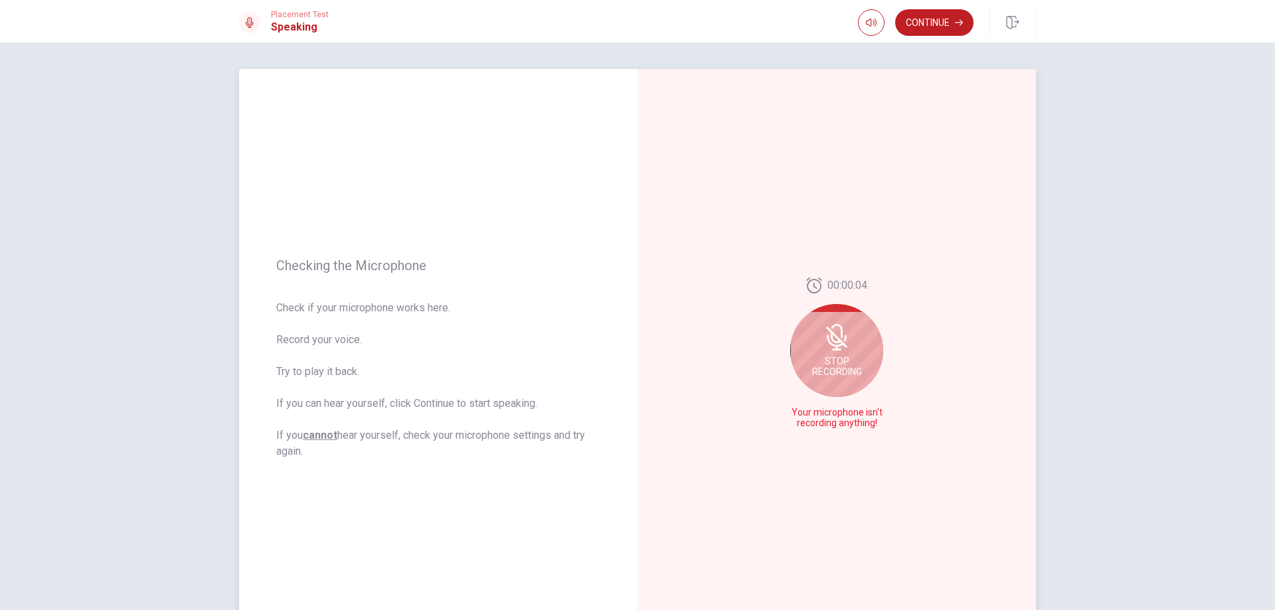
click at [841, 343] on icon at bounding box center [835, 341] width 17 height 12
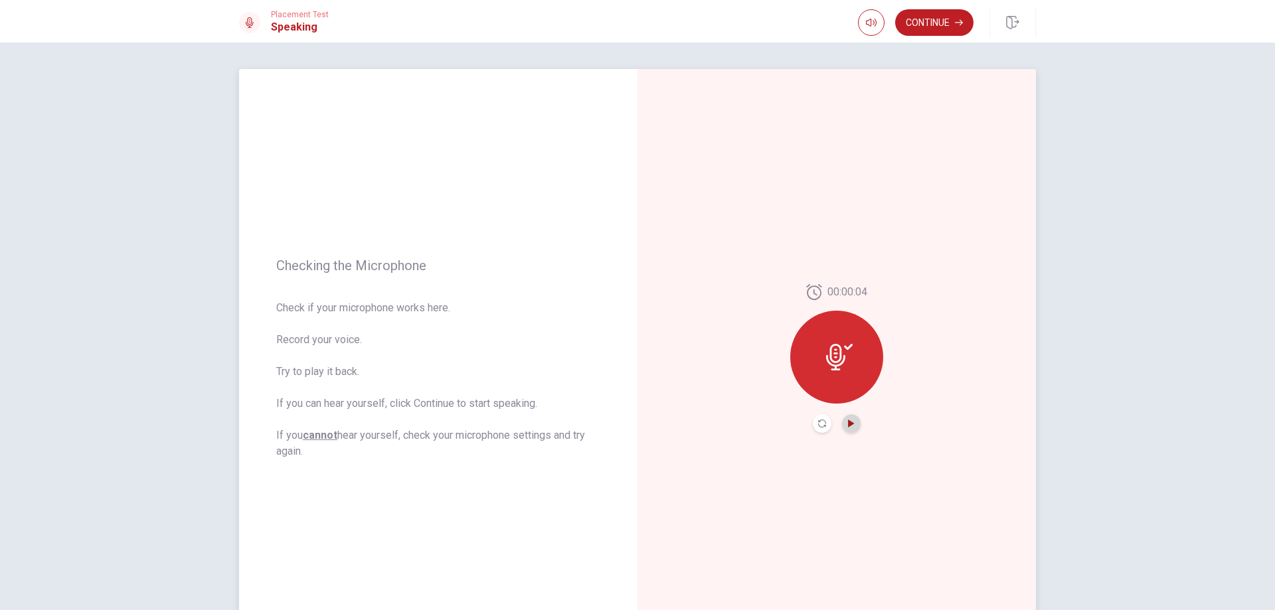
click at [848, 420] on icon "Play Audio" at bounding box center [851, 424] width 6 height 8
click at [831, 355] on icon at bounding box center [835, 357] width 19 height 27
click at [816, 452] on div "Record Again" at bounding box center [819, 455] width 78 height 27
click at [838, 349] on icon at bounding box center [835, 357] width 19 height 27
click at [848, 426] on icon "Play Audio" at bounding box center [851, 424] width 6 height 8
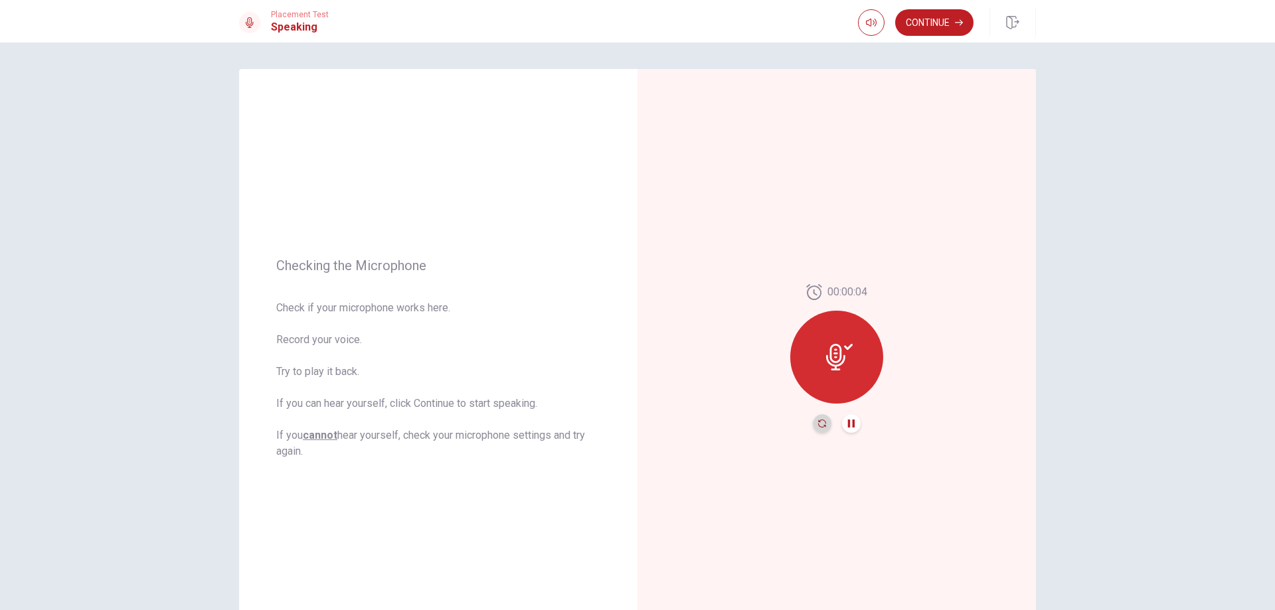
click at [818, 422] on icon "Record Again" at bounding box center [822, 424] width 8 height 8
click at [862, 367] on div "Stop Recording" at bounding box center [836, 366] width 93 height 93
click at [849, 426] on icon "Play Audio" at bounding box center [851, 424] width 8 height 8
click at [849, 426] on icon "Pause Audio" at bounding box center [851, 424] width 7 height 8
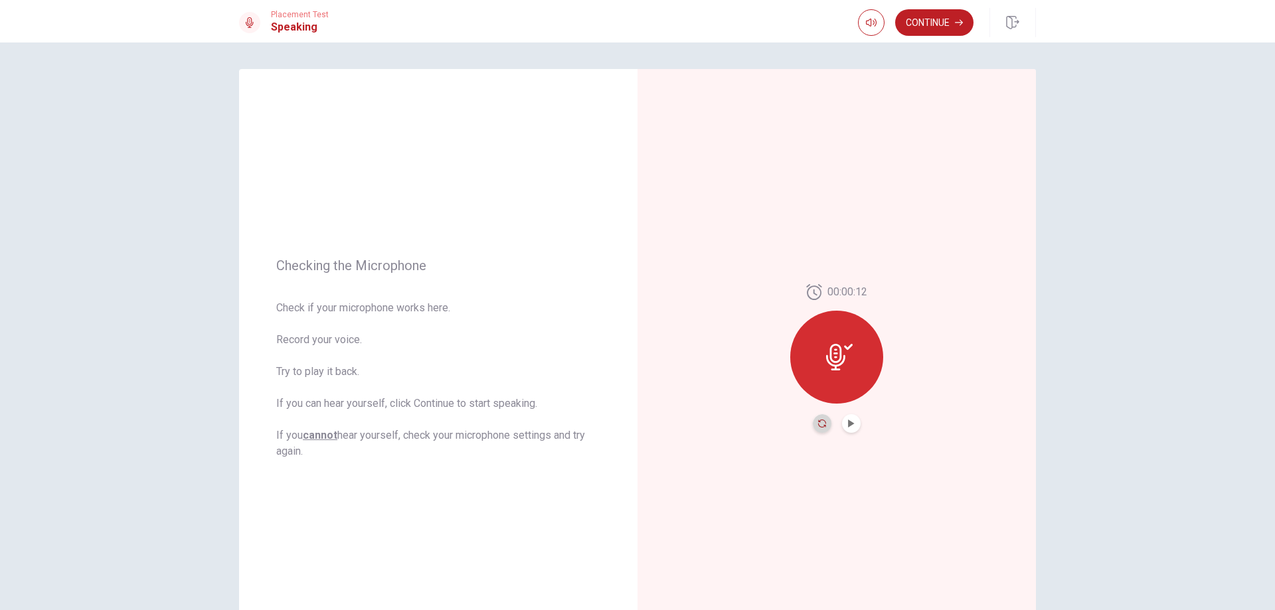
click at [822, 420] on icon "Record Again" at bounding box center [822, 424] width 8 height 8
click at [833, 371] on div "Stop Recording" at bounding box center [836, 366] width 93 height 93
click at [849, 428] on button "Play Audio" at bounding box center [851, 423] width 19 height 19
click at [838, 351] on icon at bounding box center [835, 357] width 19 height 27
click at [818, 423] on icon "Record Again" at bounding box center [822, 424] width 8 height 8
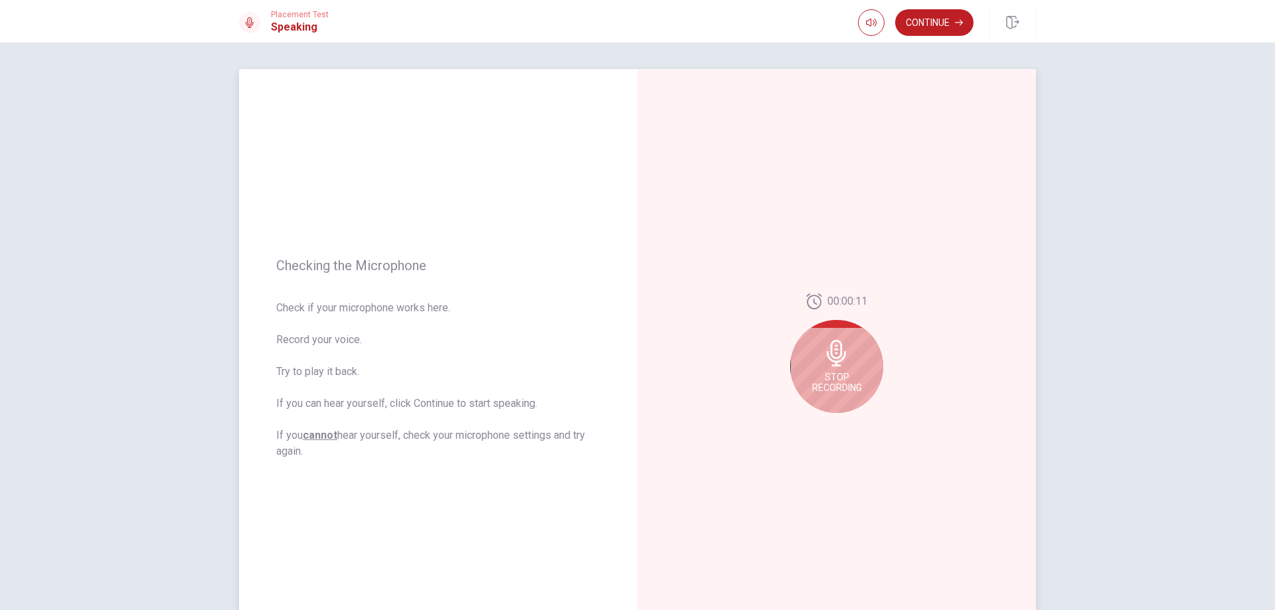
click at [850, 365] on div "Stop Recording" at bounding box center [836, 366] width 93 height 93
click at [847, 426] on icon "Play Audio" at bounding box center [851, 424] width 8 height 8
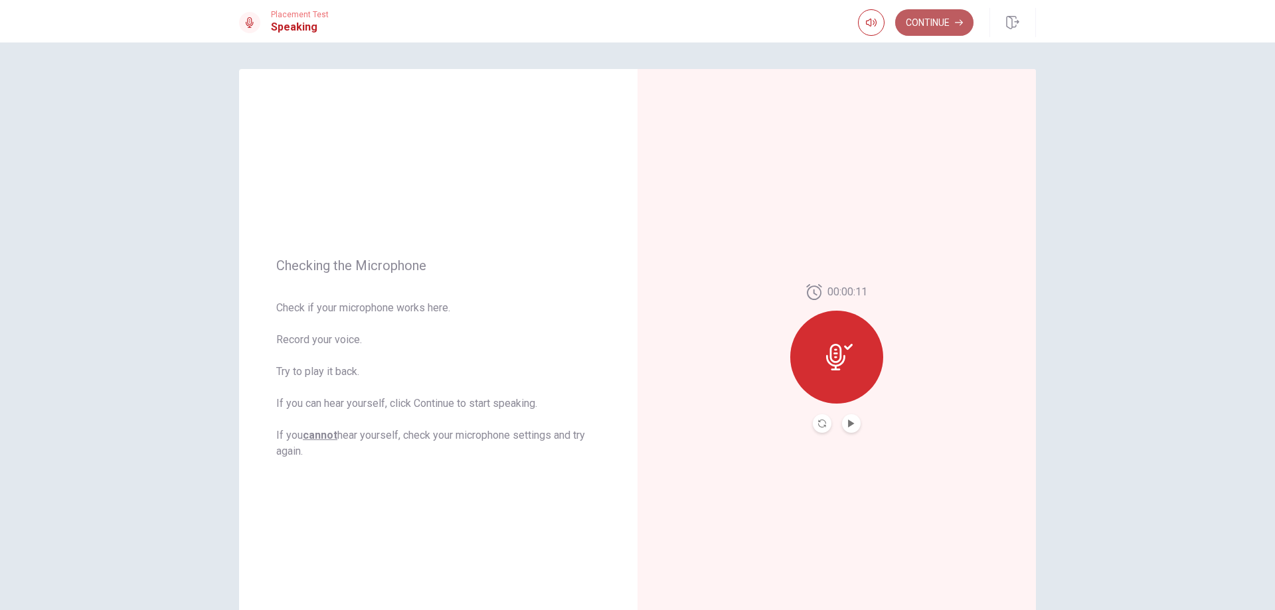
click at [938, 23] on button "Continue" at bounding box center [934, 22] width 78 height 27
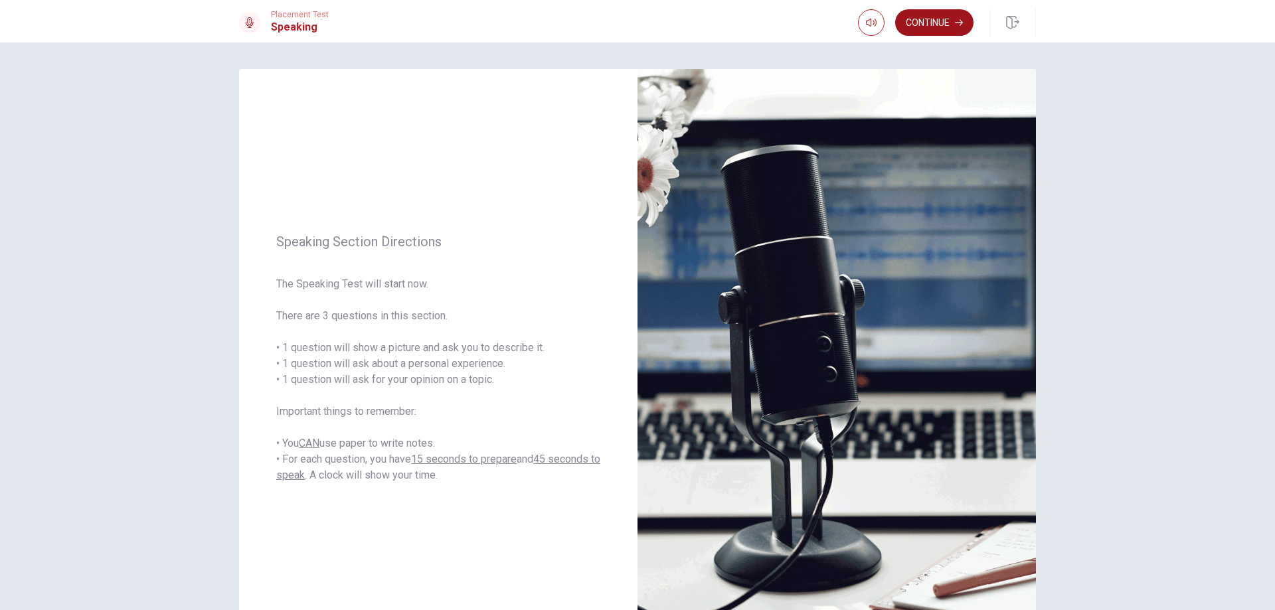
click at [946, 21] on button "Continue" at bounding box center [934, 22] width 78 height 27
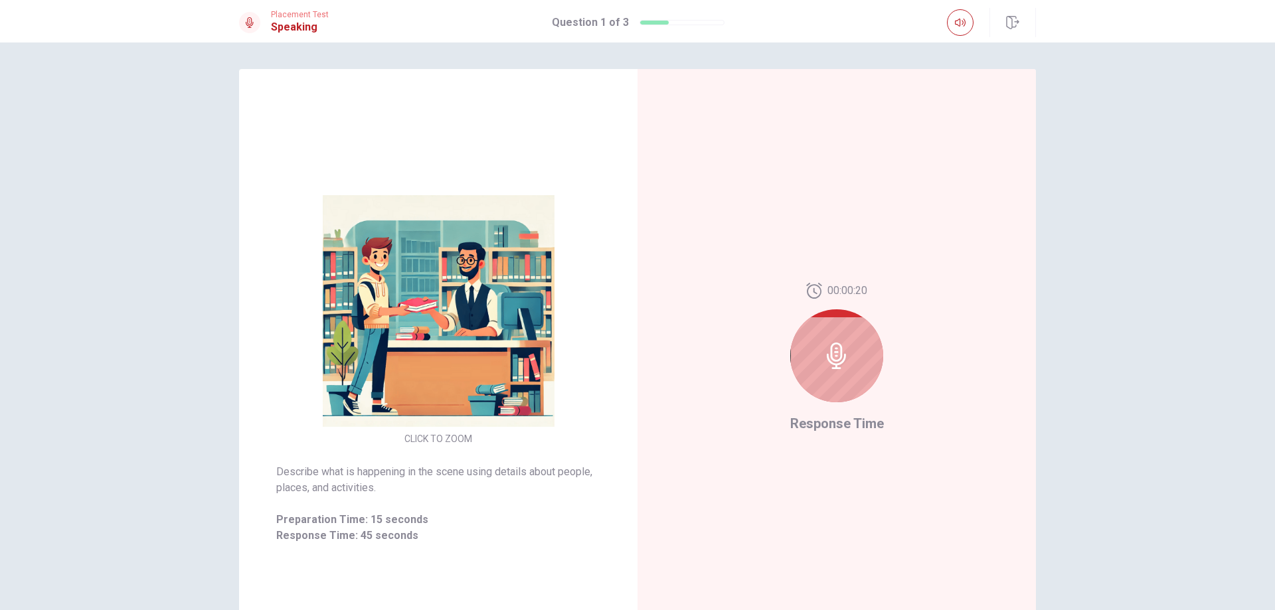
click at [1268, 589] on div "CLICK TO ZOOM Describe what is happening in the scene using details about peopl…" at bounding box center [637, 327] width 1275 height 568
click at [825, 368] on icon at bounding box center [837, 356] width 27 height 27
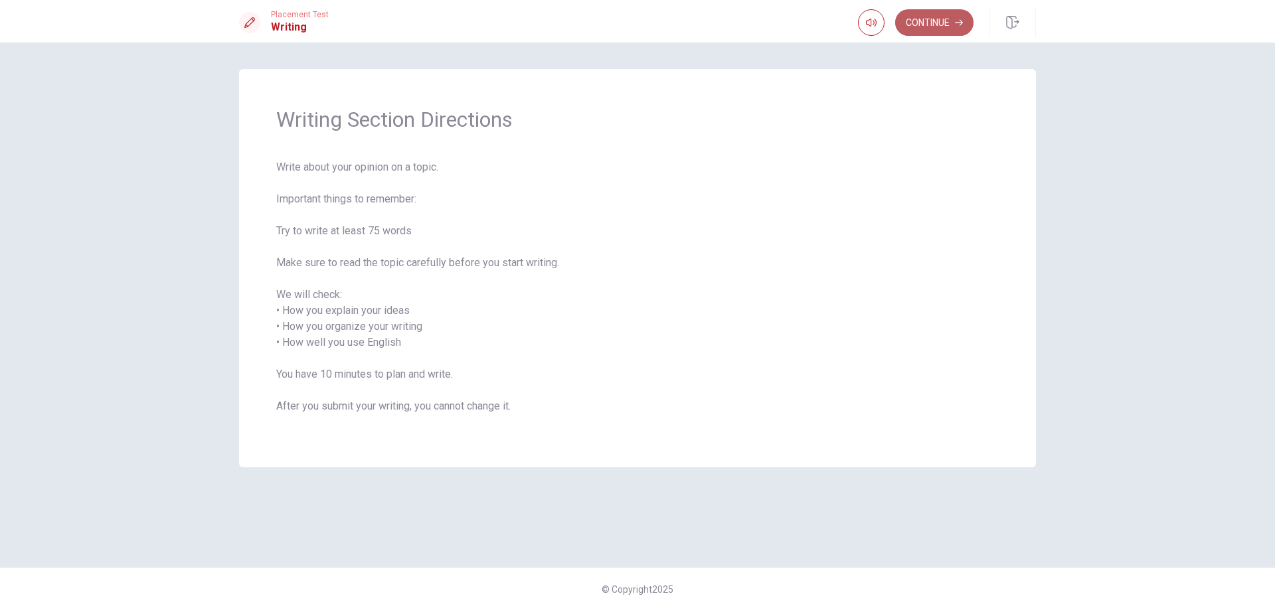
click at [923, 26] on button "Continue" at bounding box center [934, 22] width 78 height 27
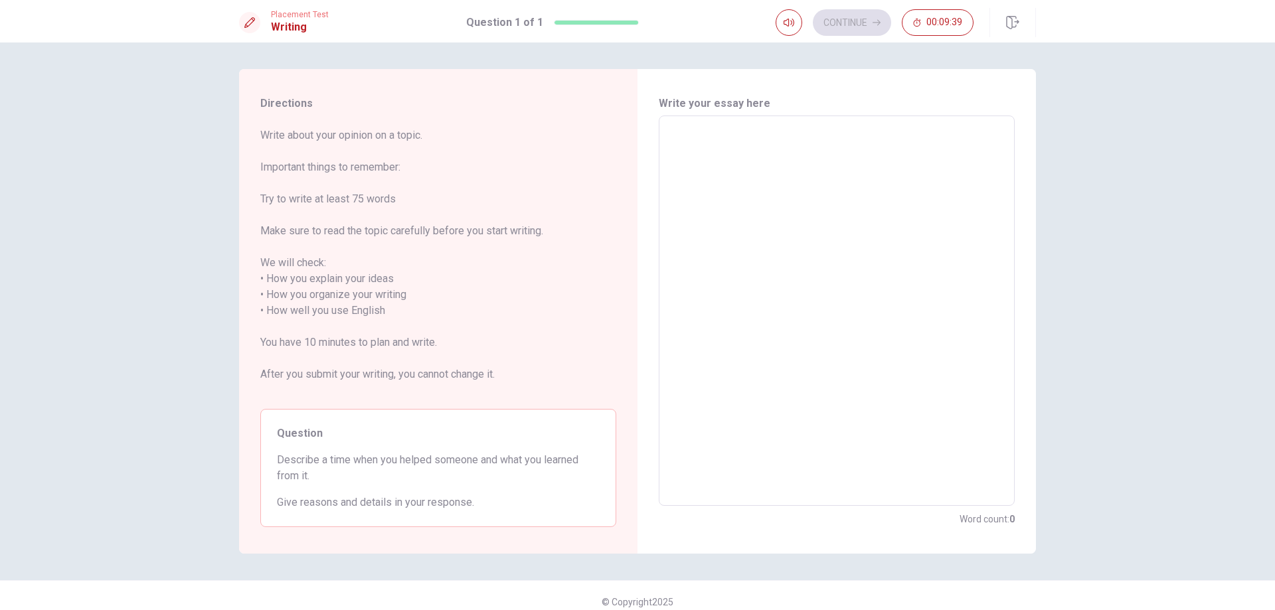
click at [813, 130] on textarea at bounding box center [836, 311] width 337 height 369
type textarea "I"
type textarea "x"
type textarea "I"
type textarea "x"
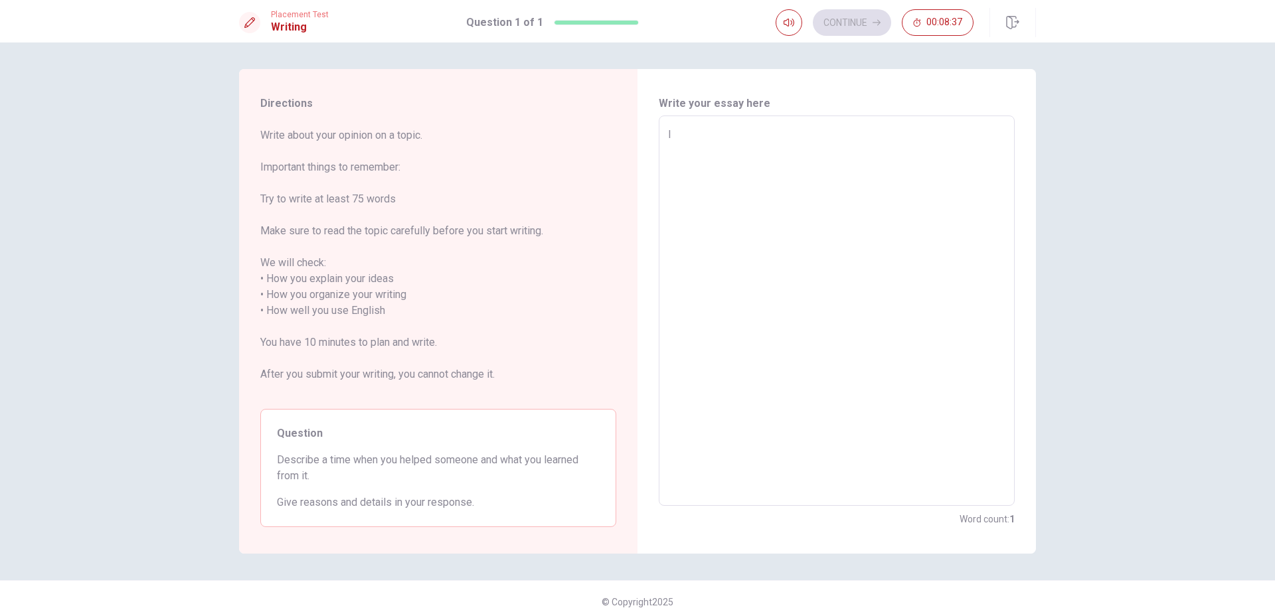
type textarea "I r"
type textarea "x"
type textarea "I re"
type textarea "x"
type textarea "I rem"
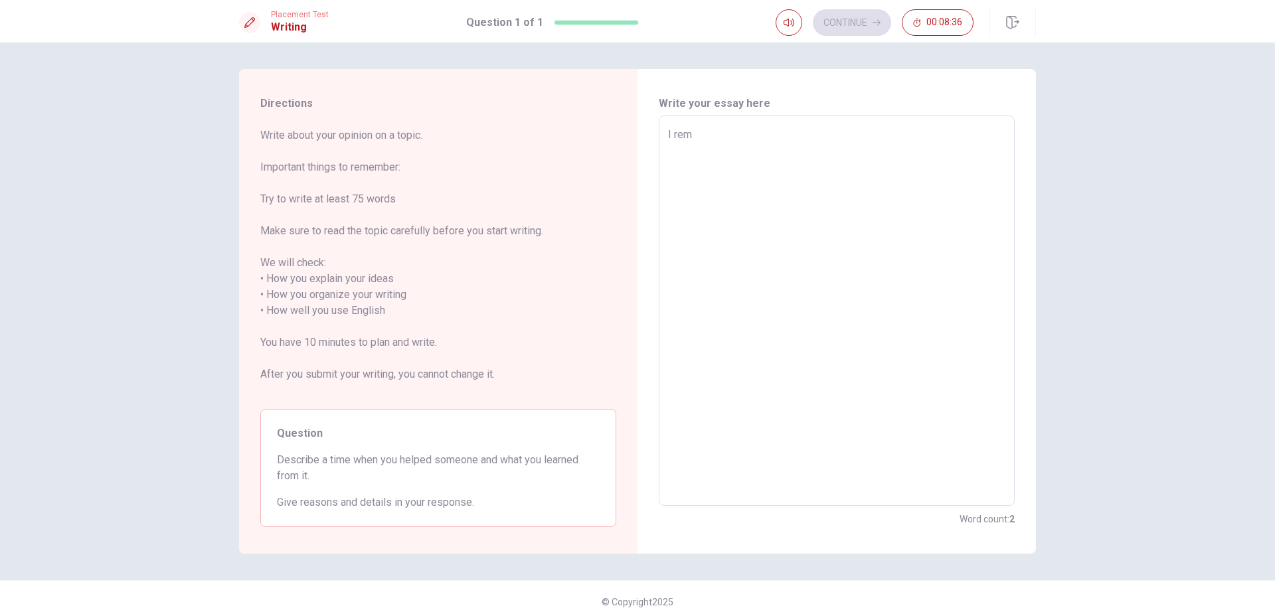
type textarea "x"
type textarea "I reme"
type textarea "x"
type textarea "I remem"
type textarea "x"
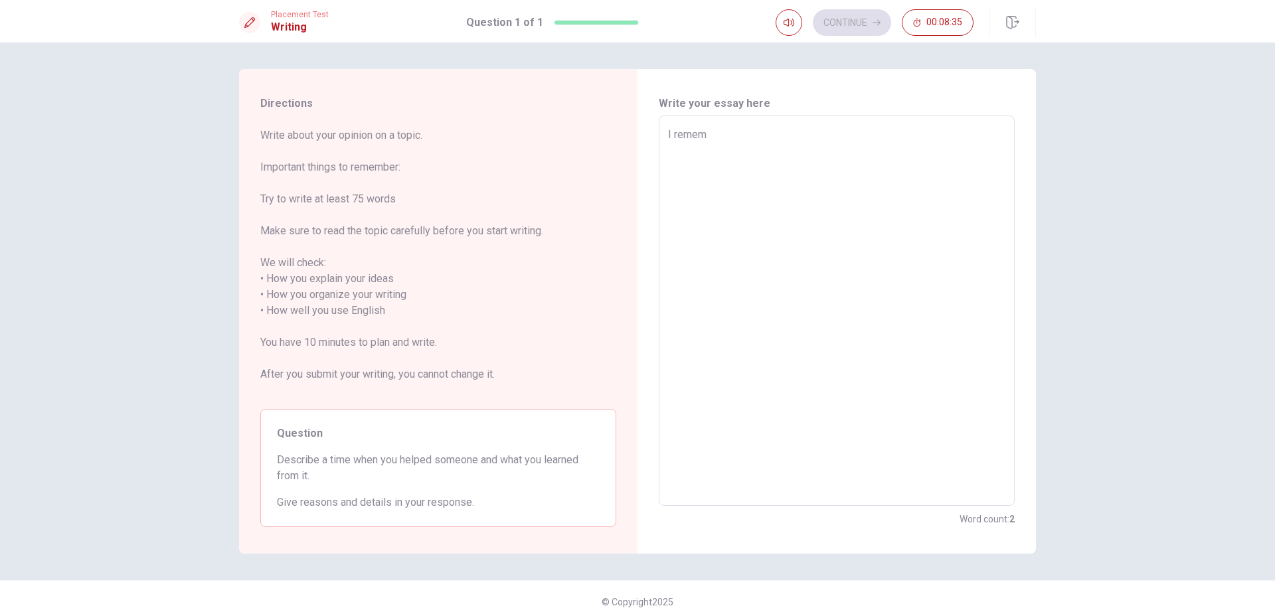
type textarea "I rememb"
type textarea "x"
type textarea "I remembe"
type textarea "x"
type textarea "I remember"
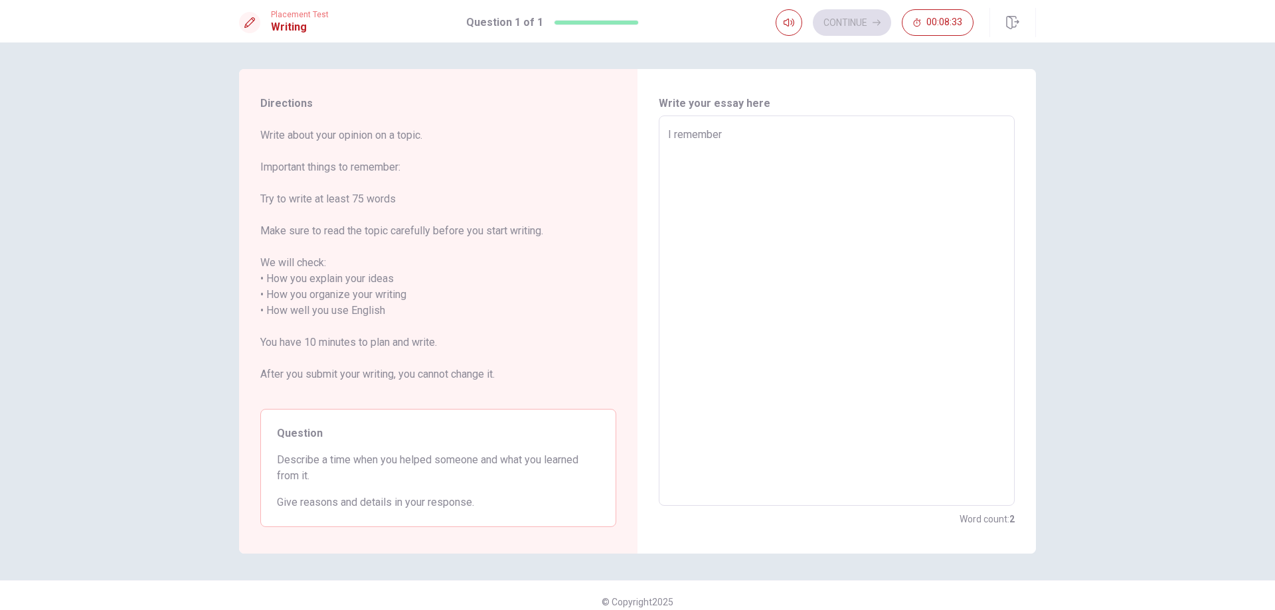
type textarea "x"
type textarea "I remember"
type textarea "x"
type textarea "I remember t"
type textarea "x"
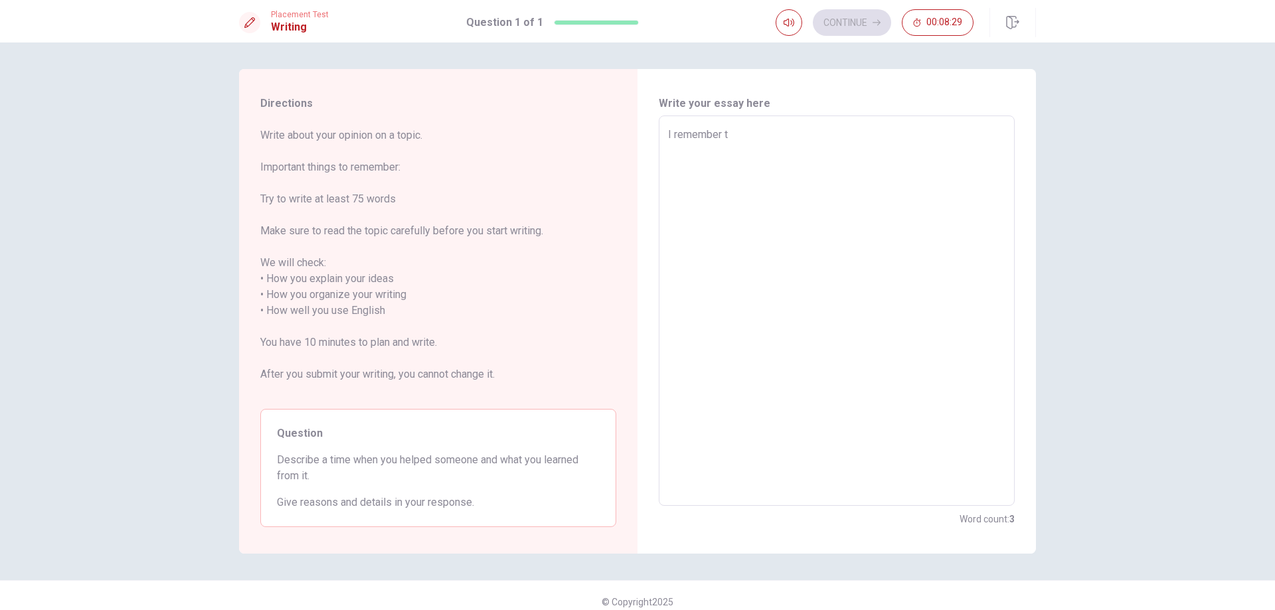
type textarea "I remember th"
type textarea "x"
type textarea "I remember tha"
type textarea "x"
type textarea "I remember that"
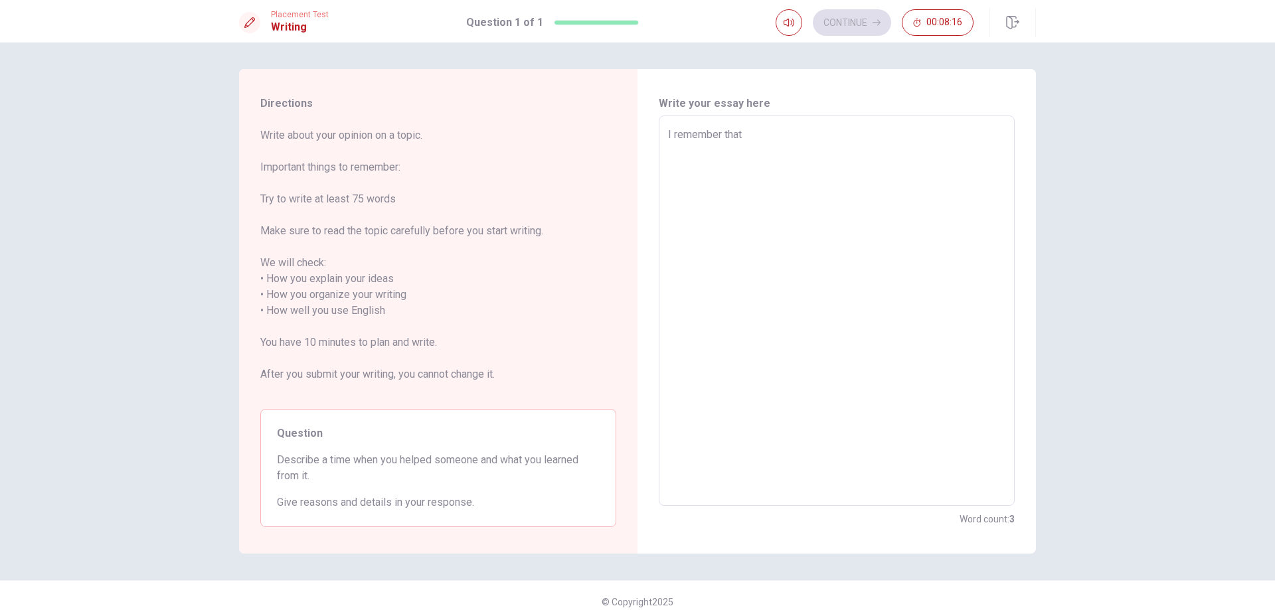
type textarea "x"
type textarea "I remember that"
type textarea "x"
type textarea "I remember that"
type textarea "x"
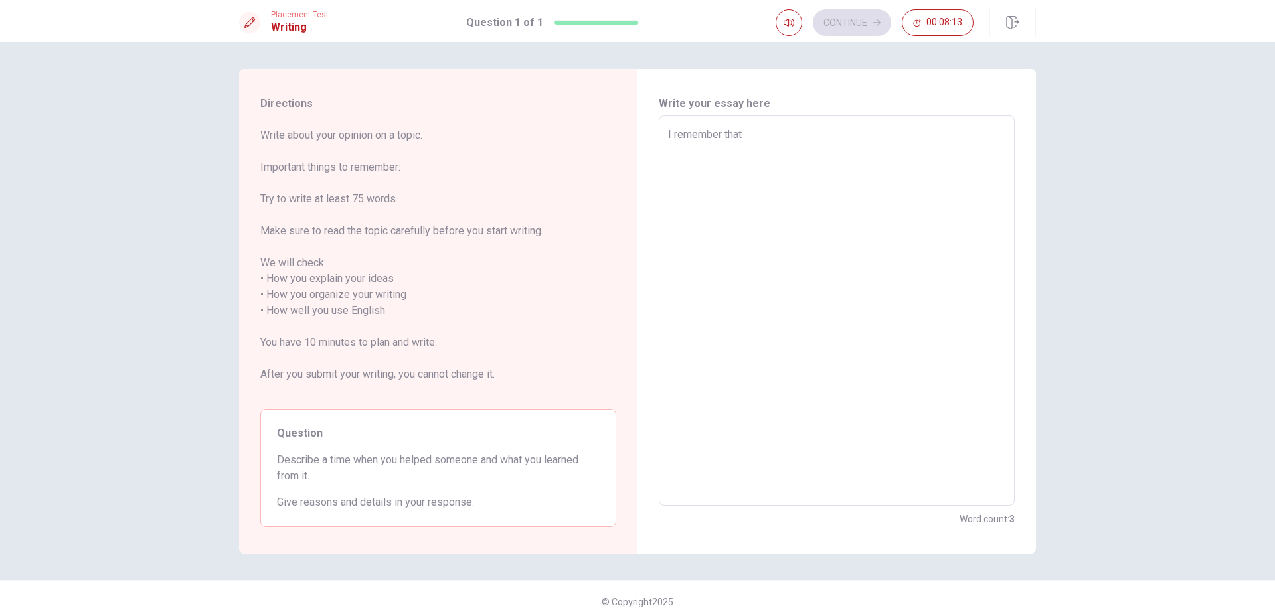
type textarea "I remember tha"
type textarea "x"
type textarea "I remember th"
type textarea "x"
type textarea "I remember t"
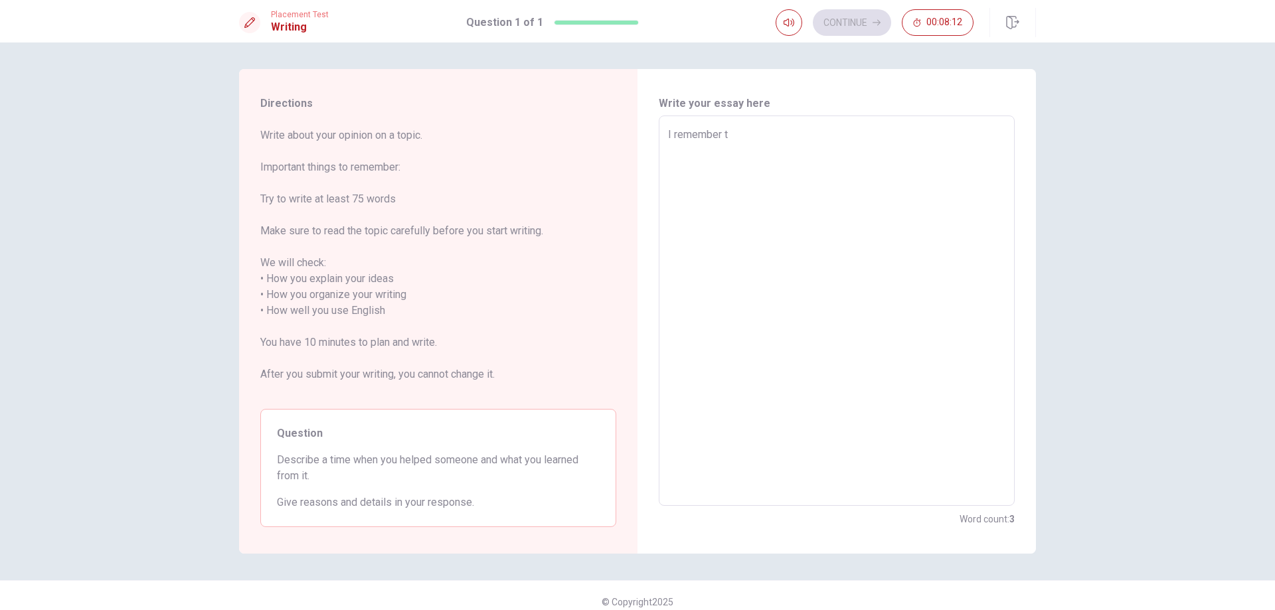
type textarea "x"
type textarea "I remember"
type textarea "x"
type textarea "I remember t"
type textarea "x"
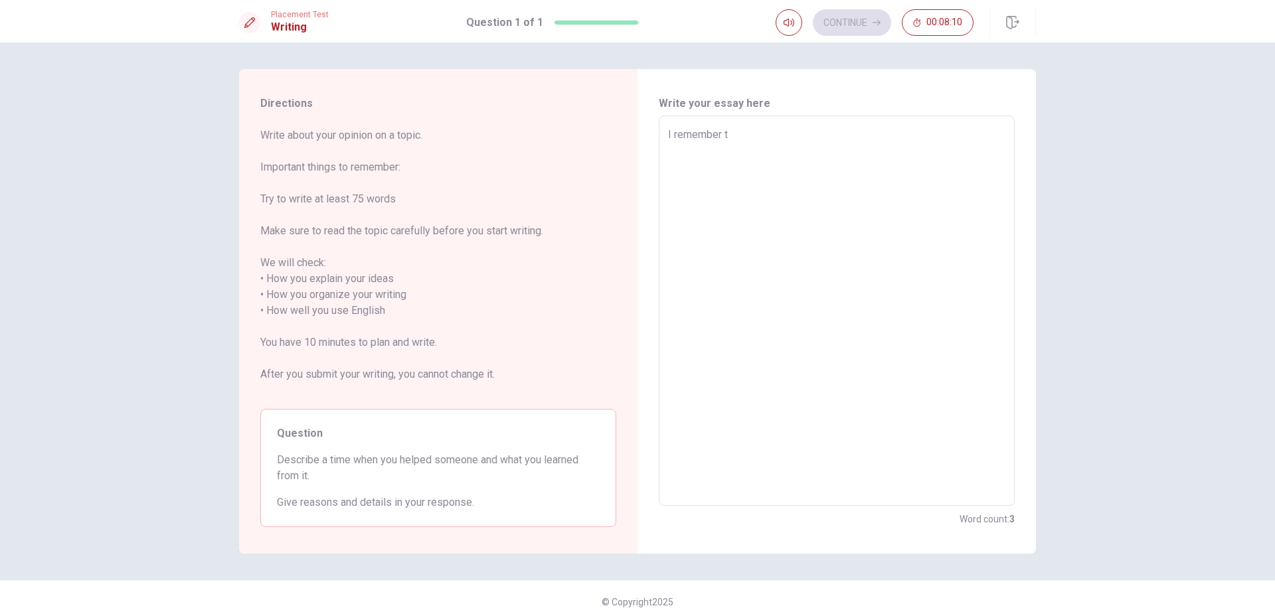
type textarea "I remember th"
type textarea "x"
type textarea "I remember thi"
type textarea "x"
type textarea "I remember this"
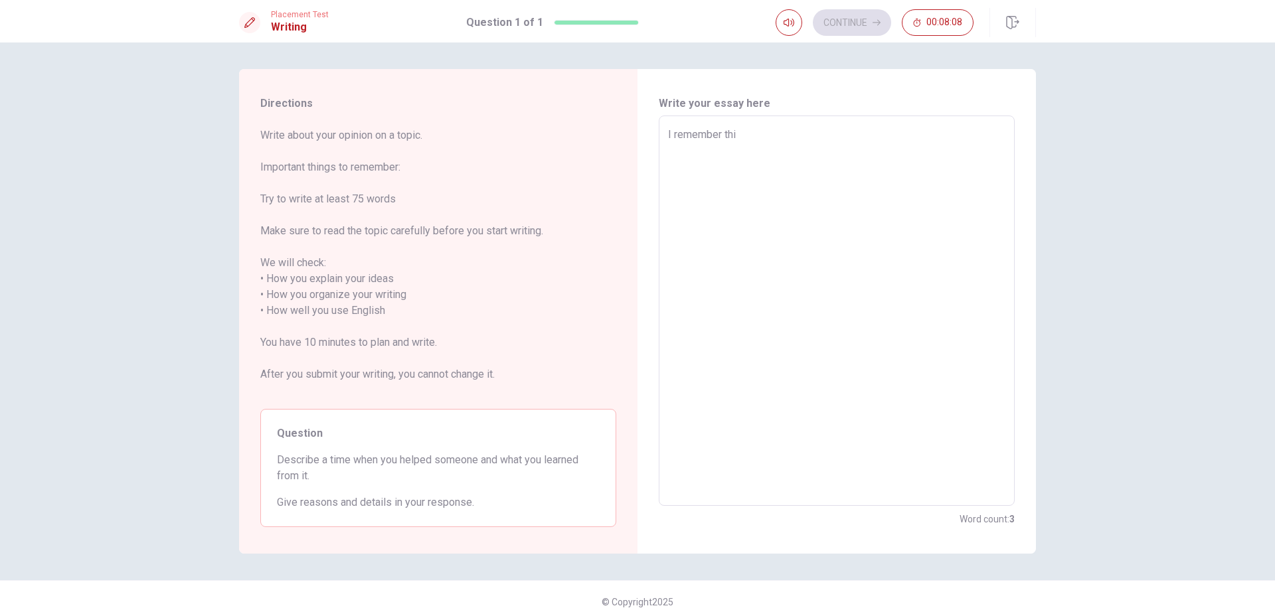
type textarea "x"
type textarea "I remember this"
type textarea "x"
type textarea "I remember this o"
type textarea "x"
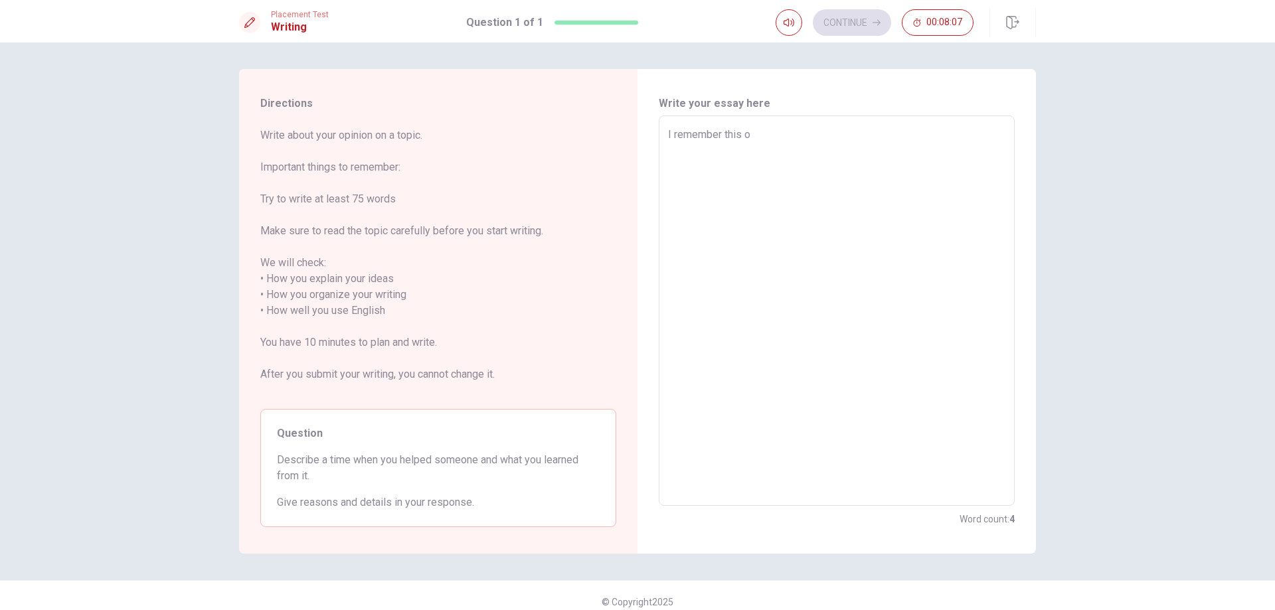
type textarea "I remember this ol"
type textarea "x"
type textarea "I remember this old"
type textarea "x"
type textarea "I remember this old"
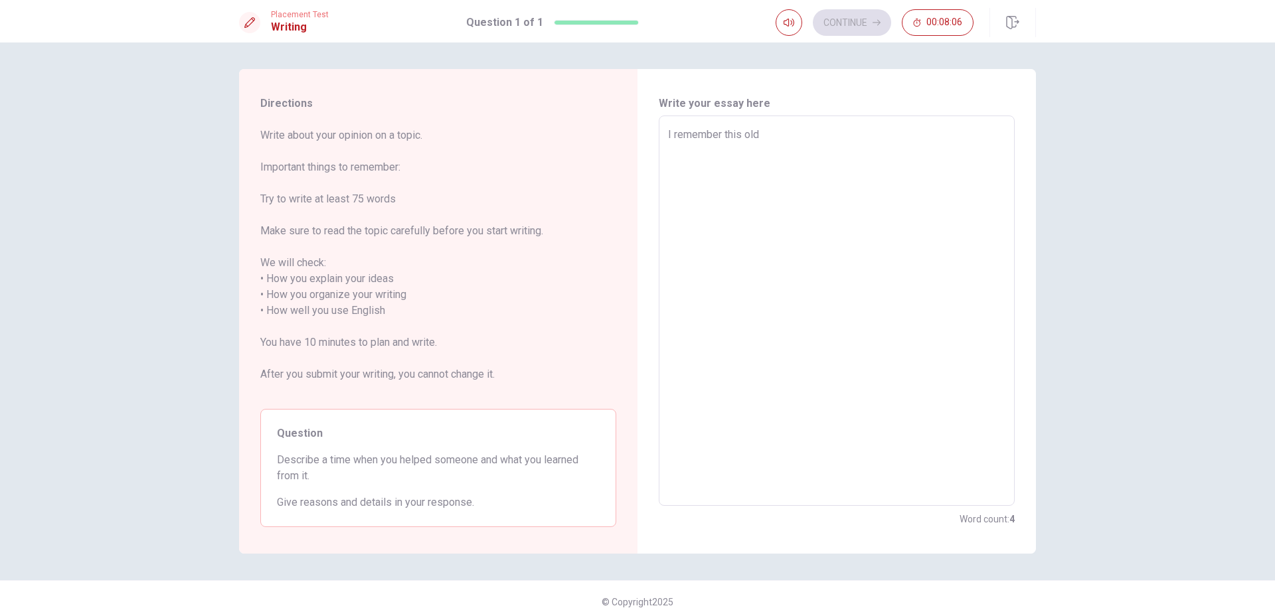
type textarea "x"
type textarea "I remember this old w"
type textarea "x"
type textarea "I remember this old wo"
type textarea "x"
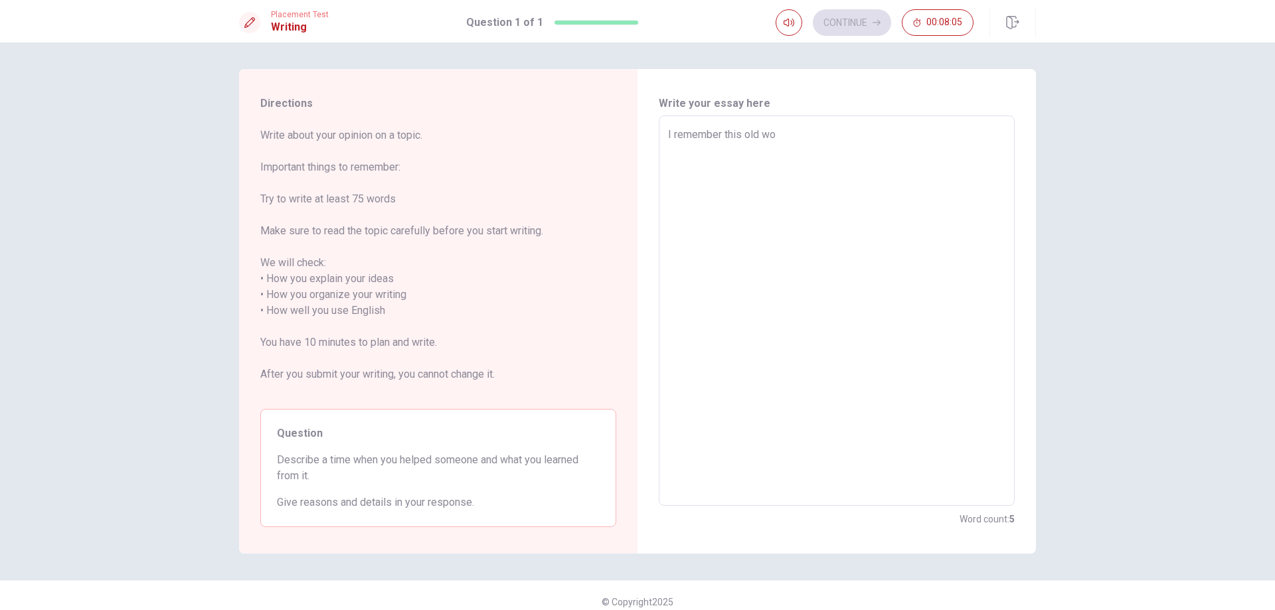
type textarea "I remember this old wom"
type textarea "x"
type textarea "I remember this old woma"
type textarea "x"
type textarea "I remember this old woman"
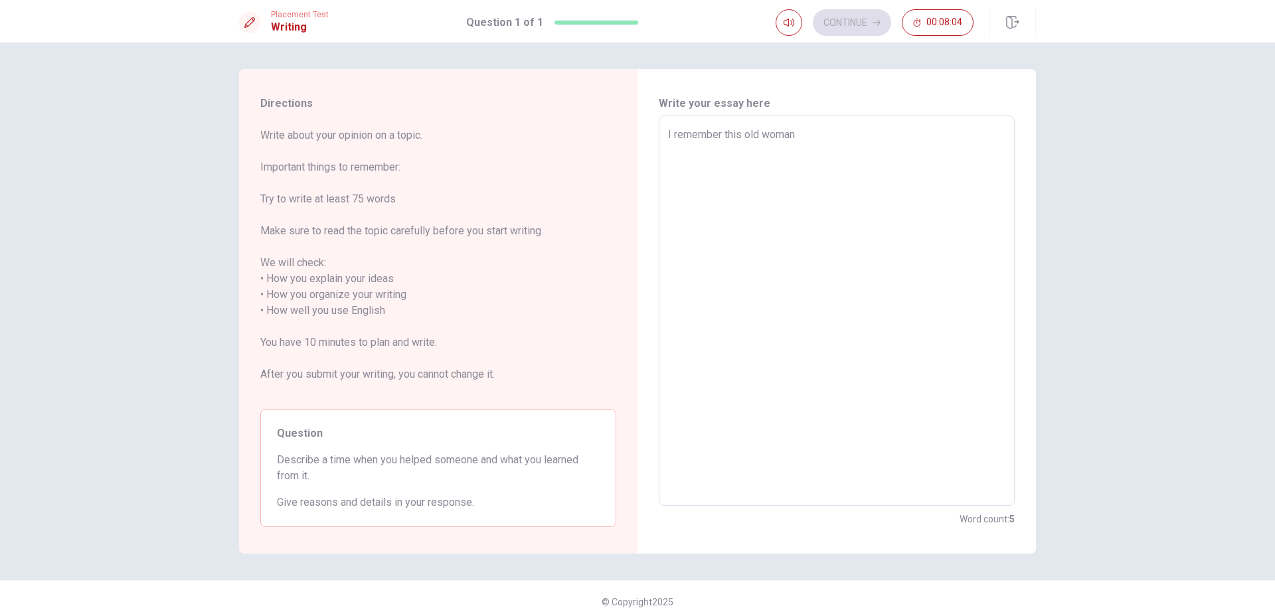
type textarea "x"
type textarea "I remember this old woman"
type textarea "x"
type textarea "I remember this old woman w"
type textarea "x"
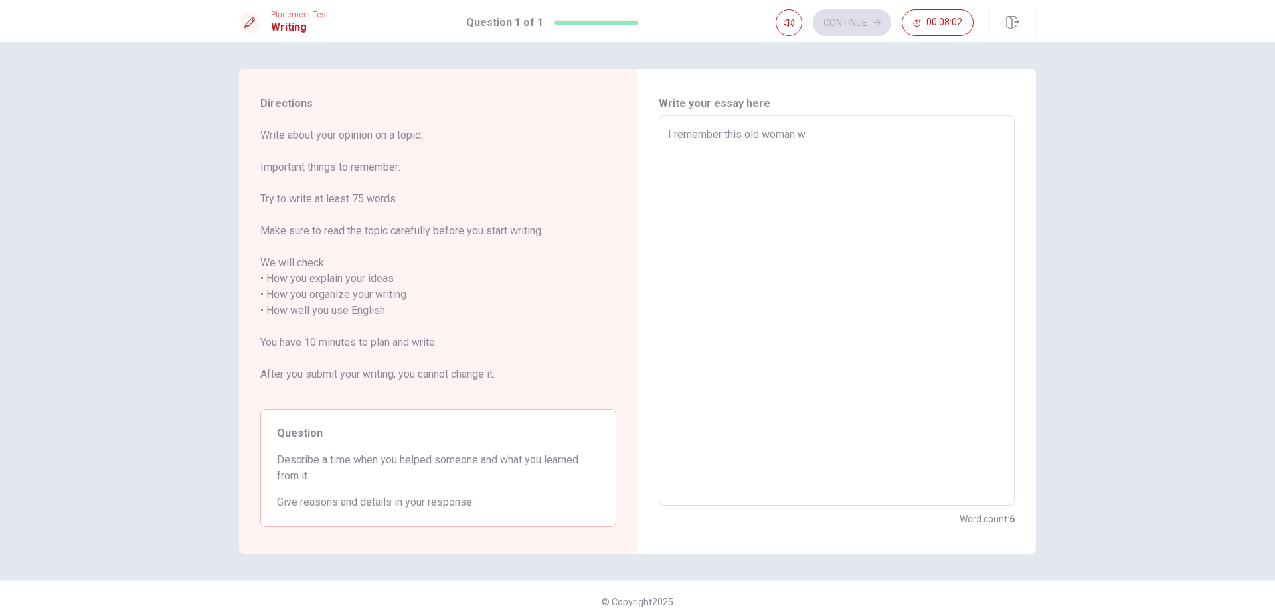
type textarea "I remember this old woman wh"
type textarea "x"
type textarea "I remember this old woman who"
type textarea "x"
type textarea "I remember this old woman who"
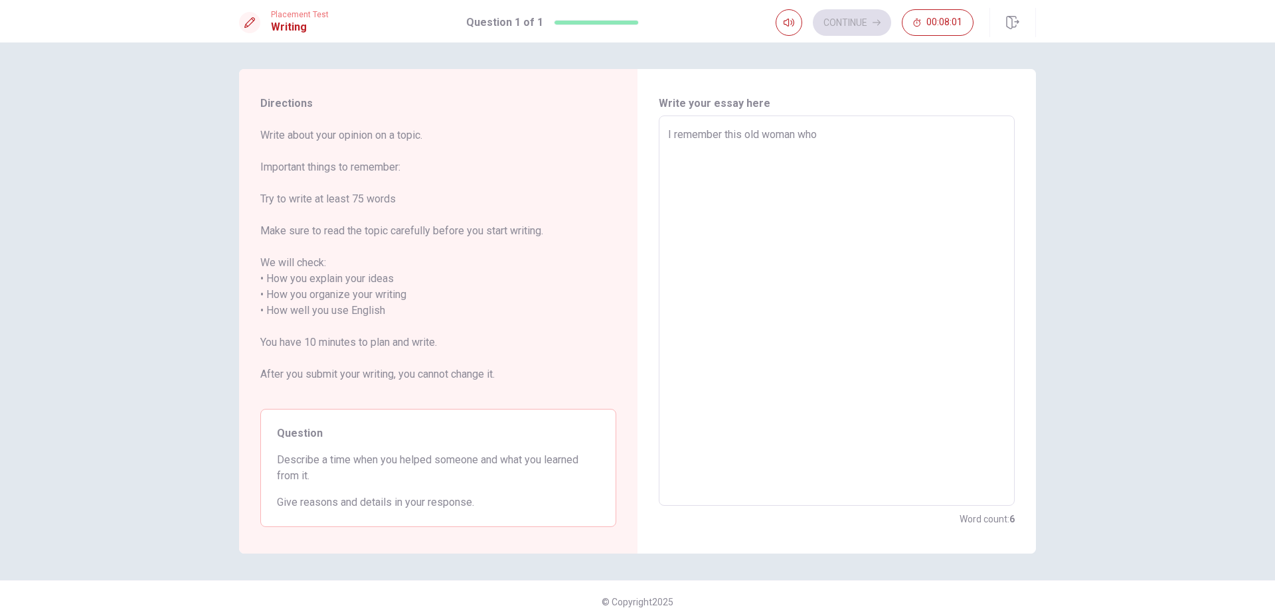
type textarea "x"
type textarea "I remember this old woman who w"
type textarea "x"
type textarea "I remember this old woman who wa"
type textarea "x"
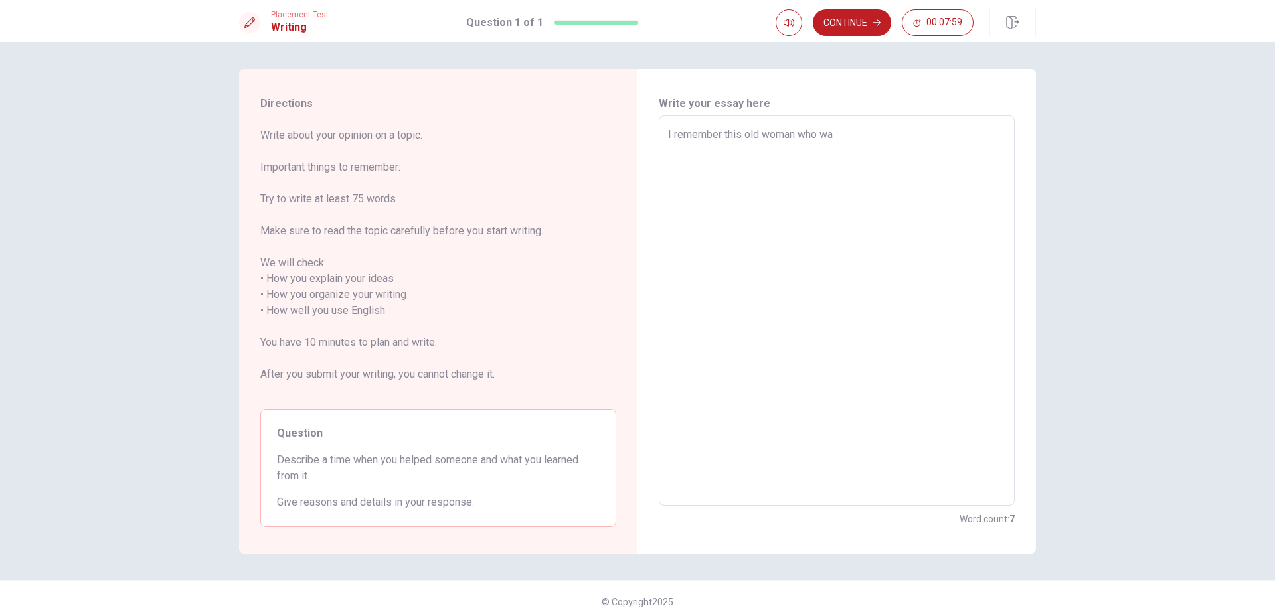
type textarea "I remember this old woman who was"
type textarea "x"
type textarea "I remember this old woman who was"
type textarea "x"
type textarea "I remember this old woman who was h"
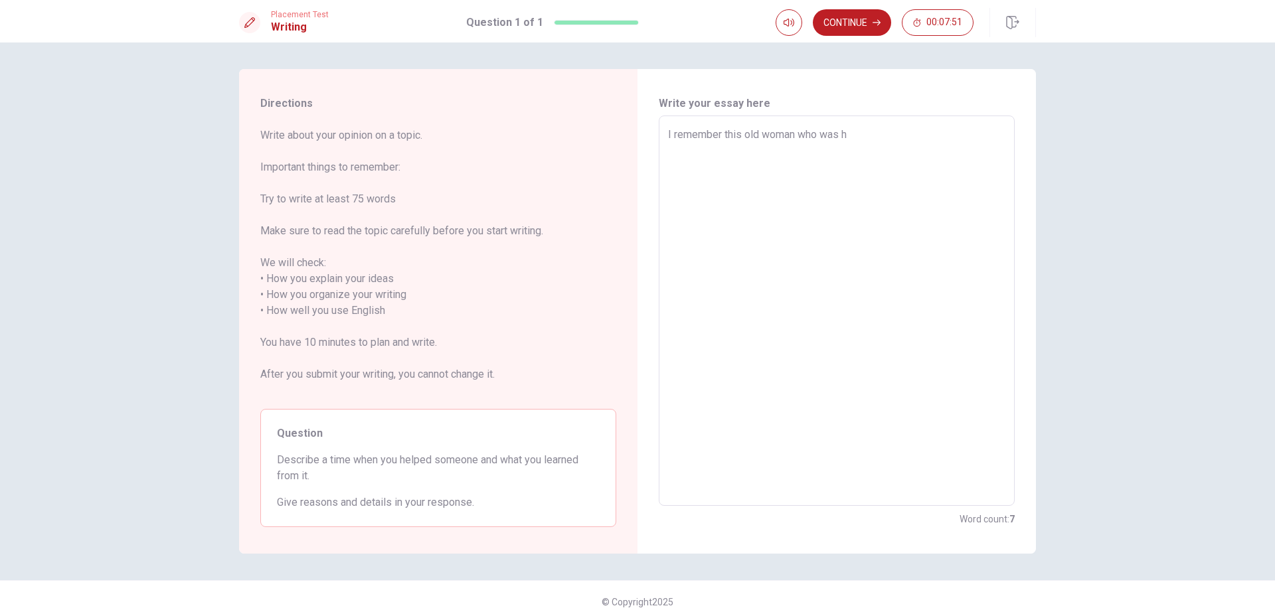
type textarea "x"
type textarea "I remember this old woman who was hu"
type textarea "x"
type textarea "I remember this old woman who was hus"
type textarea "x"
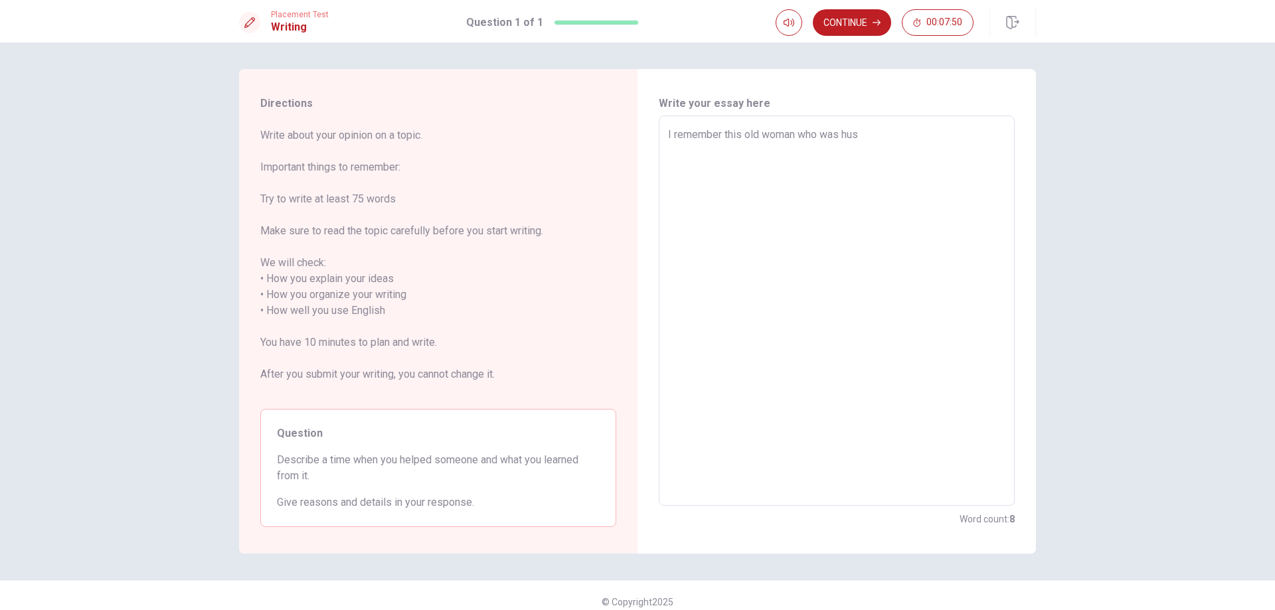
type textarea "I remember this old woman who was [PERSON_NAME]"
type textarea "x"
type textarea "I remember this old woman who was husem"
type textarea "x"
type textarea "I remember this old woman who was husema"
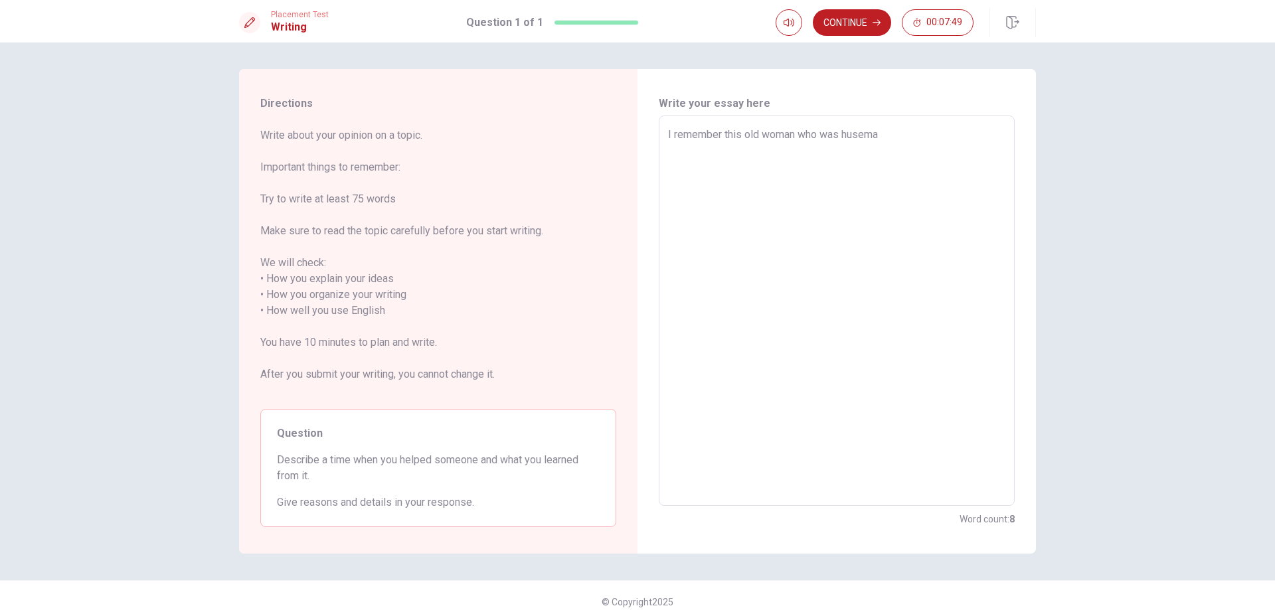
type textarea "x"
type textarea "I remember this old woman who was husemai"
type textarea "x"
type textarea "I remember this old woman who was husemaid"
type textarea "x"
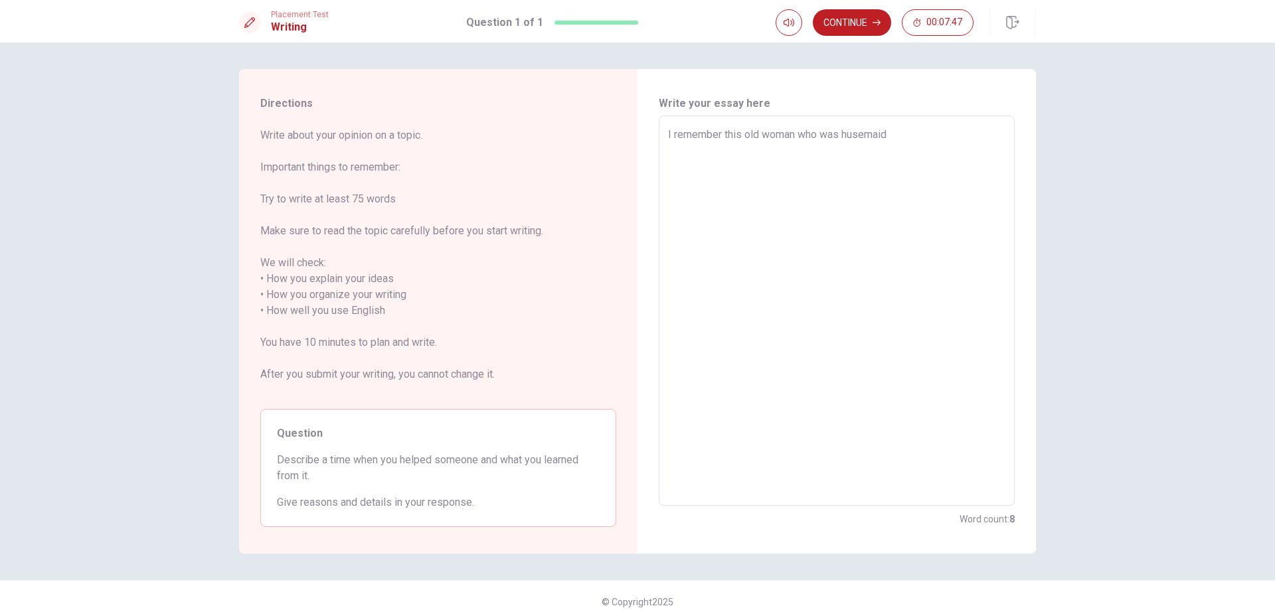
type textarea "I remember this old woman who was husemai"
type textarea "x"
type textarea "I remember this old woman who was husema"
type textarea "x"
type textarea "I remember this old woman who was husem"
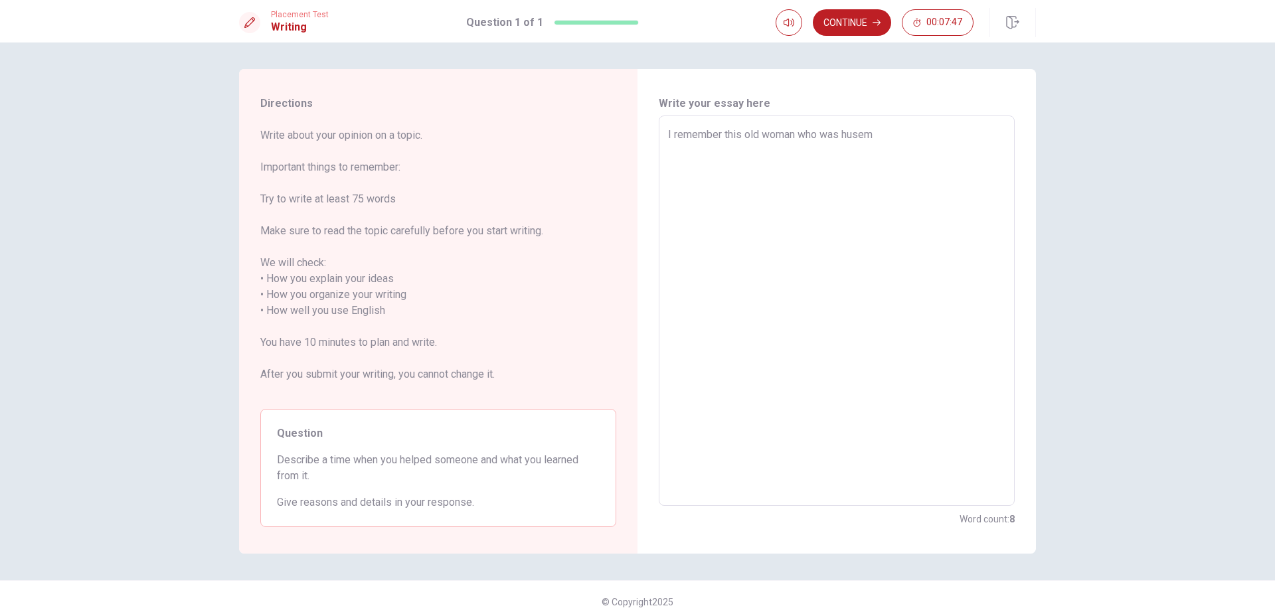
type textarea "x"
type textarea "I remember this old woman who was [PERSON_NAME]"
type textarea "x"
type textarea "I remember this old woman who was hus"
type textarea "x"
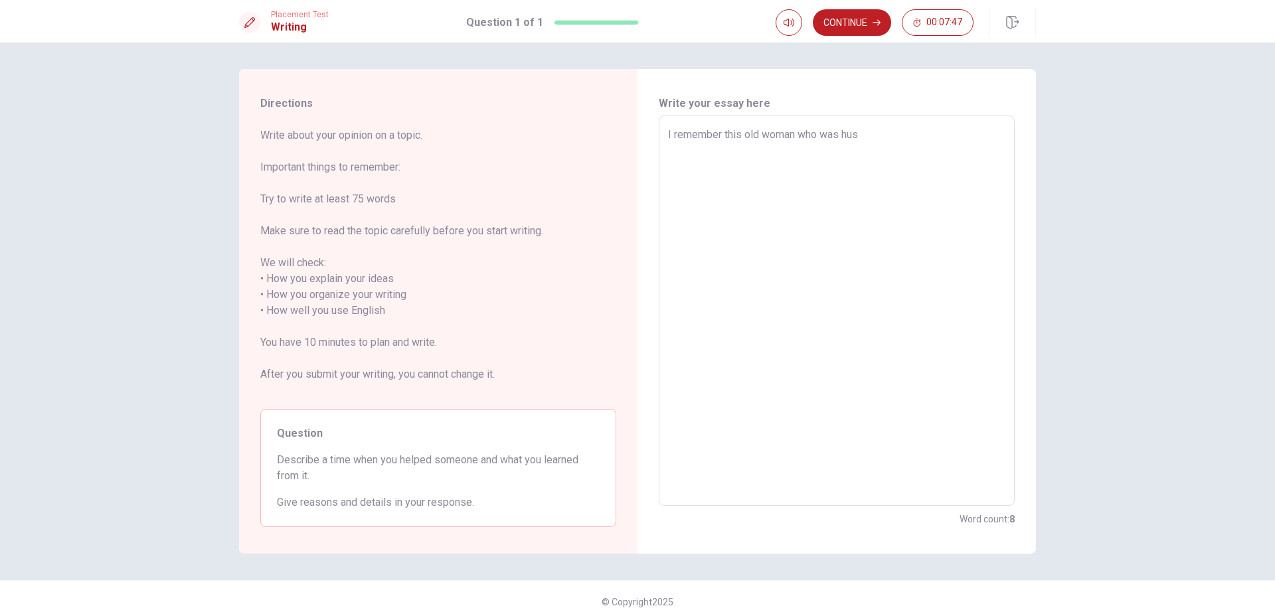
type textarea "I remember this old woman who was hu"
type textarea "x"
type textarea "I remember this old woman who was h"
type textarea "x"
type textarea "I remember this old woman who was ho"
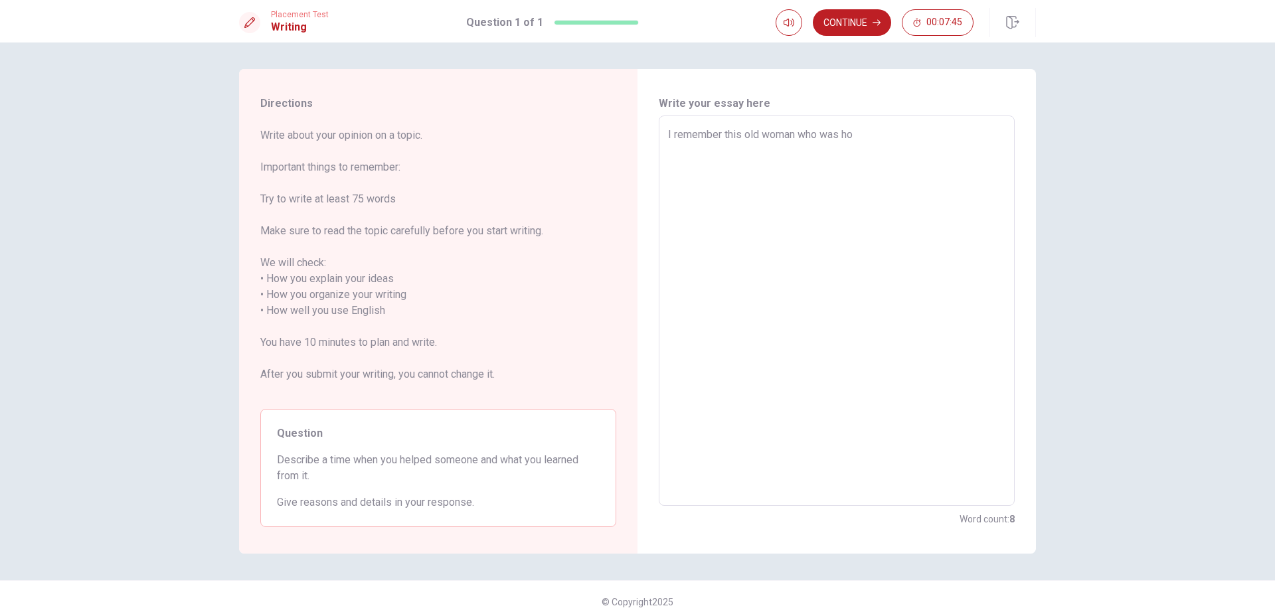
type textarea "x"
type textarea "I remember this old woman who was hou"
type textarea "x"
type textarea "I remember this old woman who was hous"
type textarea "x"
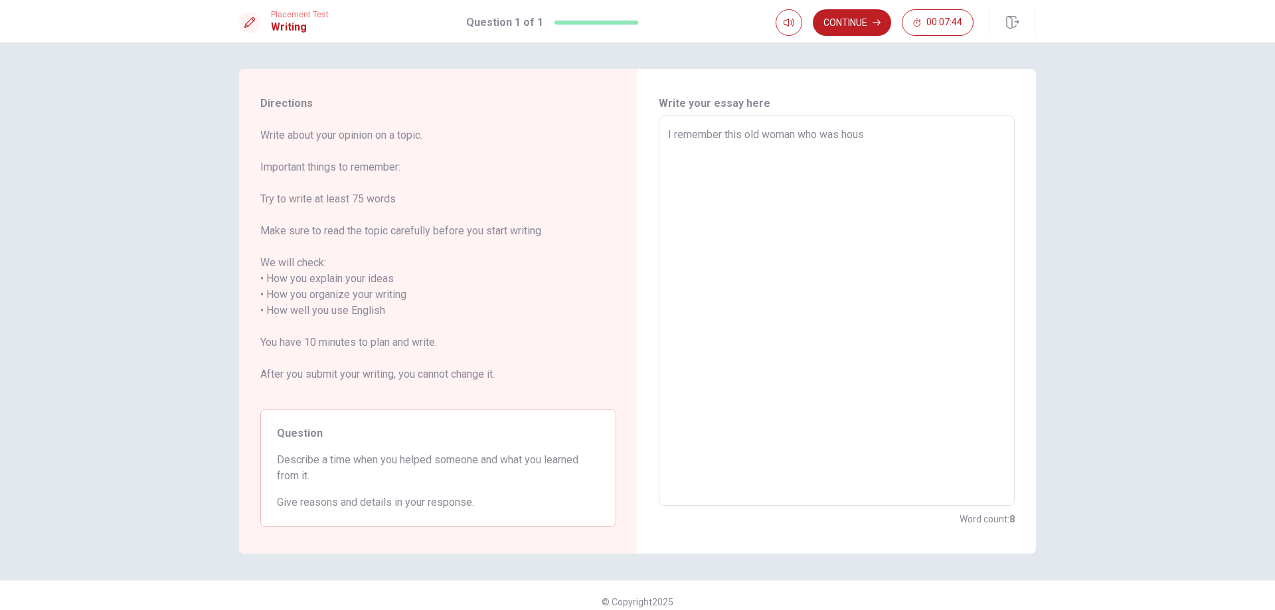
type textarea "I remember this old woman who was house"
type textarea "x"
type textarea "I remember this old woman who was housem"
type textarea "x"
type textarea "I remember this old woman who was housema"
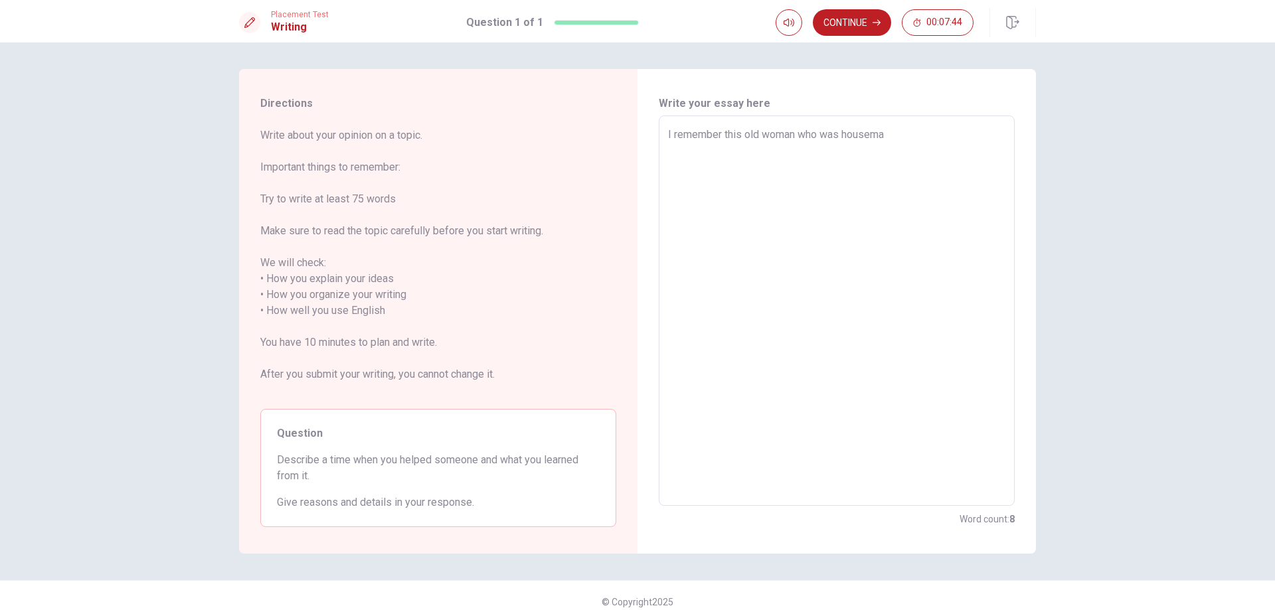
type textarea "x"
type textarea "I remember this old woman who was housemai"
type textarea "x"
type textarea "I remember this old woman who was housemaid"
type textarea "x"
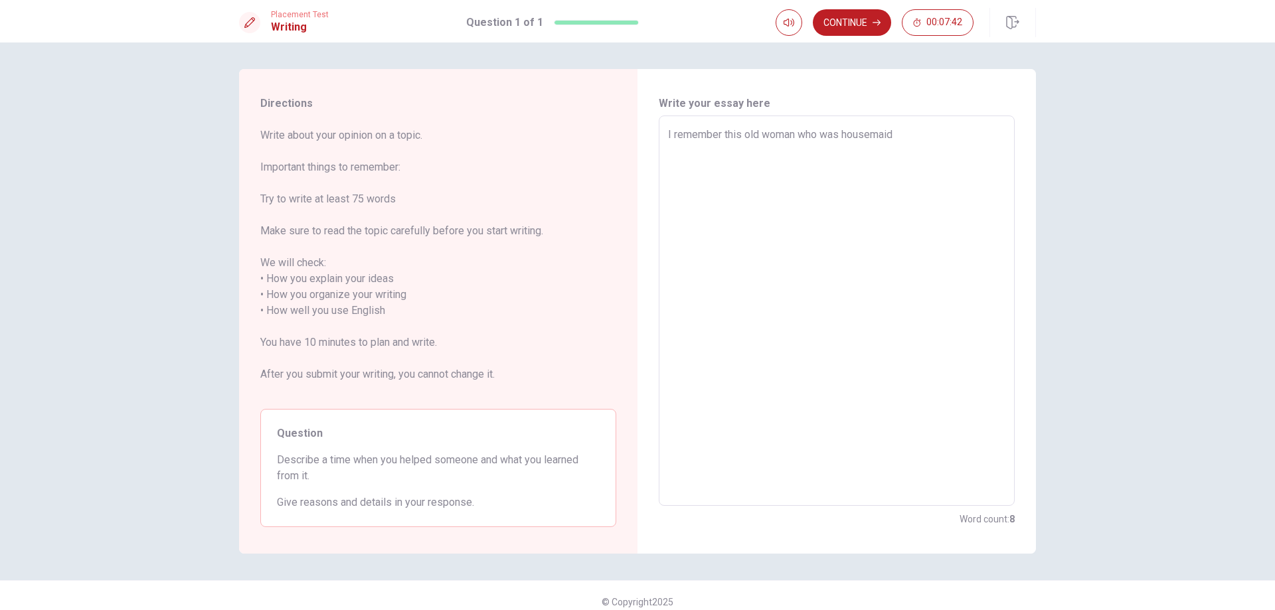
type textarea "I remember this old woman who was housemaid"
type textarea "x"
type textarea "I remember this old woman who was housemaid w"
type textarea "x"
type textarea "I remember this old woman who was housemaid wh"
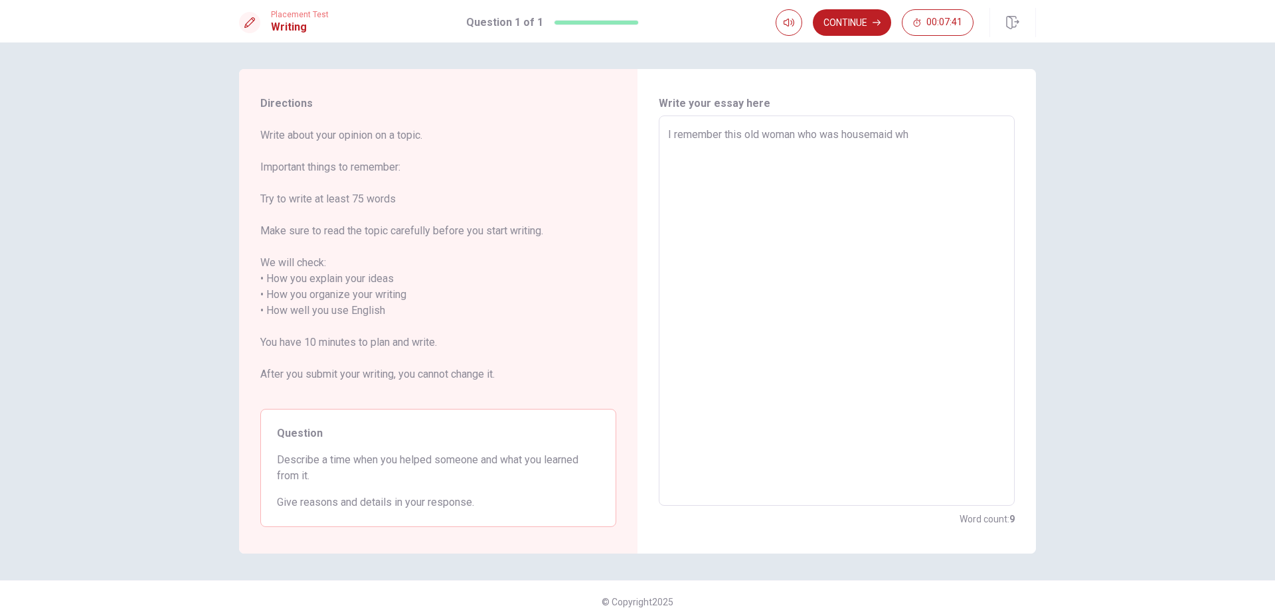
type textarea "x"
type textarea "I remember this old woman who was housemaid whe"
type textarea "x"
type textarea "I remember this old woman who was housemaid when"
type textarea "x"
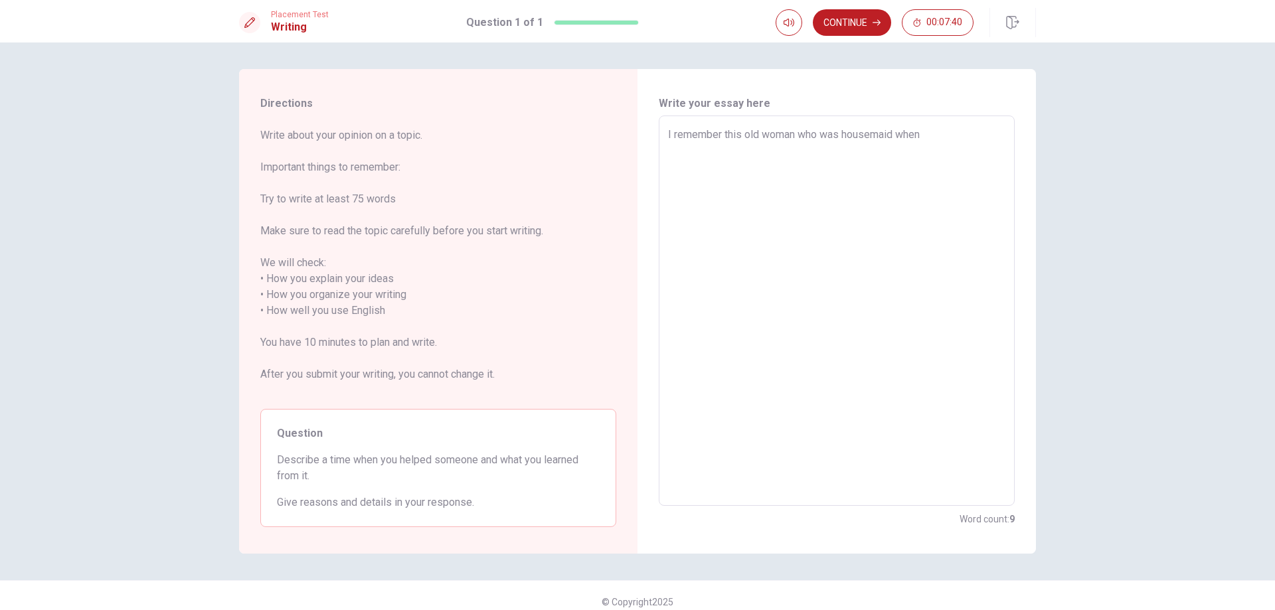
type textarea "I remember this old woman who was housemaid when"
type textarea "x"
type textarea "I remember this old woman who was housemaid when I"
type textarea "x"
type textarea "I remember this old woman who was housemaid when I"
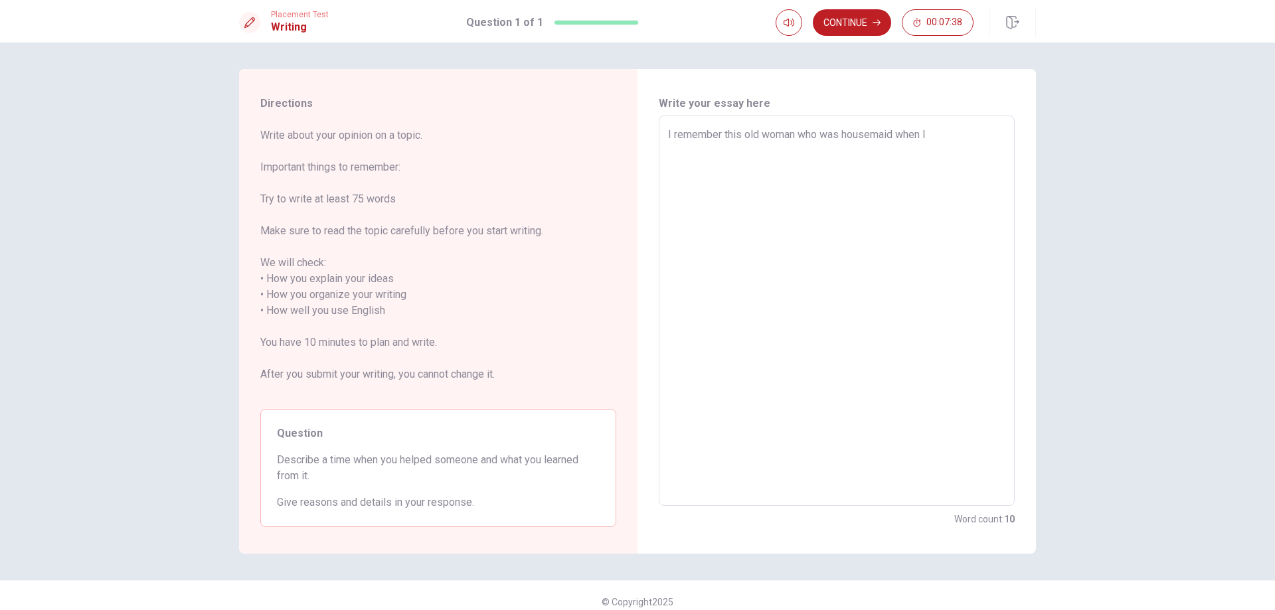
type textarea "x"
type textarea "I remember this old woman who was housemaid when I w"
type textarea "x"
type textarea "I remember this old woman who was housemaid when I we"
type textarea "x"
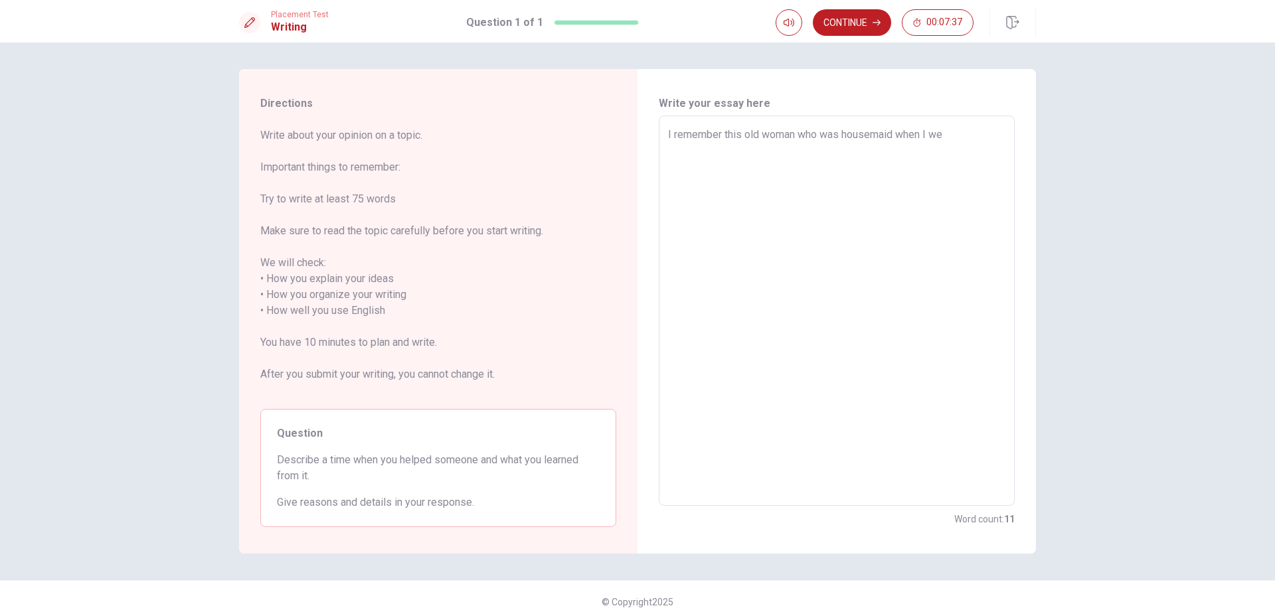
type textarea "I remember this old woman who was housemaid when I wen"
type textarea "x"
type textarea "I remember this old woman who was housemaid when I went"
type textarea "x"
type textarea "I remember this old woman who was housemaid when I went"
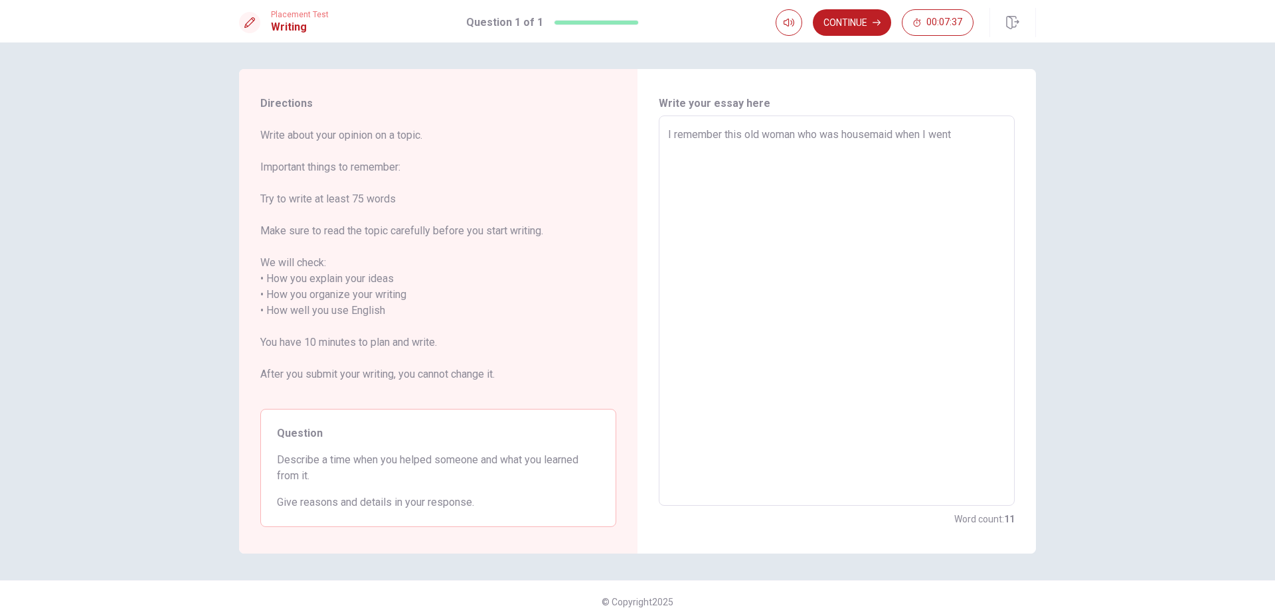
type textarea "x"
type textarea "I remember this old woman who was housemaid when I went n"
type textarea "x"
type textarea "I remember this old woman who was housemaid when I went n"
type textarea "x"
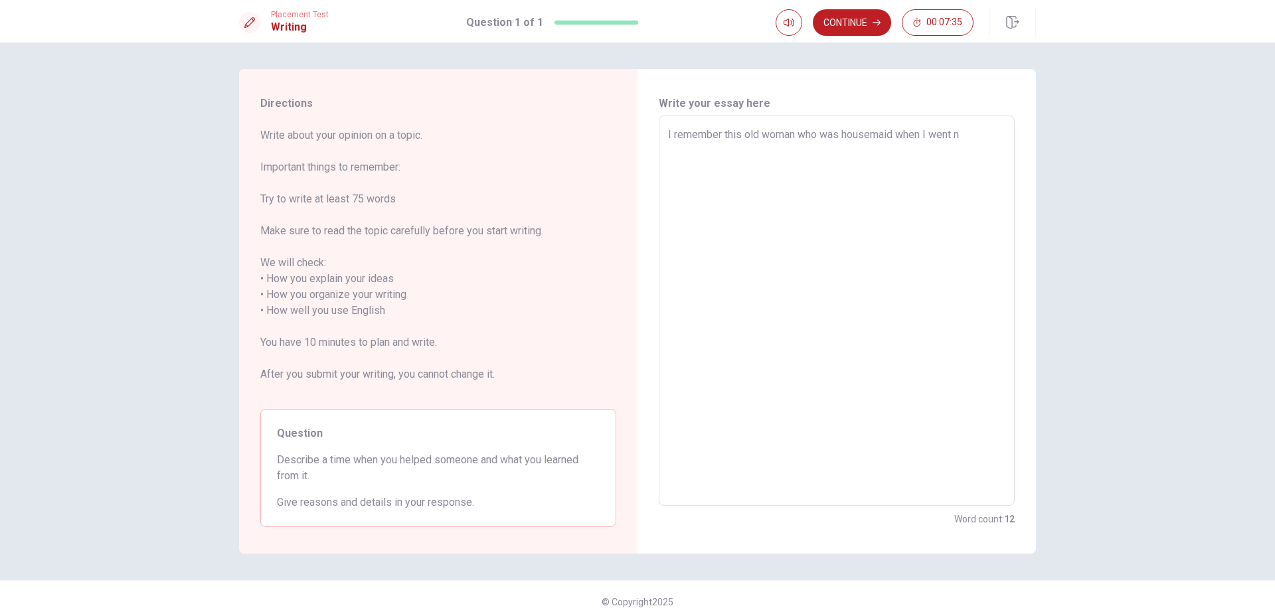
type textarea "I remember this old woman who was housemaid when I went n h"
type textarea "x"
type textarea "I remember this old woman who was housemaid when I went n"
type textarea "x"
type textarea "I remember this old woman who was housemaid when I went n"
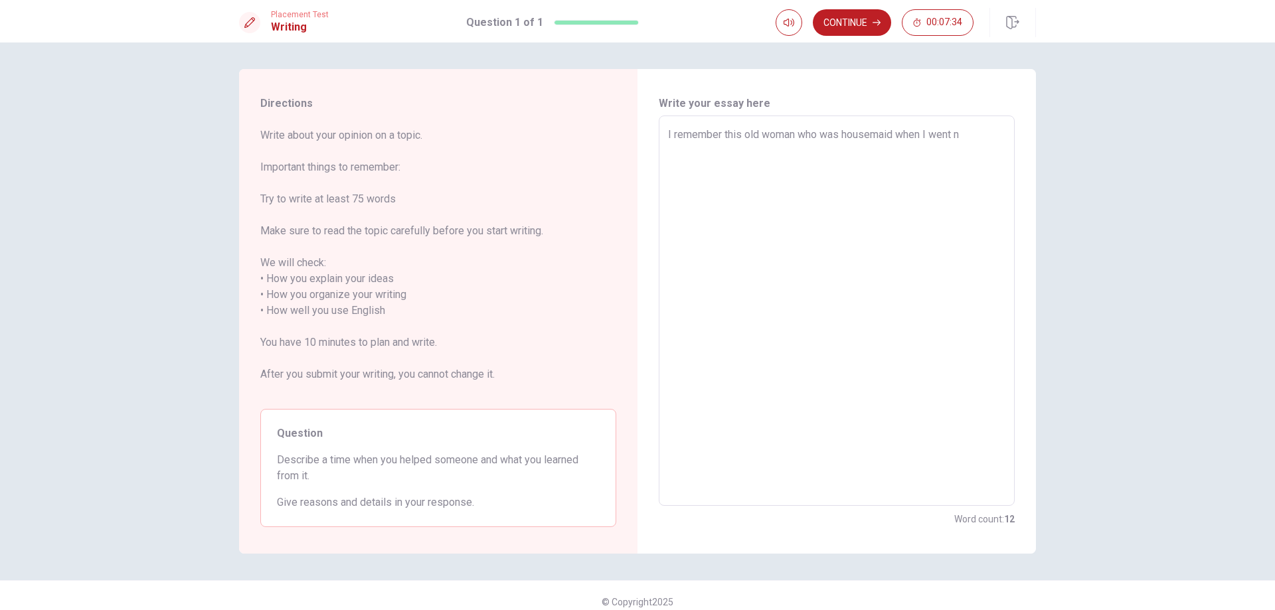
type textarea "x"
type textarea "I remember this old woman who was housemaid when I went"
type textarea "x"
type textarea "I remember this old woman who was housemaid when I went p"
type textarea "x"
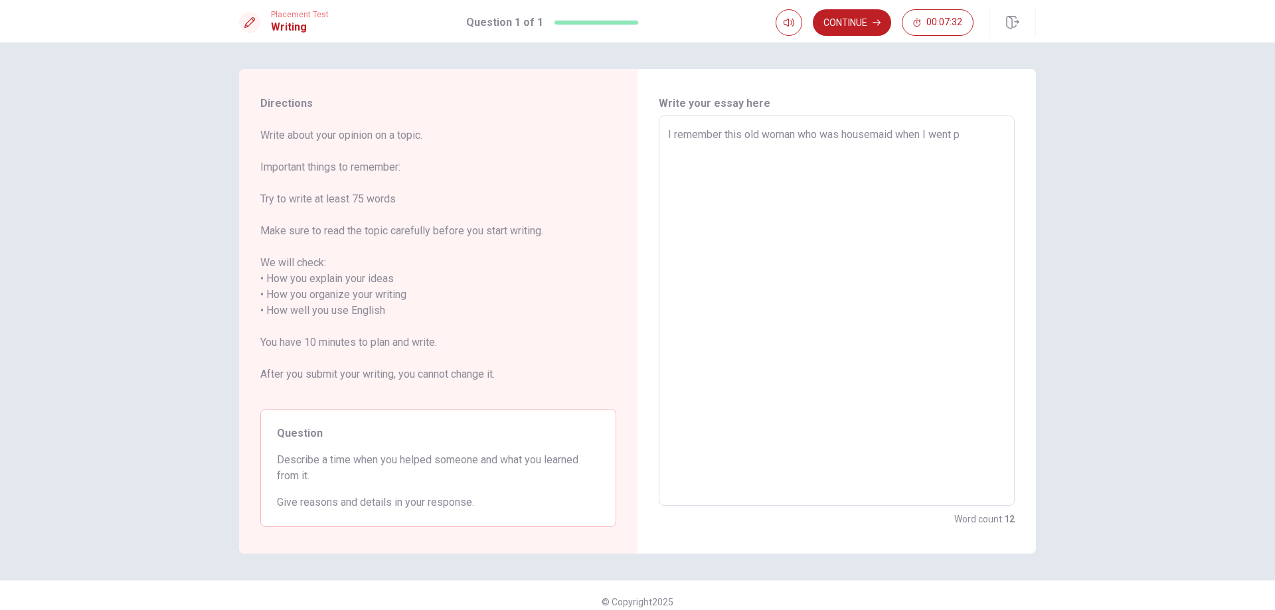
type textarea "I remember this old woman who was housemaid when I went"
type textarea "x"
type textarea "I remember this old woman who was housemaid when I went o"
type textarea "x"
type textarea "I remember this old woman who was housemaid when I went on"
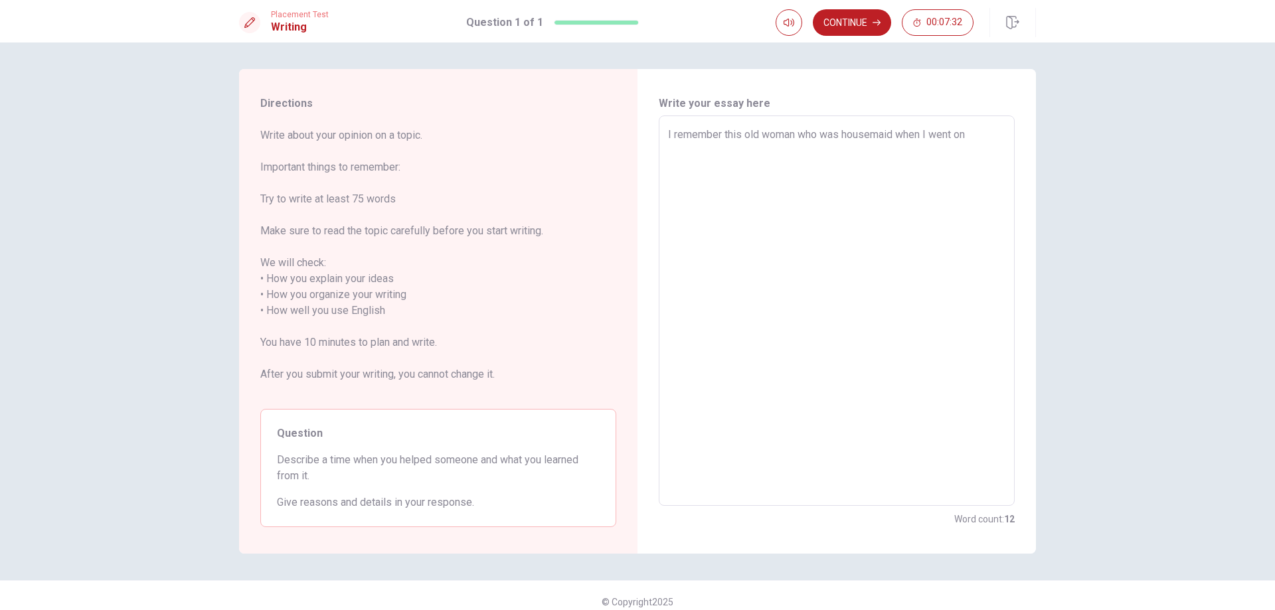
type textarea "x"
type textarea "I remember this old woman who was housemaid when I went on"
type textarea "x"
type textarea "I remember this old woman who was housemaid when I went on h"
type textarea "x"
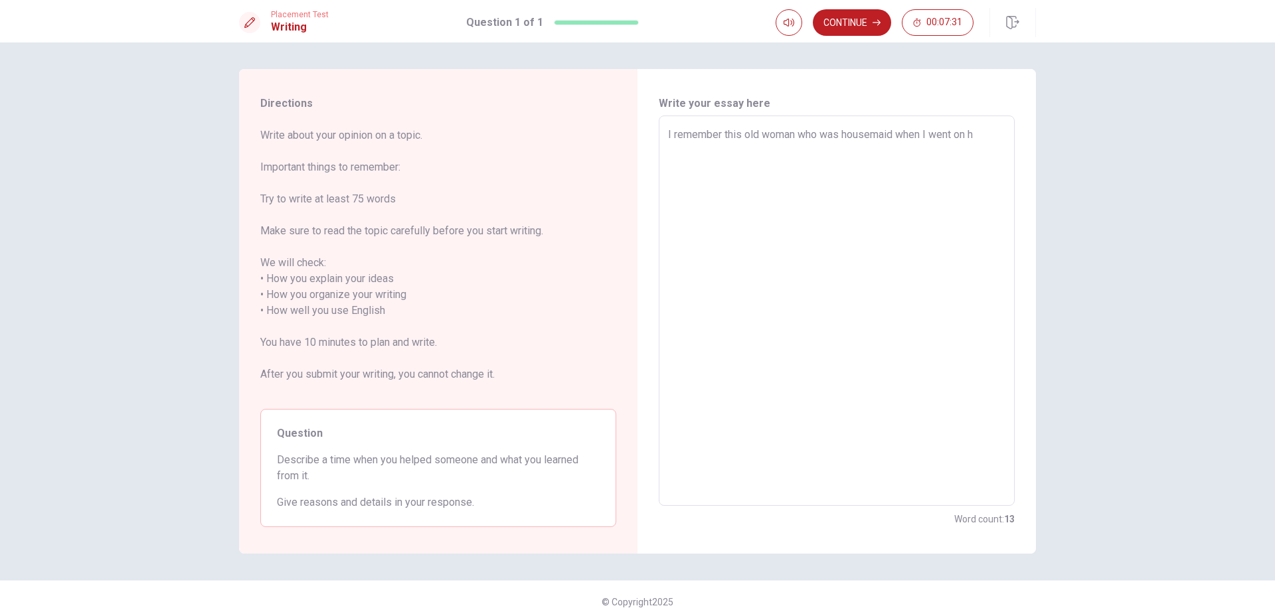
type textarea "I remember this old woman who was housemaid when I went on ho"
type textarea "x"
type textarea "I remember this old woman who was housemaid when I went on hol"
type textarea "x"
type textarea "I remember this old woman who was housemaid when I went on [DATE]"
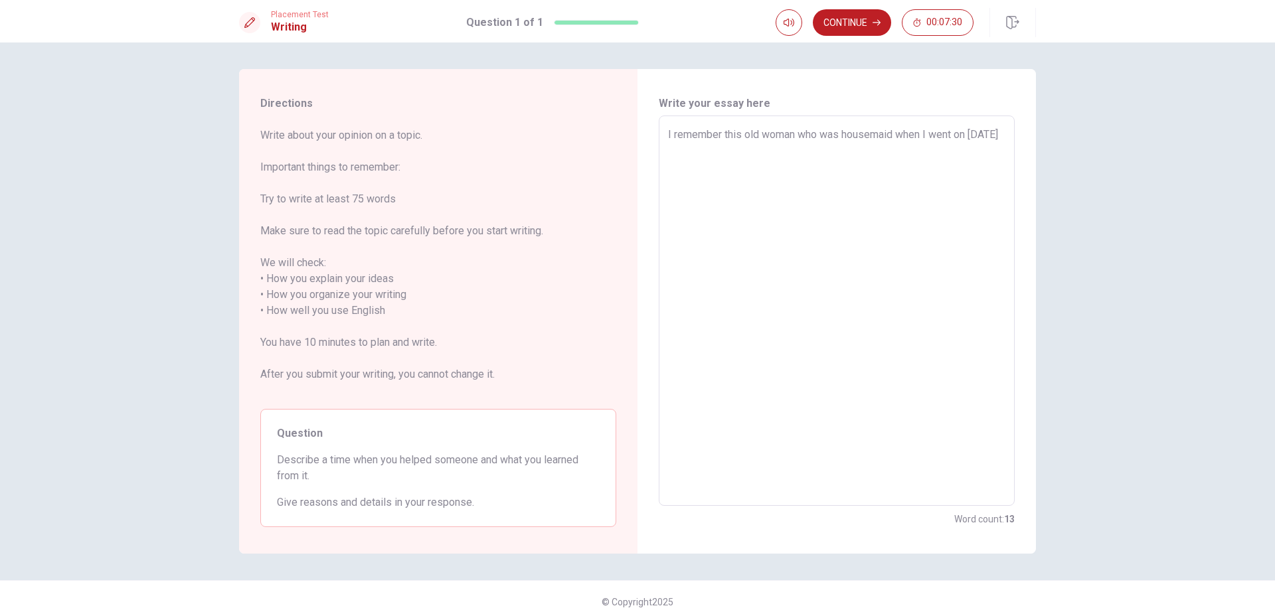
type textarea "x"
type textarea "I remember this old woman who was housemaid when I went on holid"
type textarea "x"
type textarea "I remember this old woman who was housemaid when I went on holidy"
type textarea "x"
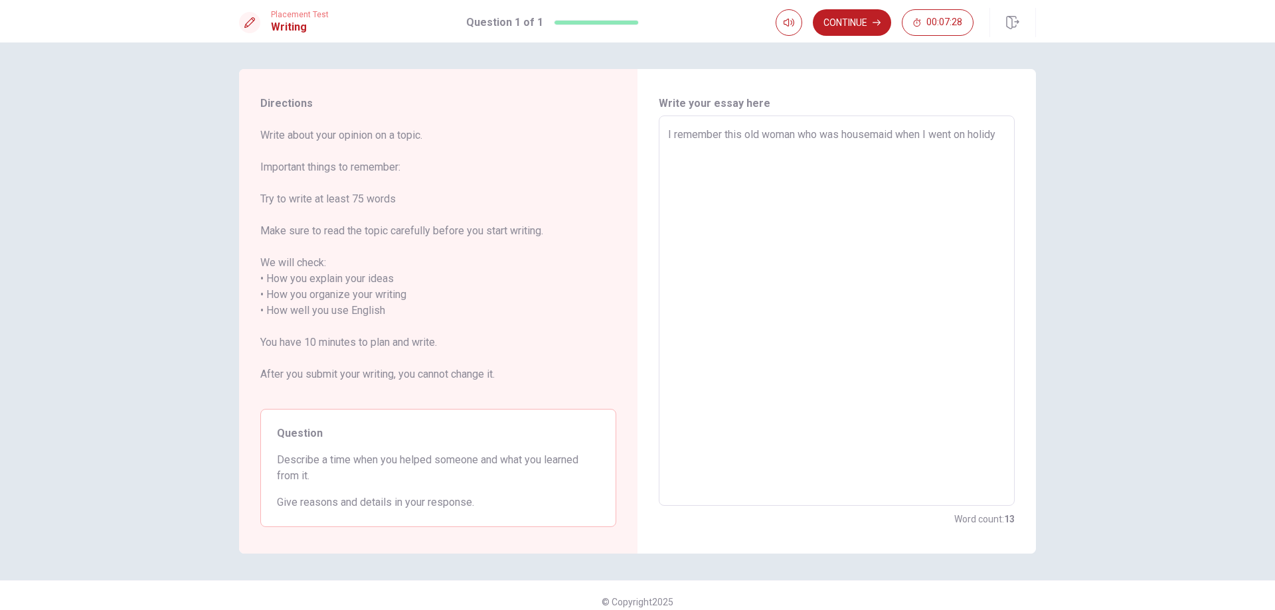
type textarea "I remember this old woman who was housemaid when I went on holid"
type textarea "x"
type textarea "I remember this old woman who was housemaid when I went on [GEOGRAPHIC_DATA]"
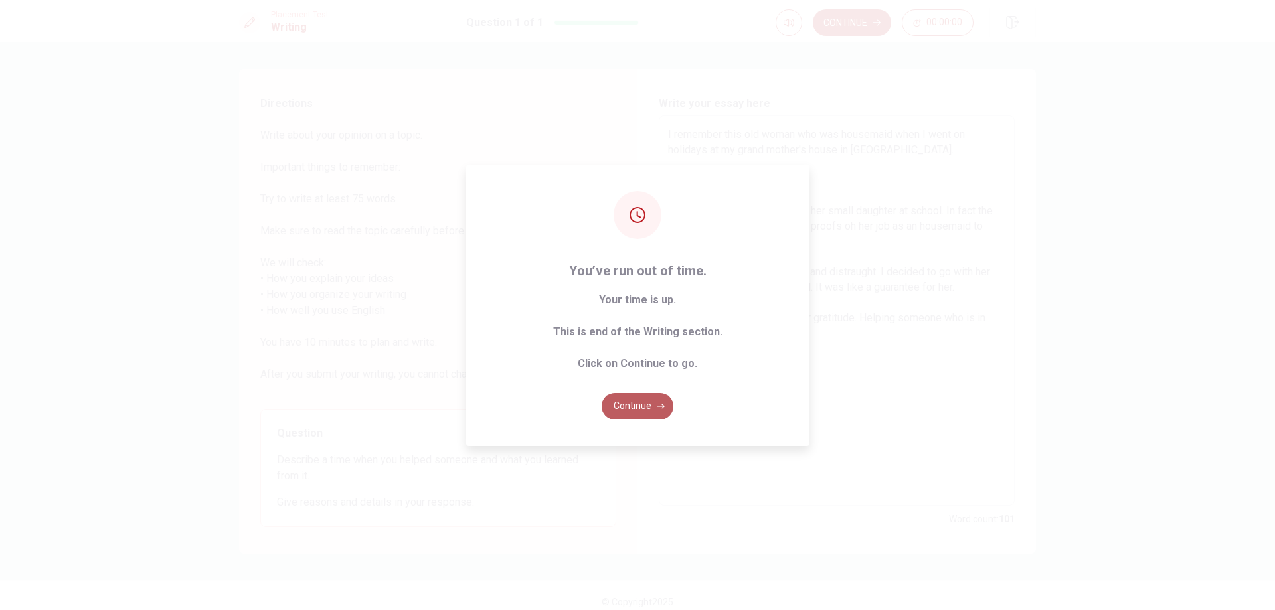
click at [624, 415] on button "Continue" at bounding box center [638, 406] width 72 height 27
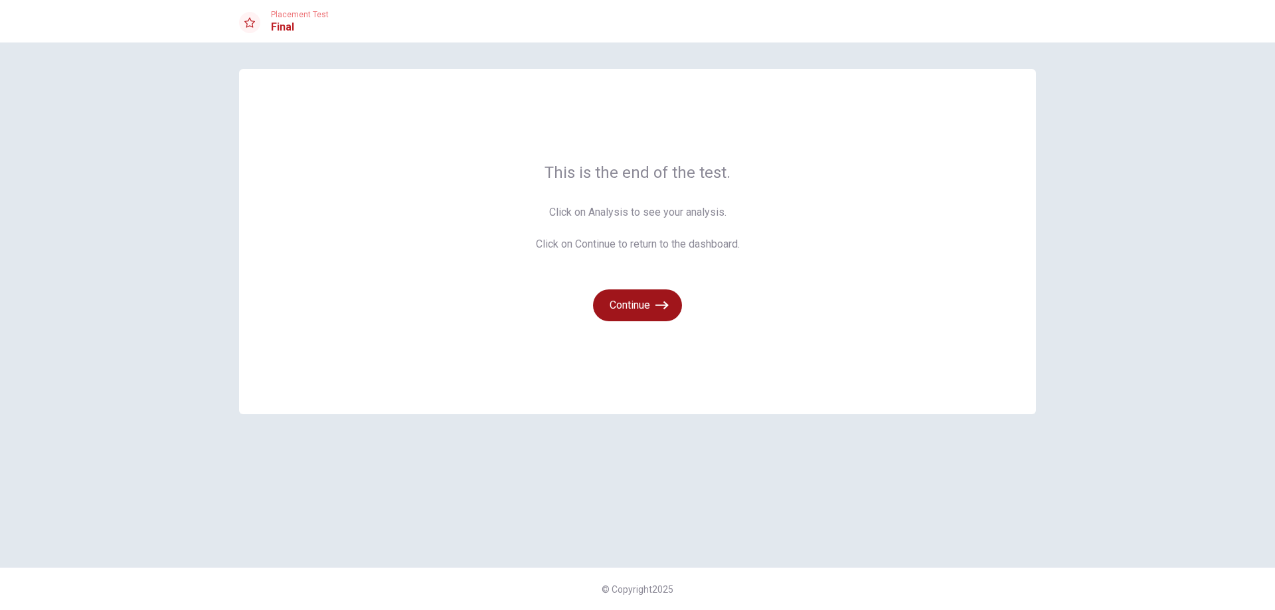
click at [646, 309] on button "Continue" at bounding box center [637, 306] width 89 height 32
